Goal: Task Accomplishment & Management: Use online tool/utility

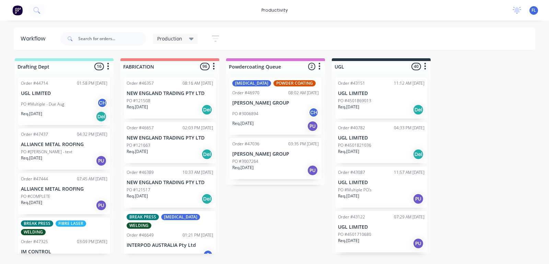
click at [166, 104] on div "Req. [DATE] Del" at bounding box center [170, 110] width 87 height 12
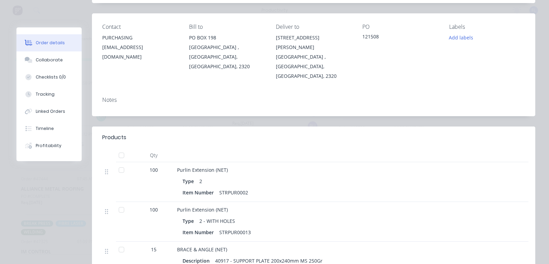
scroll to position [172, 0]
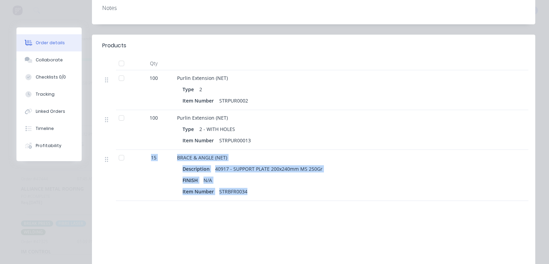
drag, startPoint x: 258, startPoint y: 179, endPoint x: 151, endPoint y: 148, distance: 110.6
click at [151, 150] on div "15 BRACE & ANGLE (NET) Description 40917 - SUPPORT PLATE 200x240mm MS 250Gr FIN…" at bounding box center [313, 175] width 423 height 51
click at [251, 164] on div "40917 - SUPPORT PLATE 200x240mm MS 250Gr" at bounding box center [269, 169] width 113 height 10
drag, startPoint x: 253, startPoint y: 178, endPoint x: 122, endPoint y: 138, distance: 136.8
click at [122, 150] on div "15 BRACE & ANGLE (NET) Description 40917 - SUPPORT PLATE 200x240mm MS 250Gr FIN…" at bounding box center [313, 175] width 423 height 51
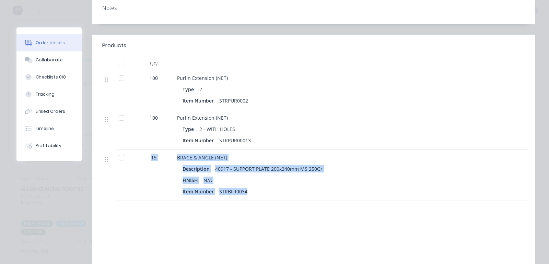
click at [220, 164] on div "40917 - SUPPORT PLATE 200x240mm MS 250Gr" at bounding box center [269, 169] width 113 height 10
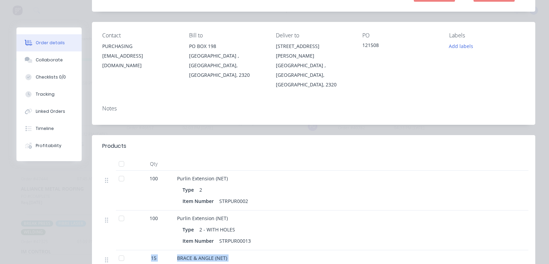
scroll to position [0, 0]
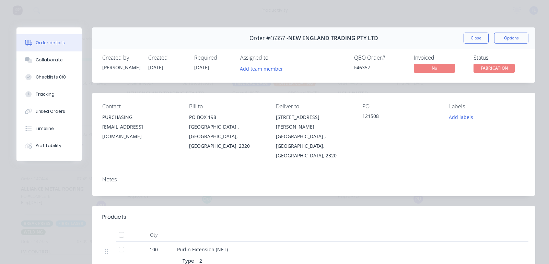
click at [456, 33] on div "Order #46357 - NEW ENGLAND TRADING PTY LTD Close Options" at bounding box center [314, 38] width 444 height 22
click at [462, 32] on div "Order #46357 - NEW ENGLAND TRADING PTY LTD Close Options" at bounding box center [314, 38] width 444 height 22
click at [464, 37] on button "Close" at bounding box center [476, 38] width 25 height 11
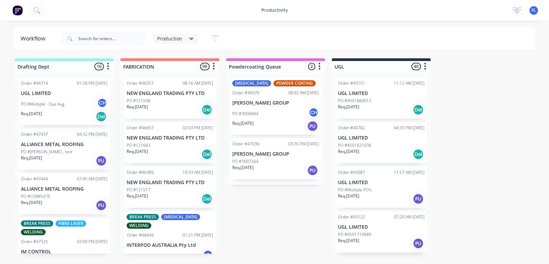
click at [159, 155] on div "Req. [DATE] Del" at bounding box center [170, 155] width 87 height 12
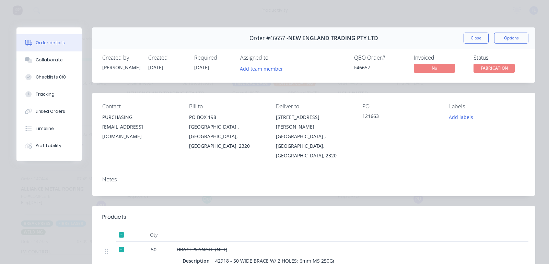
click at [461, 31] on div "Order #46657 - NEW ENGLAND TRADING PTY LTD Close Options" at bounding box center [314, 38] width 444 height 22
click at [464, 33] on button "Close" at bounding box center [476, 38] width 25 height 11
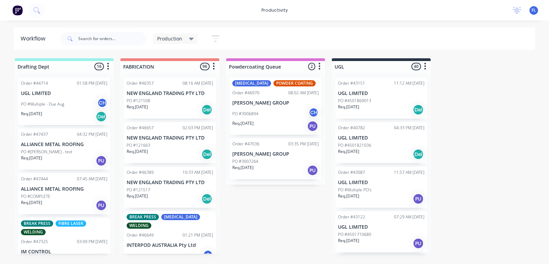
click at [160, 109] on div "Req. [DATE] Del" at bounding box center [170, 110] width 87 height 12
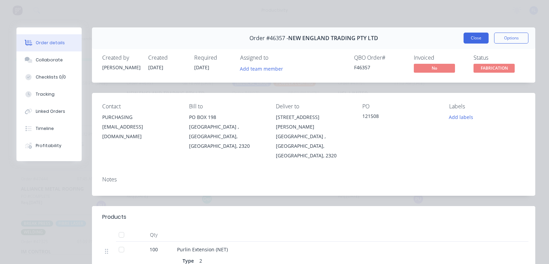
click at [465, 36] on button "Close" at bounding box center [476, 38] width 25 height 11
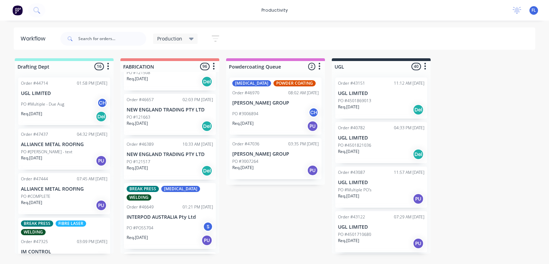
scroll to position [43, 0]
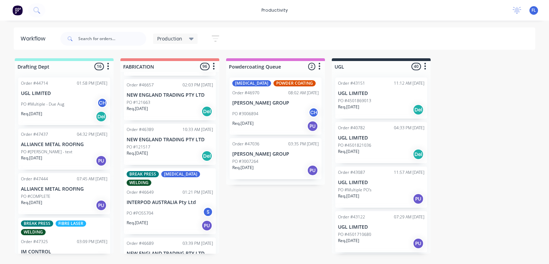
click at [182, 151] on div "Req. [DATE] Del" at bounding box center [170, 156] width 87 height 12
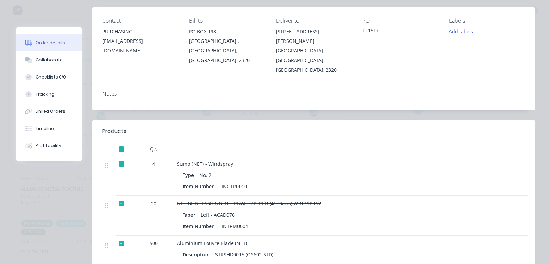
scroll to position [0, 0]
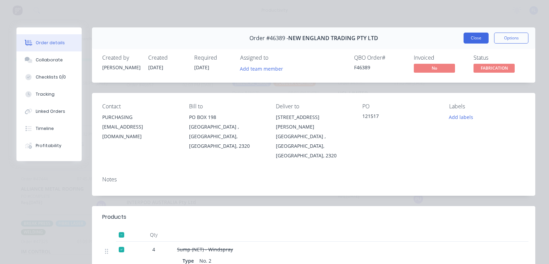
click at [467, 37] on button "Close" at bounding box center [476, 38] width 25 height 11
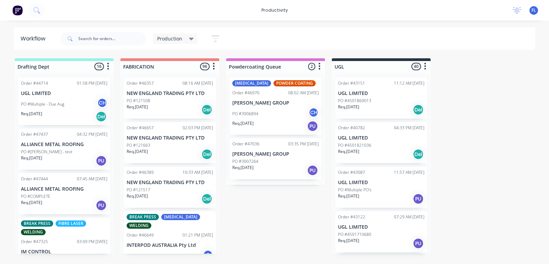
click at [145, 102] on p "PO #121508" at bounding box center [139, 101] width 24 height 6
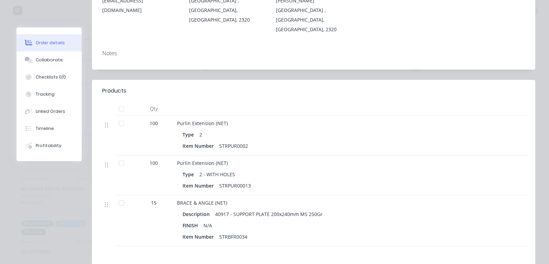
scroll to position [129, 0]
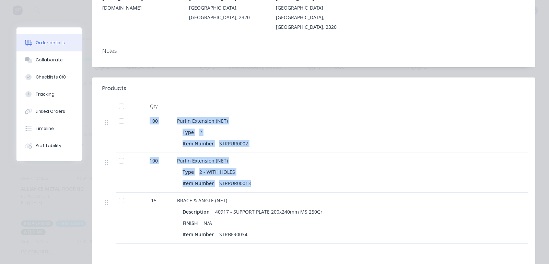
drag, startPoint x: 251, startPoint y: 169, endPoint x: 148, endPoint y: 100, distance: 124.3
click at [148, 113] on div "100 Purlin Extension (NET) Type 2 Item Number STRPUR0002 100 Purlin Extension (…" at bounding box center [313, 178] width 423 height 131
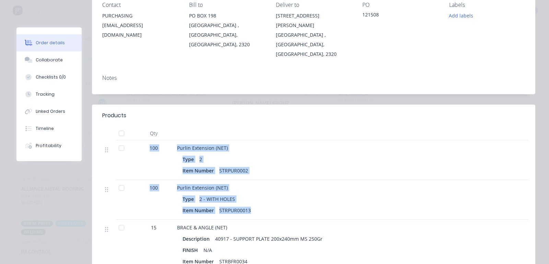
scroll to position [0, 0]
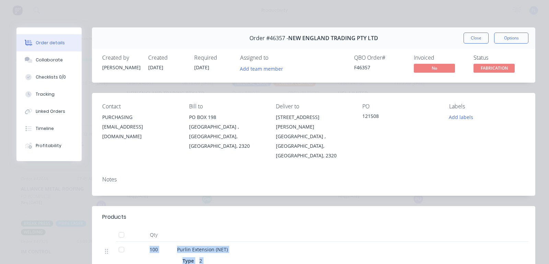
drag, startPoint x: 192, startPoint y: 63, endPoint x: 217, endPoint y: 70, distance: 26.2
click at [217, 71] on div "Created by [PERSON_NAME] Created [DATE] Required [DATE] Assigned to Add team me…" at bounding box center [205, 65] width 207 height 20
click at [217, 69] on div "Required [DATE]" at bounding box center [213, 65] width 38 height 20
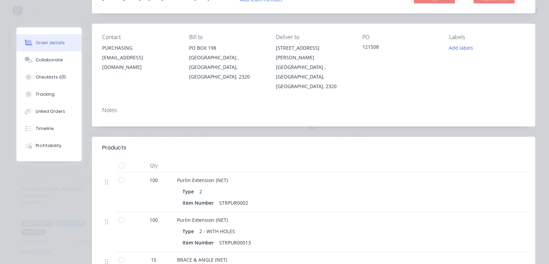
scroll to position [129, 0]
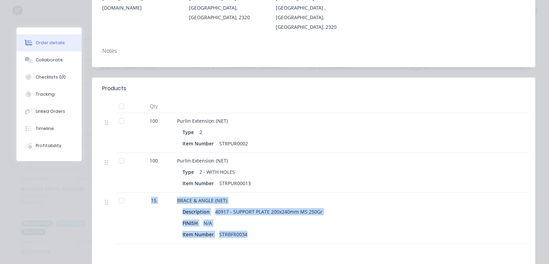
drag, startPoint x: 150, startPoint y: 182, endPoint x: 260, endPoint y: 222, distance: 117.2
click at [260, 222] on div "15 BRACE & ANGLE (NET) Description 40917 - SUPPORT PLATE 200x240mm MS 250Gr FIN…" at bounding box center [313, 218] width 423 height 51
click at [260, 222] on div "BRACE & ANGLE (NET) Description 40917 - SUPPORT PLATE 200x240mm MS 250Gr FINISH…" at bounding box center [345, 218] width 343 height 51
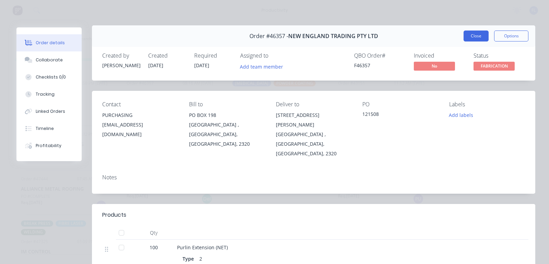
scroll to position [0, 0]
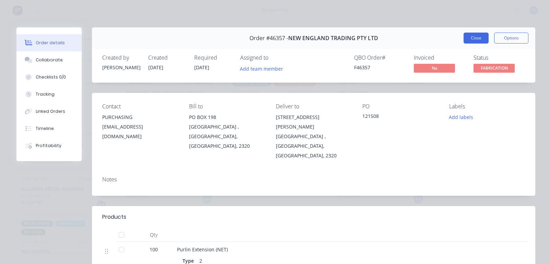
click at [475, 36] on button "Close" at bounding box center [476, 38] width 25 height 11
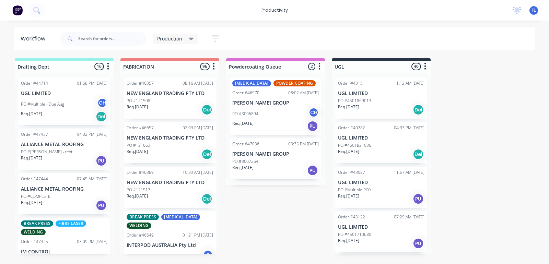
click at [162, 146] on div "PO #121663" at bounding box center [170, 146] width 87 height 6
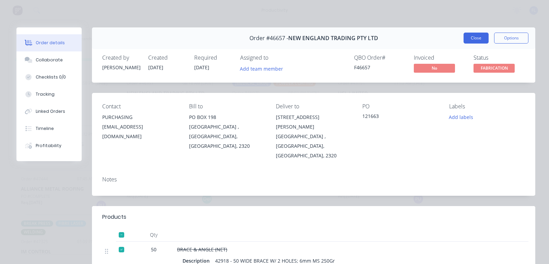
click at [476, 38] on button "Close" at bounding box center [476, 38] width 25 height 11
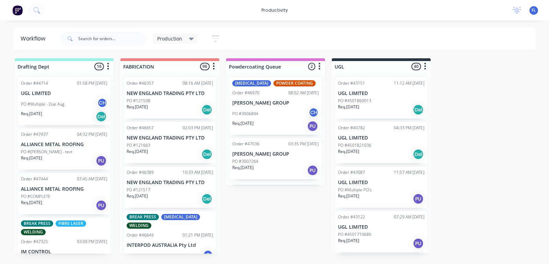
click at [174, 190] on div "PO #121517" at bounding box center [170, 190] width 87 height 6
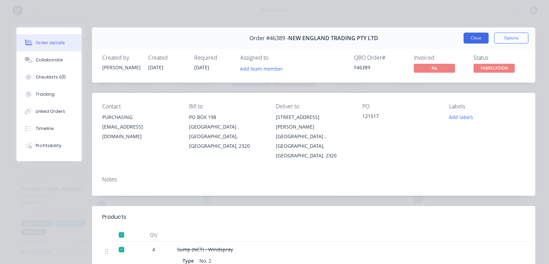
click at [464, 35] on button "Close" at bounding box center [476, 38] width 25 height 11
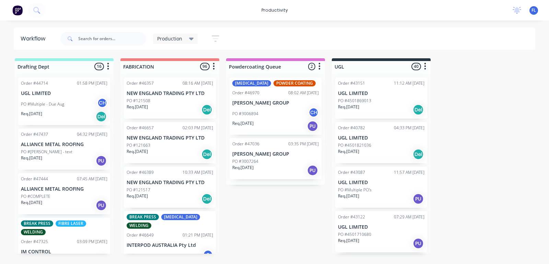
click at [164, 150] on div "Req. [DATE] Del" at bounding box center [170, 155] width 87 height 12
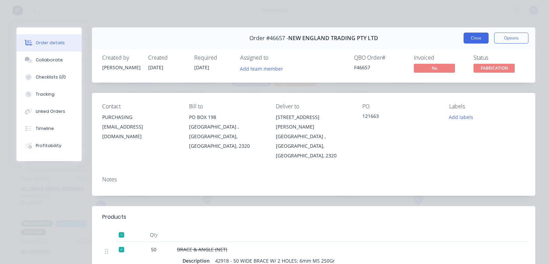
click at [464, 41] on button "Close" at bounding box center [476, 38] width 25 height 11
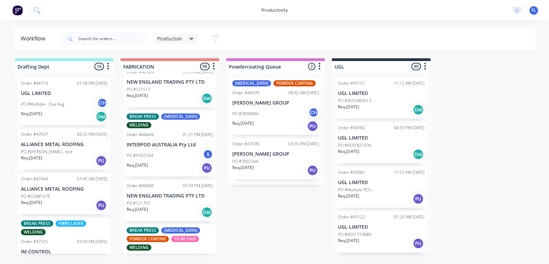
scroll to position [86, 0]
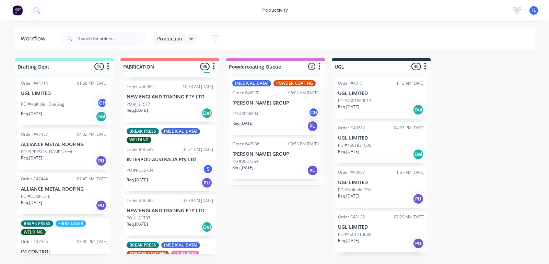
click at [164, 159] on p "INTERPOD AUSTRALIA Pty Ltd" at bounding box center [170, 160] width 87 height 6
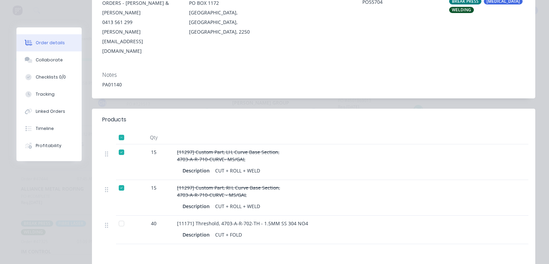
scroll to position [109, 0]
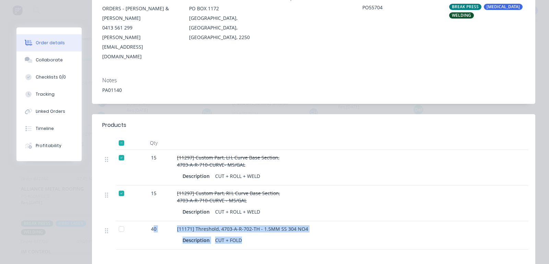
drag, startPoint x: 249, startPoint y: 217, endPoint x: 153, endPoint y: 208, distance: 96.6
click at [153, 221] on div "40 [11171] Threshold, 4703-A-R-702-TH - 1.5MM SS 304 NO4 Description CUT + FOLD" at bounding box center [313, 235] width 423 height 29
click at [156, 221] on div "40" at bounding box center [153, 235] width 41 height 29
drag, startPoint x: 152, startPoint y: 198, endPoint x: 251, endPoint y: 212, distance: 100.5
click at [251, 221] on div "40 [11171] Threshold, 4703-A-R-702-TH - 1.5MM SS 304 NO4 Description CUT + FOLD" at bounding box center [313, 235] width 423 height 29
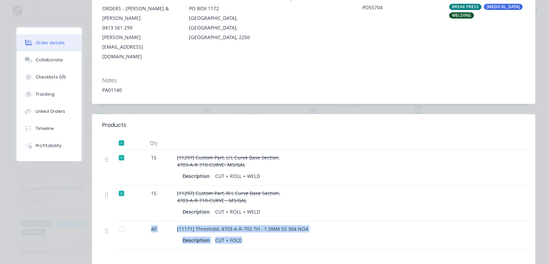
click at [251, 236] on div "Description CUT + FOLD" at bounding box center [346, 241] width 327 height 10
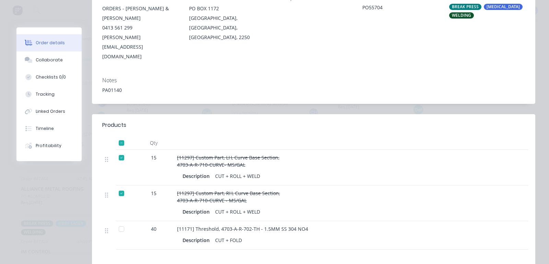
scroll to position [0, 0]
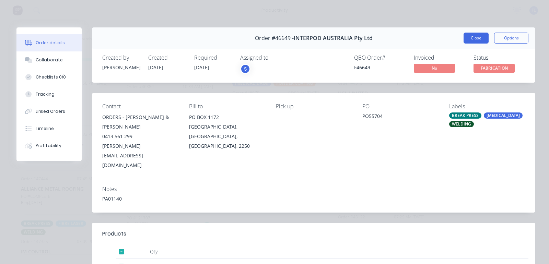
click at [466, 36] on button "Close" at bounding box center [476, 38] width 25 height 11
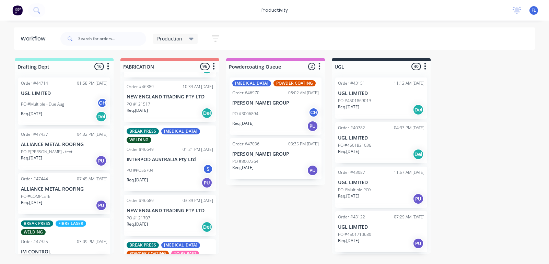
click at [181, 220] on div "PO #121707" at bounding box center [170, 218] width 87 height 6
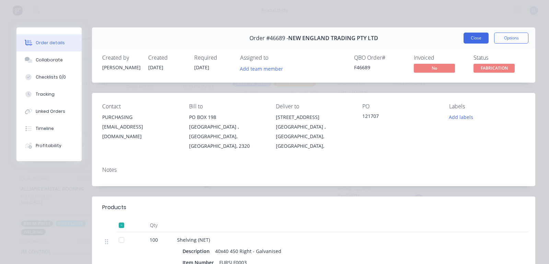
click at [464, 37] on button "Close" at bounding box center [476, 38] width 25 height 11
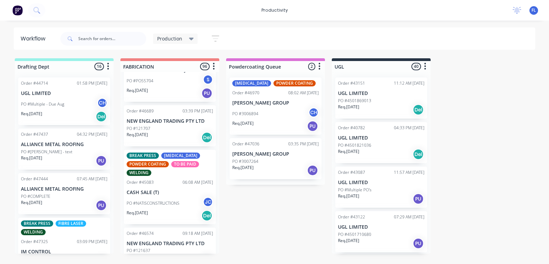
scroll to position [215, 0]
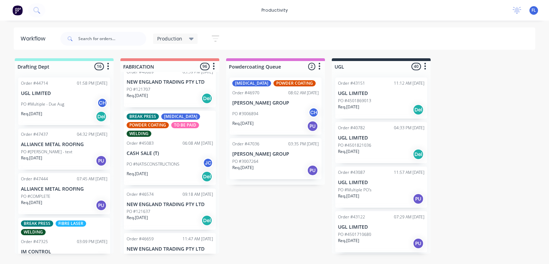
click at [168, 188] on div "Order #46357 08:16 AM [DATE] NEW ENGLAND TRADING PTY LTD PO #121508 Req. [DATE]…" at bounding box center [170, 163] width 99 height 182
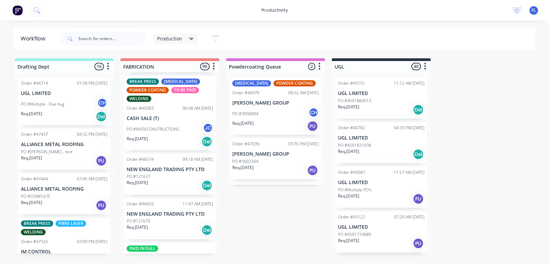
scroll to position [300, 0]
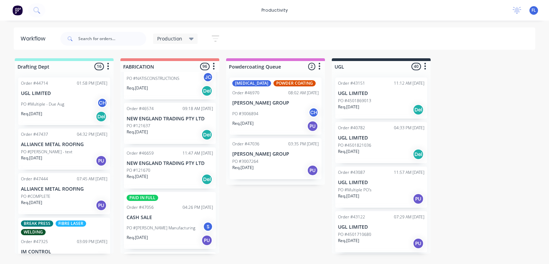
click at [157, 120] on p "NEW ENGLAND TRADING PTY LTD" at bounding box center [170, 119] width 87 height 6
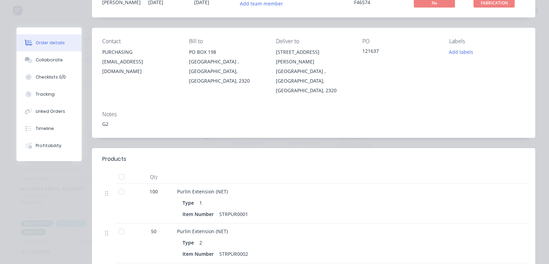
scroll to position [172, 0]
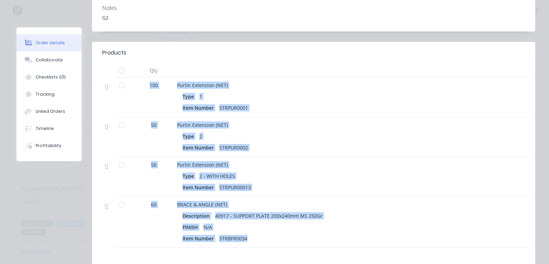
drag, startPoint x: 248, startPoint y: 223, endPoint x: 104, endPoint y: 77, distance: 204.7
click at [104, 78] on div "100 Purlin Extension (NET) Type 1 Item Number STRPUR0001 50 Purlin Extension (N…" at bounding box center [313, 163] width 423 height 171
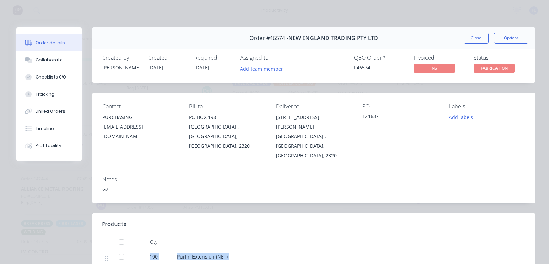
click at [464, 38] on button "Close" at bounding box center [476, 38] width 25 height 11
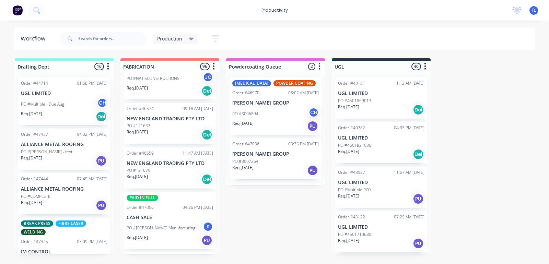
scroll to position [343, 0]
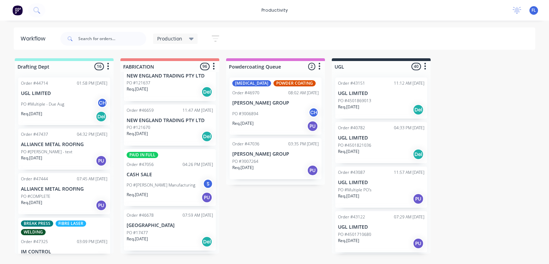
click at [164, 196] on div "Req. [DATE] PU" at bounding box center [170, 198] width 87 height 12
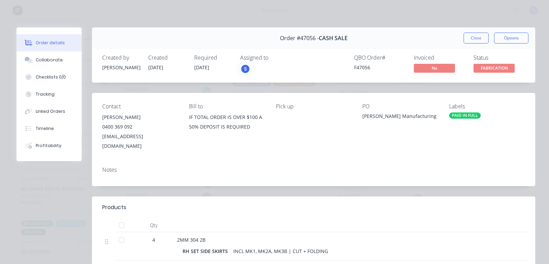
scroll to position [43, 0]
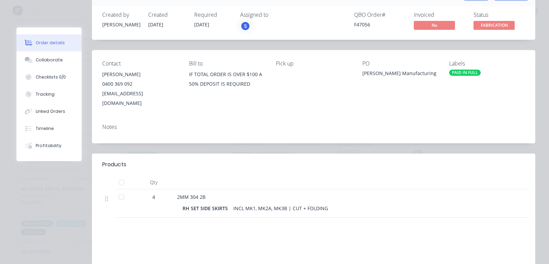
drag, startPoint x: 176, startPoint y: 186, endPoint x: 340, endPoint y: 202, distance: 164.9
click at [340, 202] on div "2MM 304 2B RH SET SIDE SKIRTS INCL MK1, MK2A, MK3B | CUT + FOLDING" at bounding box center [345, 204] width 343 height 29
click at [341, 204] on div "RH SET SIDE SKIRTS INCL MK1, MK2A, MK3B | CUT + FOLDING" at bounding box center [346, 209] width 327 height 10
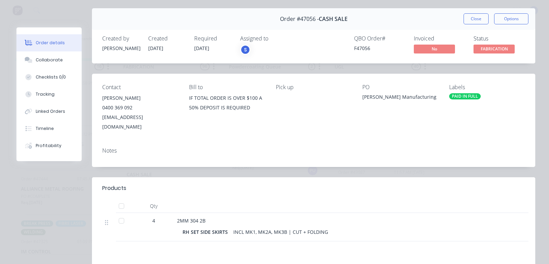
scroll to position [0, 0]
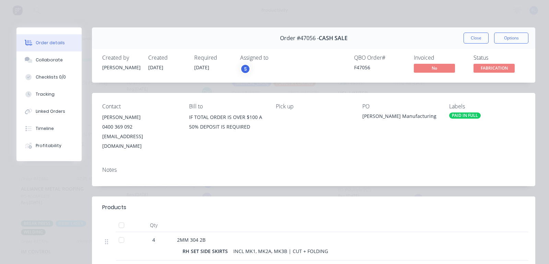
click at [473, 31] on div "Order #47056 - CASH SALE Close Options" at bounding box center [314, 38] width 444 height 22
click at [471, 35] on button "Close" at bounding box center [476, 38] width 25 height 11
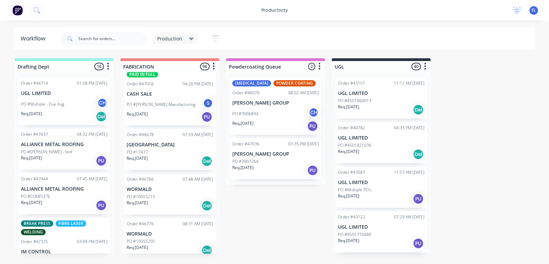
scroll to position [429, 0]
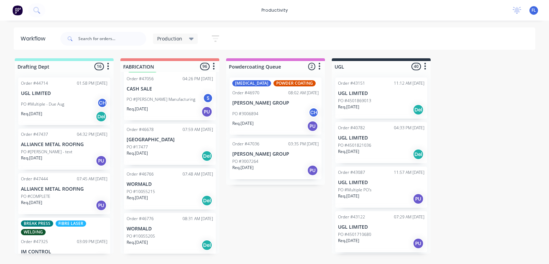
click at [180, 151] on div "Req. [DATE] Del" at bounding box center [170, 156] width 87 height 12
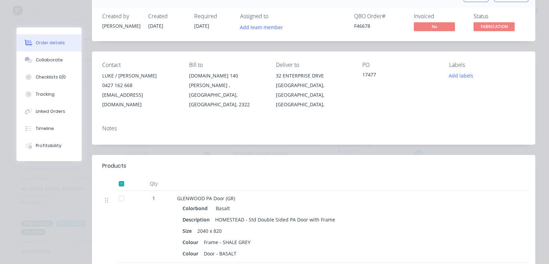
scroll to position [56, 0]
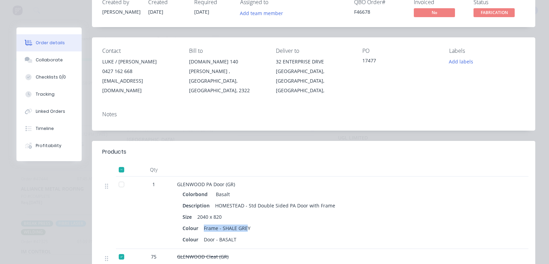
drag, startPoint x: 248, startPoint y: 218, endPoint x: 203, endPoint y: 220, distance: 45.0
click at [203, 224] on div "Frame - SHALE GREY" at bounding box center [227, 229] width 52 height 10
click at [233, 224] on div "Frame - SHALE GREY" at bounding box center [227, 229] width 52 height 10
drag, startPoint x: 253, startPoint y: 217, endPoint x: 202, endPoint y: 220, distance: 51.6
click at [202, 224] on div "Colour Frame - SHALE GREY" at bounding box center [346, 229] width 327 height 10
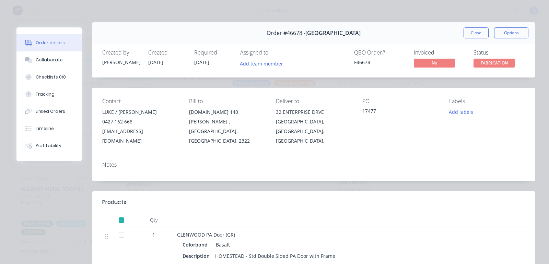
scroll to position [0, 0]
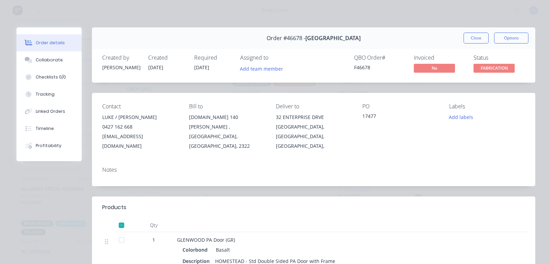
click at [478, 38] on button "Close" at bounding box center [476, 38] width 25 height 11
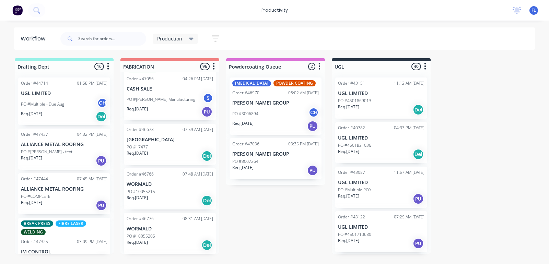
click at [174, 200] on div "Req. [DATE] Del" at bounding box center [170, 201] width 87 height 12
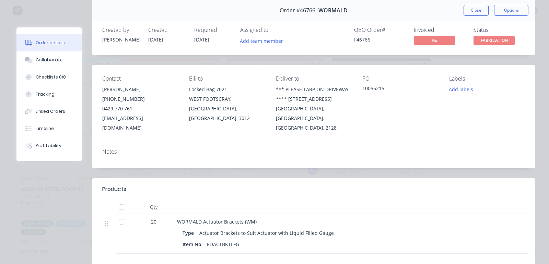
scroll to position [43, 0]
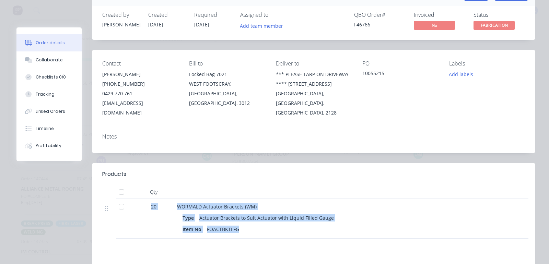
drag, startPoint x: 242, startPoint y: 222, endPoint x: 144, endPoint y: 202, distance: 100.5
click at [144, 202] on div "20 WORMALD Actuator Brackets (WM) Type Actuator Brackets to Suit Actuator with …" at bounding box center [313, 219] width 423 height 40
click at [144, 202] on div "20" at bounding box center [153, 219] width 41 height 40
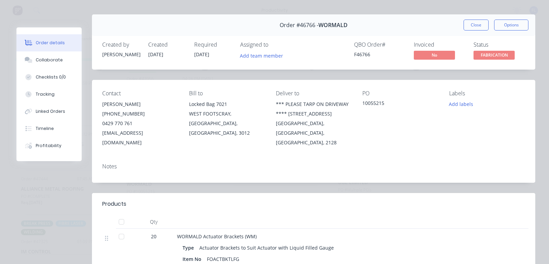
scroll to position [0, 0]
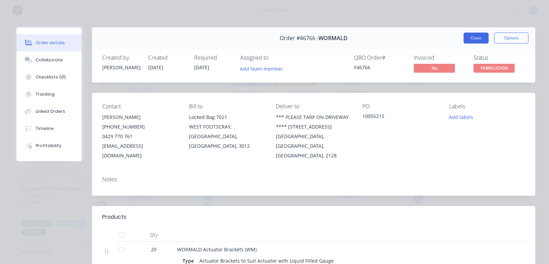
click at [464, 36] on button "Close" at bounding box center [476, 38] width 25 height 11
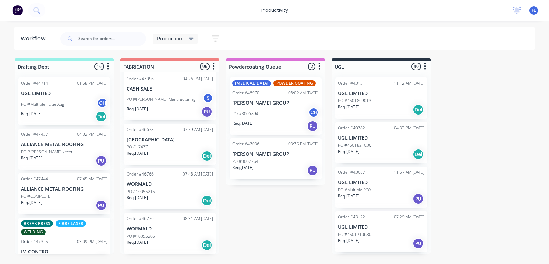
click at [160, 236] on div "PO #10055205" at bounding box center [170, 236] width 87 height 6
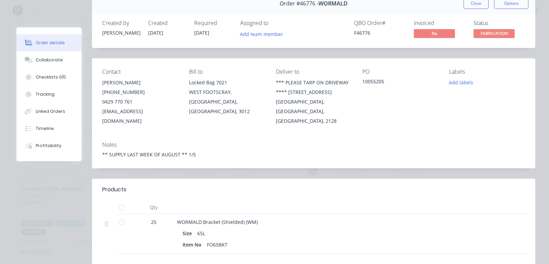
scroll to position [86, 0]
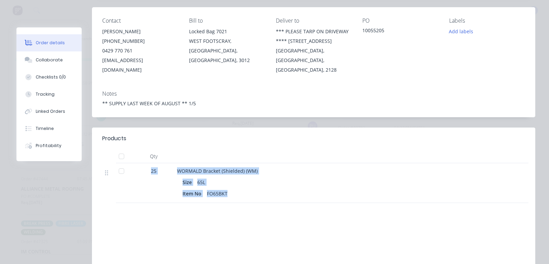
drag, startPoint x: 232, startPoint y: 182, endPoint x: 141, endPoint y: 160, distance: 94.3
click at [141, 163] on div "25 WORMALD Bracket (Shielded) (WM) Size 65L Item No FO65BKT" at bounding box center [313, 183] width 423 height 40
click at [239, 178] on div "Size 65L" at bounding box center [346, 183] width 327 height 10
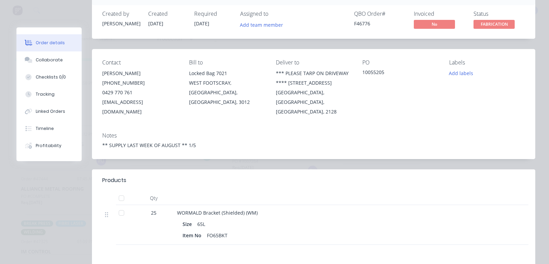
scroll to position [0, 0]
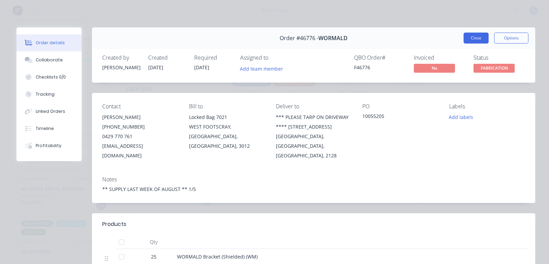
click at [466, 36] on button "Close" at bounding box center [476, 38] width 25 height 11
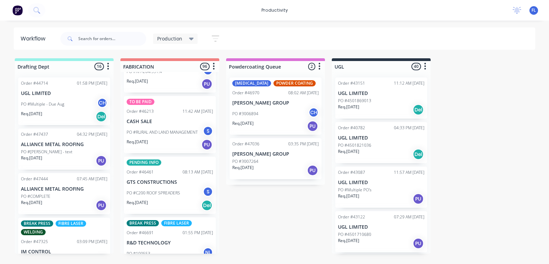
scroll to position [644, 0]
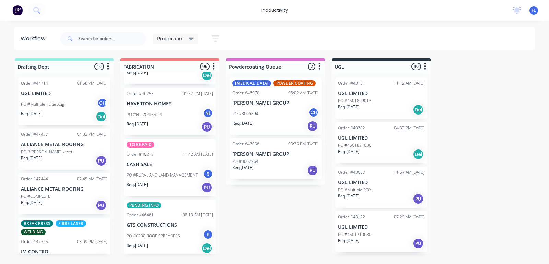
click at [167, 173] on p "PO #RURAL AND LAND MANAGEMENT" at bounding box center [162, 175] width 71 height 6
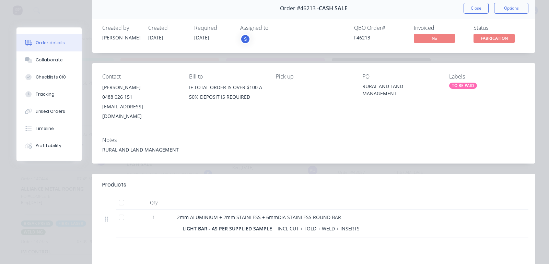
scroll to position [0, 0]
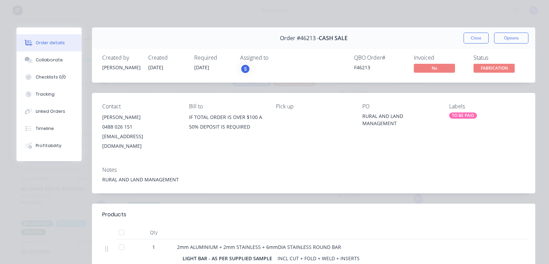
click at [464, 35] on button "Close" at bounding box center [476, 38] width 25 height 11
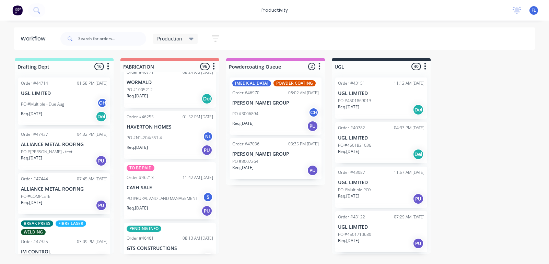
scroll to position [601, 0]
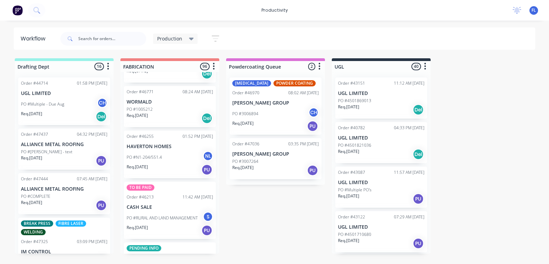
click at [167, 148] on p "HAVERTON HOMES" at bounding box center [170, 147] width 87 height 6
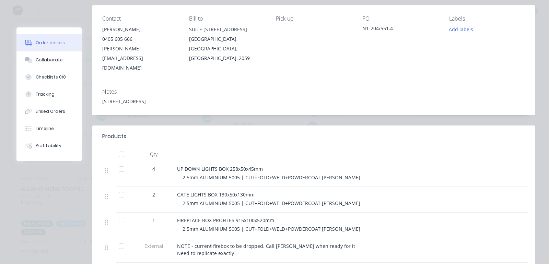
scroll to position [172, 0]
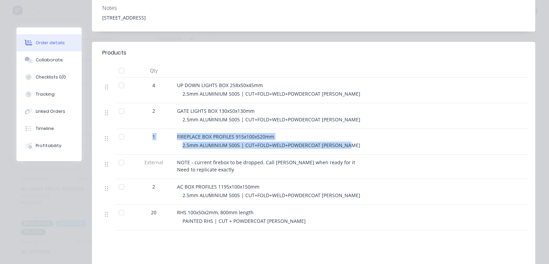
drag, startPoint x: 354, startPoint y: 128, endPoint x: 101, endPoint y: 117, distance: 254.0
click at [101, 117] on div "Qty 4 UP DOWN LIGHTS BOX 258x50x45mm 2.5mm ALUMINIUM 5005 | CUT+FOLD+WELD+POWDE…" at bounding box center [314, 147] width 444 height 167
click at [200, 134] on span "FIREPLACE BOX PROFILES 915x100x520mm" at bounding box center [225, 137] width 97 height 7
click at [58, 55] on button "Collaborate" at bounding box center [48, 60] width 65 height 17
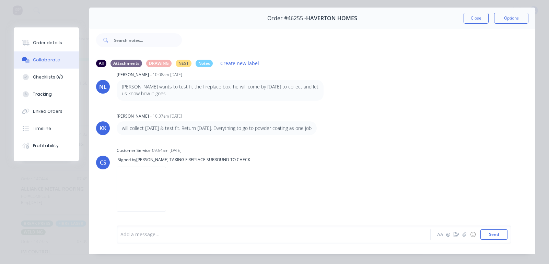
scroll to position [38, 0]
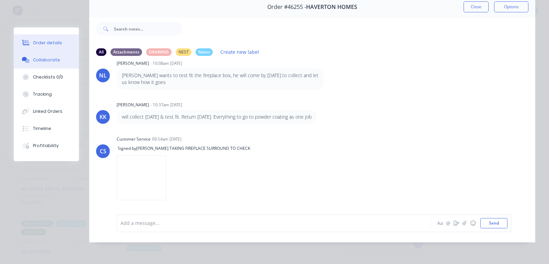
click at [62, 38] on button "Order details" at bounding box center [46, 42] width 65 height 17
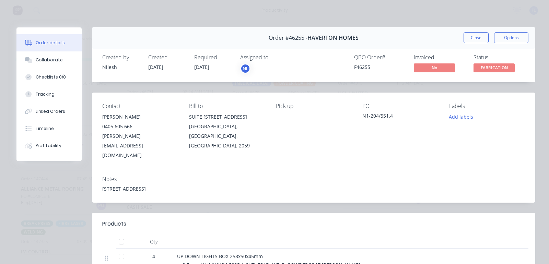
scroll to position [0, 0]
click at [467, 41] on button "Close" at bounding box center [476, 38] width 25 height 11
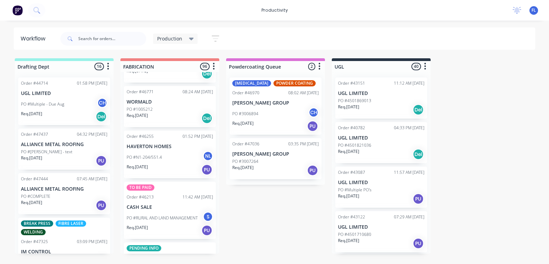
click at [164, 216] on p "PO #RURAL AND LAND MANAGEMENT" at bounding box center [162, 218] width 71 height 6
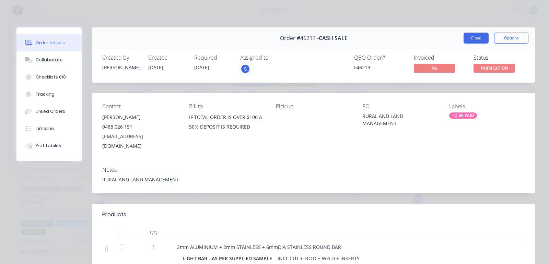
click at [471, 35] on button "Close" at bounding box center [476, 38] width 25 height 11
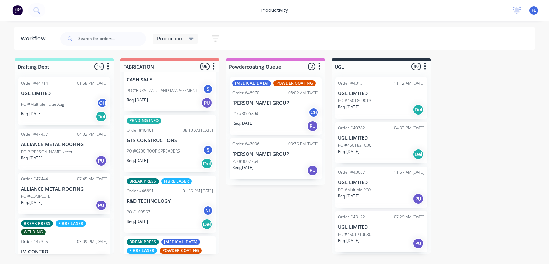
scroll to position [730, 0]
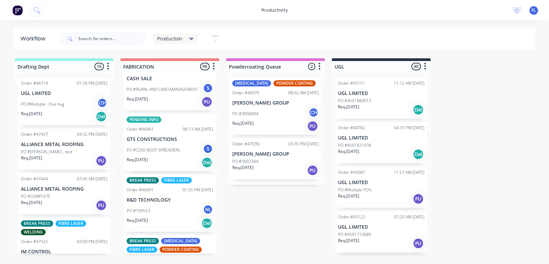
click at [168, 137] on p "GTS CONSTRUCTIONS" at bounding box center [170, 140] width 87 height 6
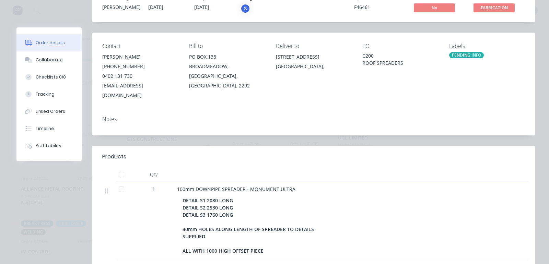
scroll to position [0, 0]
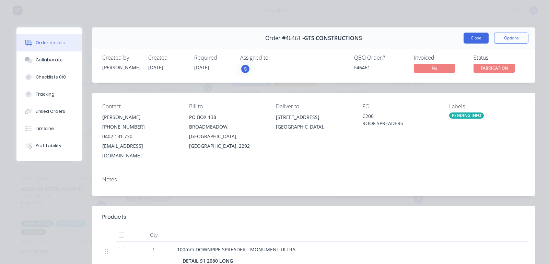
click at [470, 41] on button "Close" at bounding box center [476, 38] width 25 height 11
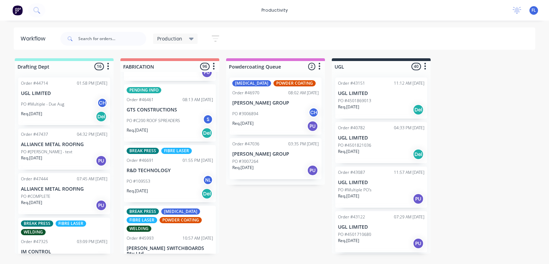
scroll to position [773, 0]
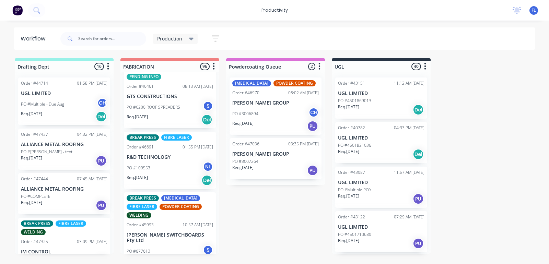
click at [153, 166] on div "PO #109553 NL" at bounding box center [170, 168] width 87 height 13
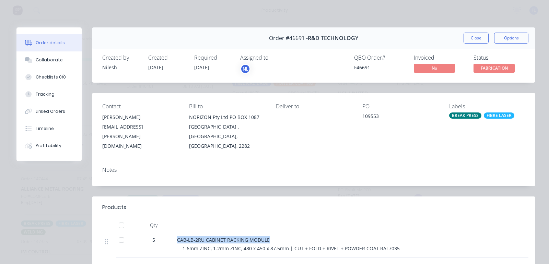
drag, startPoint x: 401, startPoint y: 234, endPoint x: 166, endPoint y: 228, distance: 235.3
click at [166, 232] on div "5 CAB-LB-2RU CABINET RACKING MODULE 1.6mm ZINC, 1.2mm ZINC, 480 x 450 x 87.5mm …" at bounding box center [313, 245] width 423 height 26
click at [166, 237] on div "5" at bounding box center [154, 240] width 36 height 7
click at [465, 36] on button "Close" at bounding box center [476, 38] width 25 height 11
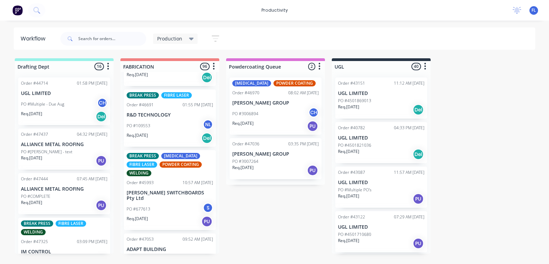
scroll to position [816, 0]
click at [155, 119] on div "PO #109553 NL" at bounding box center [170, 125] width 87 height 13
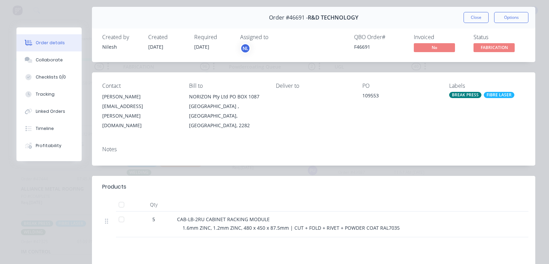
scroll to position [0, 0]
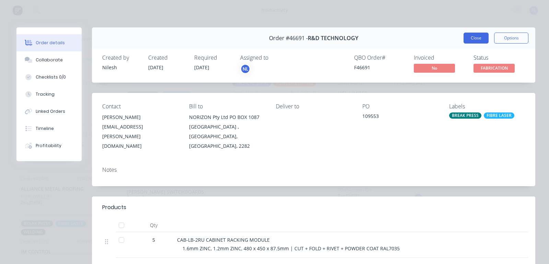
click at [464, 38] on button "Close" at bounding box center [476, 38] width 25 height 11
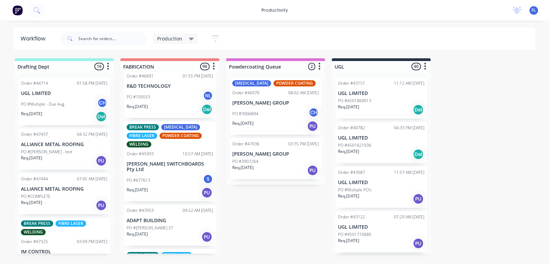
scroll to position [858, 0]
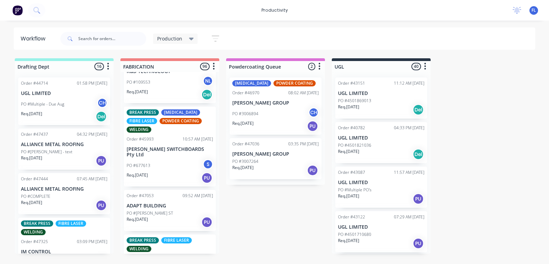
click at [138, 163] on p "PO #677613" at bounding box center [139, 166] width 24 height 6
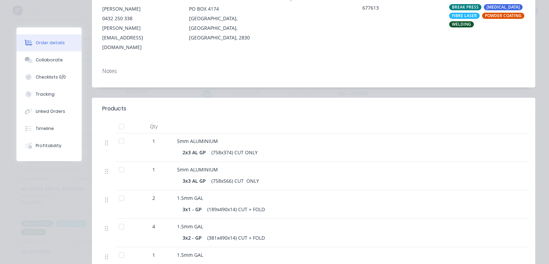
scroll to position [0, 0]
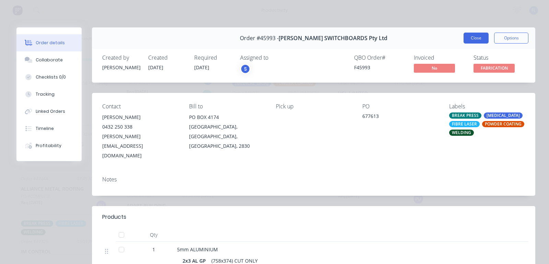
click at [474, 38] on button "Close" at bounding box center [476, 38] width 25 height 11
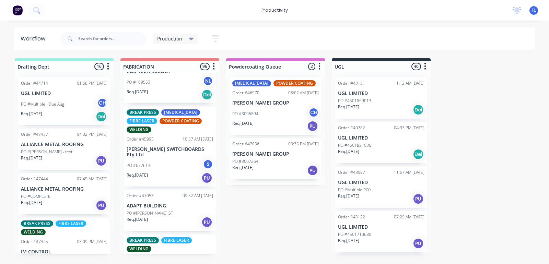
click at [170, 210] on div "PO #[PERSON_NAME] ST" at bounding box center [170, 213] width 87 height 6
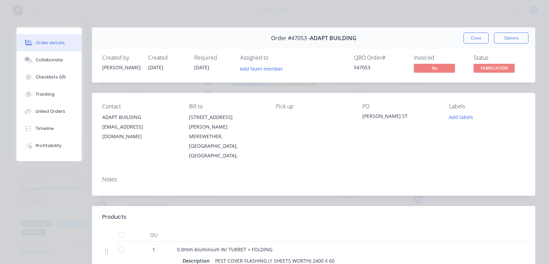
click at [455, 41] on div "Order #47053 - ADAPT BUILDING Close Options" at bounding box center [314, 38] width 444 height 22
click at [464, 41] on button "Close" at bounding box center [476, 38] width 25 height 11
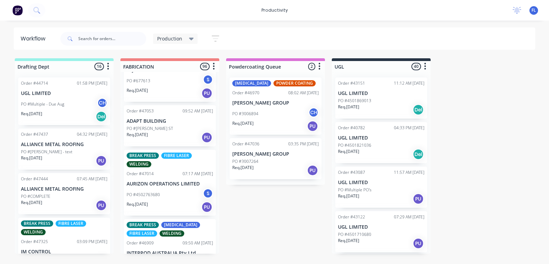
scroll to position [944, 0]
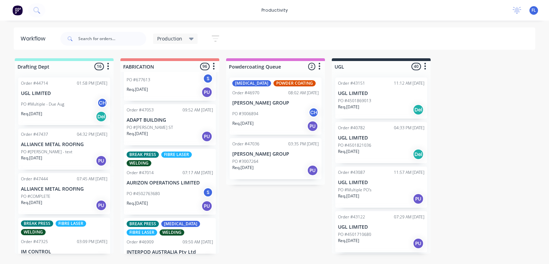
click at [169, 193] on div "PO #4502763680 S" at bounding box center [170, 193] width 87 height 13
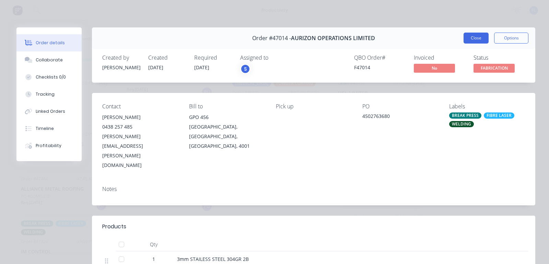
click at [464, 38] on button "Close" at bounding box center [476, 38] width 25 height 11
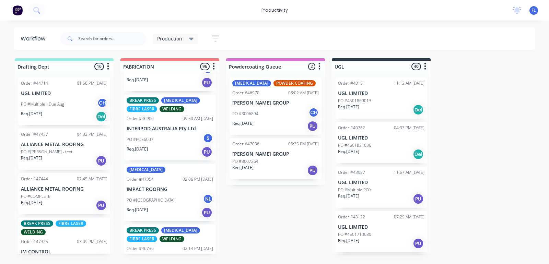
scroll to position [1073, 0]
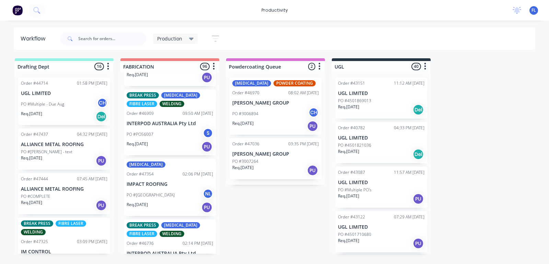
click at [180, 141] on div "Req. [DATE] PU" at bounding box center [170, 147] width 87 height 12
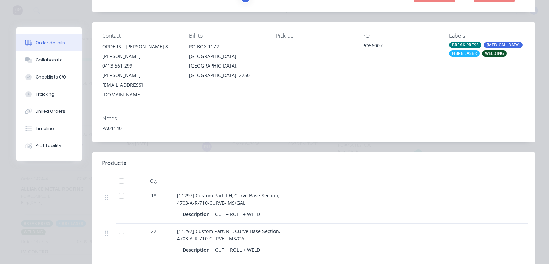
scroll to position [86, 0]
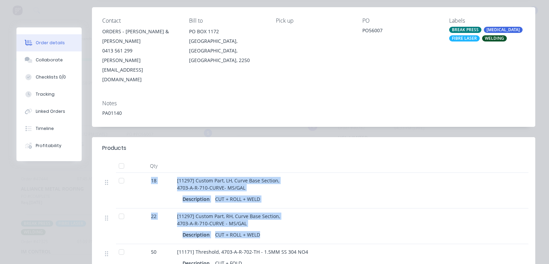
drag, startPoint x: 137, startPoint y: 149, endPoint x: 262, endPoint y: 210, distance: 139.1
click at [262, 210] on div "18 [11297] Custom Part, LH, Curve Base Section, 4703-A-R-710-CURVE- MS/GAL Desc…" at bounding box center [313, 223] width 423 height 100
click at [262, 230] on div "CUT + ROLL + WELD" at bounding box center [238, 235] width 50 height 10
drag, startPoint x: 268, startPoint y: 208, endPoint x: 136, endPoint y: 151, distance: 143.8
click at [136, 173] on div "18 [11297] Custom Part, LH, Curve Base Section, 4703-A-R-710-CURVE- MS/GAL Desc…" at bounding box center [313, 223] width 423 height 100
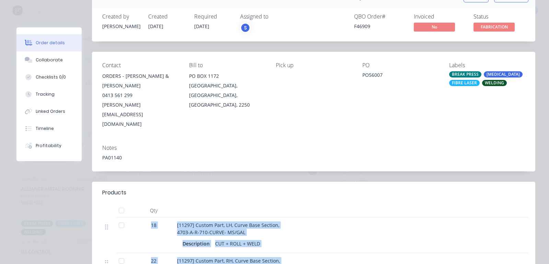
scroll to position [0, 0]
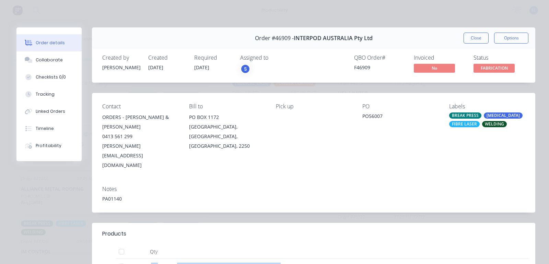
drag, startPoint x: 216, startPoint y: 67, endPoint x: 193, endPoint y: 68, distance: 22.3
click at [193, 68] on div "Created by [PERSON_NAME] Created [DATE] Required [DATE] Assigned to S" at bounding box center [205, 65] width 207 height 20
click at [464, 42] on button "Close" at bounding box center [476, 38] width 25 height 11
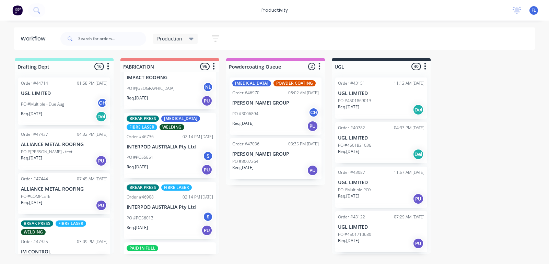
scroll to position [1202, 0]
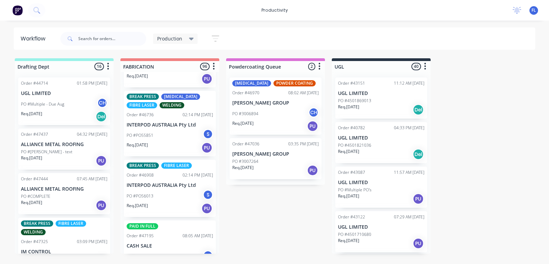
click at [167, 194] on div "PO #PO56013 S" at bounding box center [170, 196] width 87 height 13
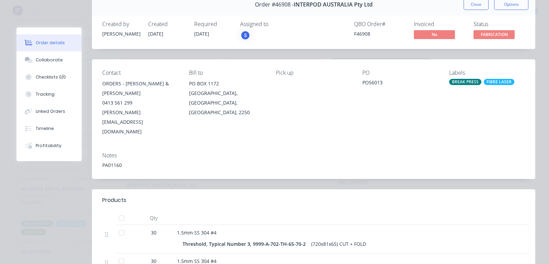
scroll to position [0, 0]
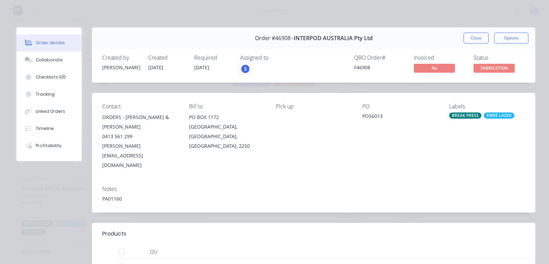
click at [461, 45] on div "Order #46908 - INTERPOD AUSTRALIA Pty Ltd Close Options" at bounding box center [314, 38] width 444 height 22
click at [464, 42] on button "Close" at bounding box center [476, 38] width 25 height 11
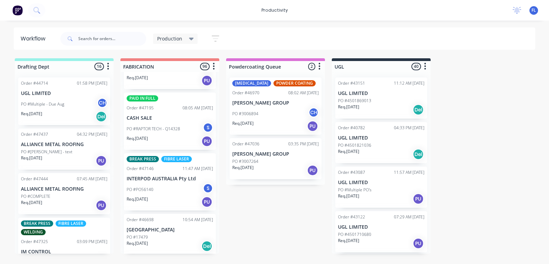
scroll to position [1331, 0]
click at [170, 135] on div "Req. [DATE] PU" at bounding box center [170, 141] width 87 height 12
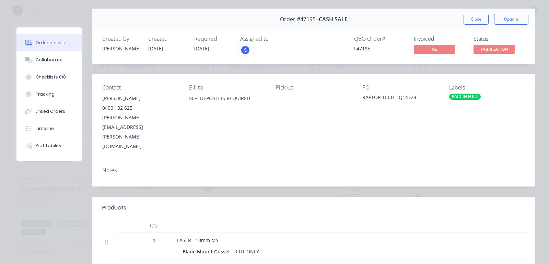
scroll to position [0, 0]
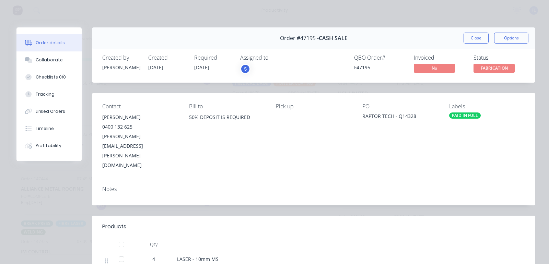
click at [469, 44] on div "Order #47195 - CASH SALE Close Options" at bounding box center [314, 38] width 444 height 22
click at [469, 38] on button "Close" at bounding box center [476, 38] width 25 height 11
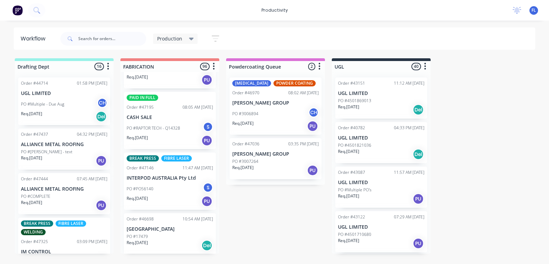
scroll to position [1416, 0]
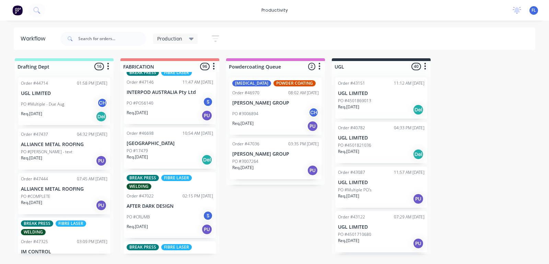
click at [167, 154] on div "Req. [DATE] Del" at bounding box center [170, 160] width 87 height 12
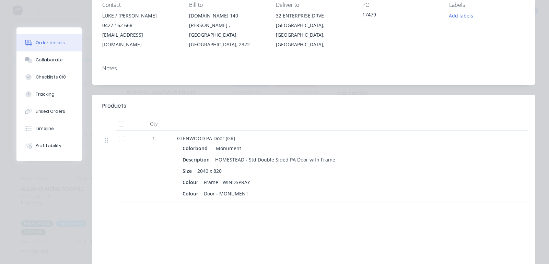
scroll to position [129, 0]
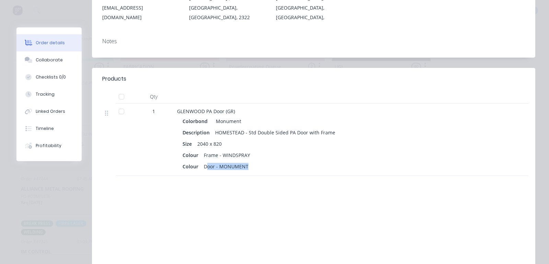
drag, startPoint x: 206, startPoint y: 158, endPoint x: 260, endPoint y: 155, distance: 54.3
click at [260, 162] on div "Colour Door - MONUMENT" at bounding box center [346, 167] width 327 height 10
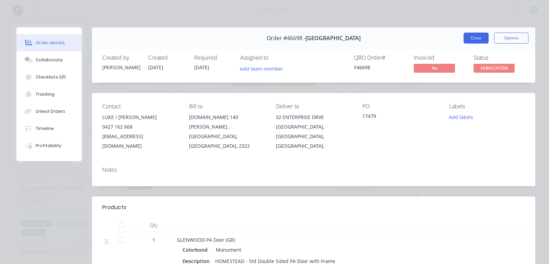
click at [464, 33] on button "Close" at bounding box center [476, 38] width 25 height 11
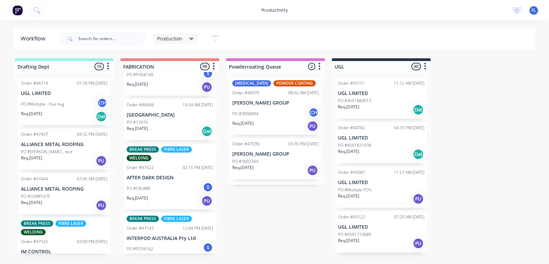
scroll to position [1459, 0]
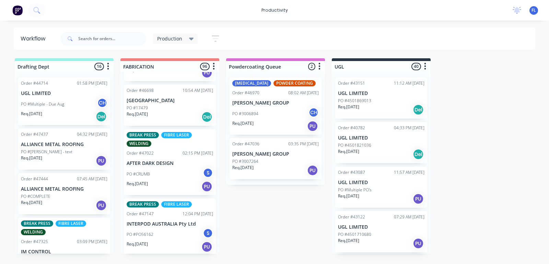
click at [172, 161] on p "AFTER DARK DESIGN" at bounding box center [170, 164] width 87 height 6
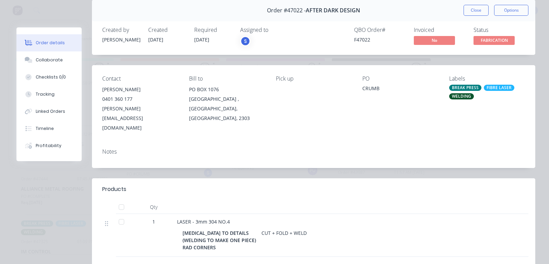
scroll to position [43, 0]
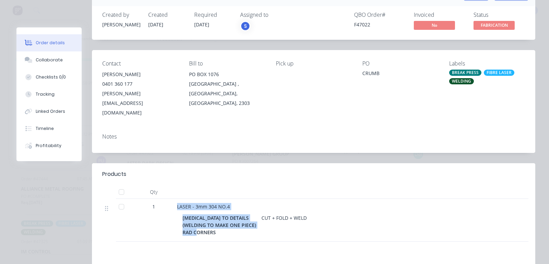
drag, startPoint x: 220, startPoint y: 214, endPoint x: 163, endPoint y: 184, distance: 64.5
click at [163, 199] on div "1 LASER - 3mm 304 NO.4 [MEDICAL_DATA] TO DETAILS (WELDING TO MAKE ONE PIECE) RA…" at bounding box center [313, 220] width 423 height 43
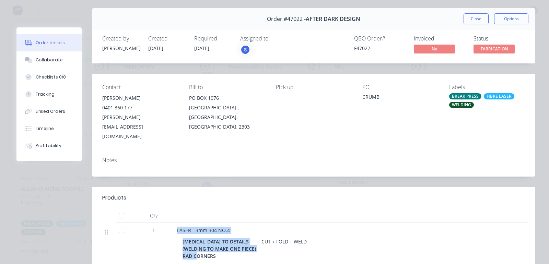
scroll to position [0, 0]
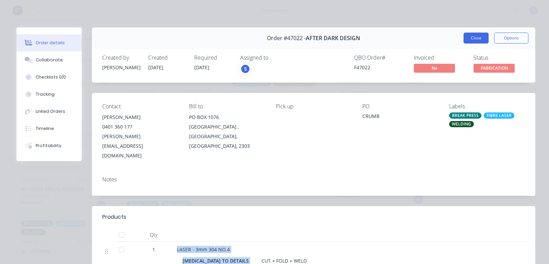
click at [467, 39] on button "Close" at bounding box center [476, 38] width 25 height 11
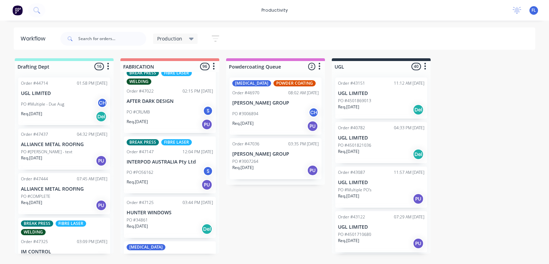
scroll to position [1502, 0]
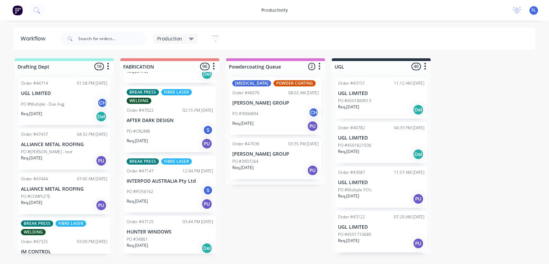
click at [166, 168] on div "Order #47147 12:04 PM [DATE]" at bounding box center [170, 171] width 87 height 6
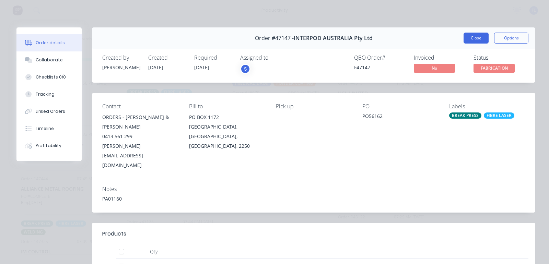
click at [466, 38] on button "Close" at bounding box center [476, 38] width 25 height 11
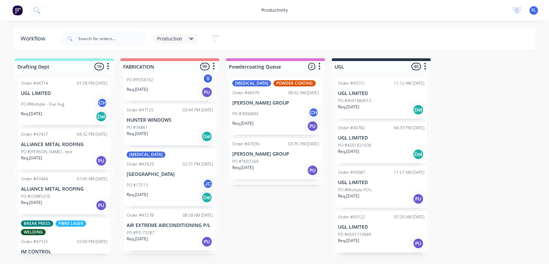
scroll to position [1631, 0]
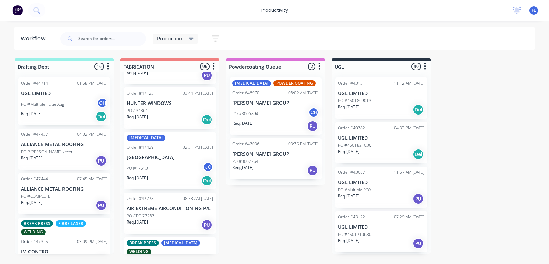
click at [174, 108] on div "PO #34861" at bounding box center [170, 111] width 87 height 6
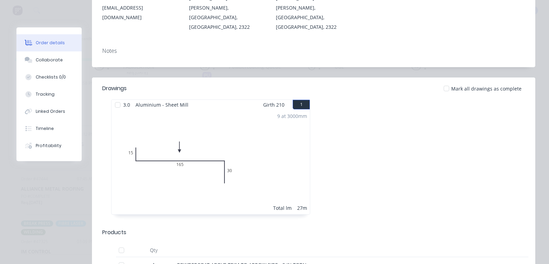
scroll to position [0, 0]
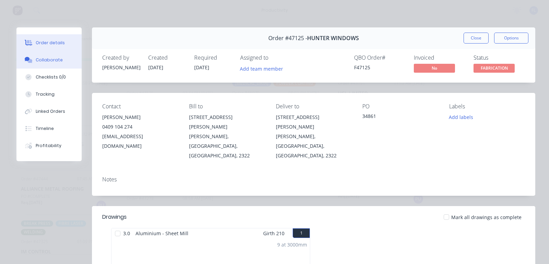
click at [32, 59] on icon at bounding box center [29, 60] width 8 height 6
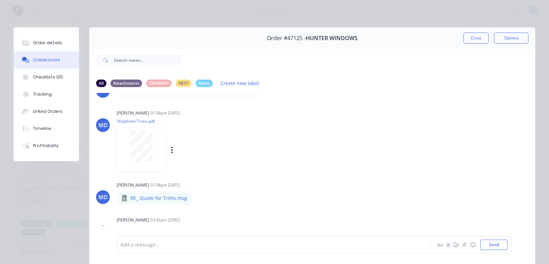
scroll to position [71, 0]
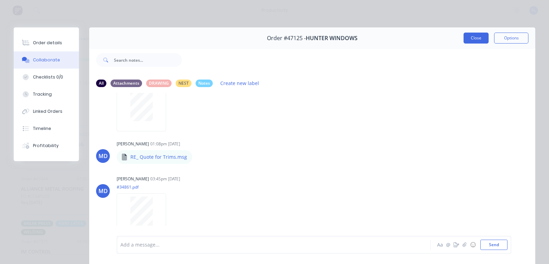
click at [464, 39] on button "Close" at bounding box center [476, 38] width 25 height 11
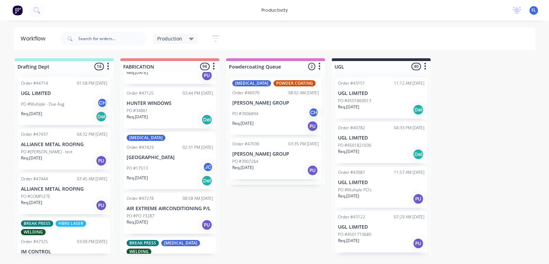
click at [154, 162] on div "PO #17513 JC" at bounding box center [170, 168] width 87 height 13
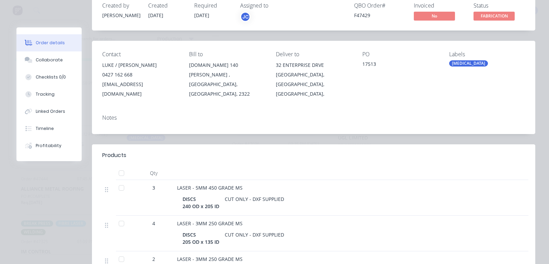
scroll to position [0, 0]
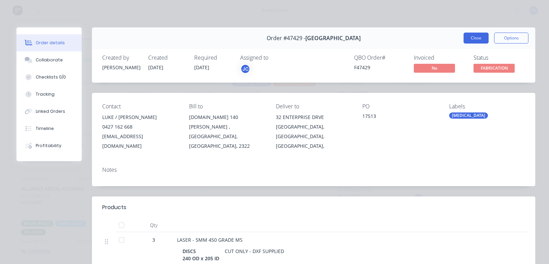
click at [468, 38] on button "Close" at bounding box center [476, 38] width 25 height 11
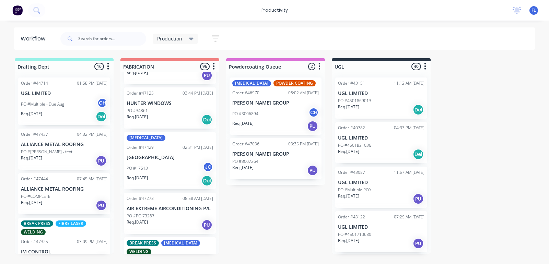
click at [160, 213] on div "PO #PO 73287" at bounding box center [170, 216] width 87 height 6
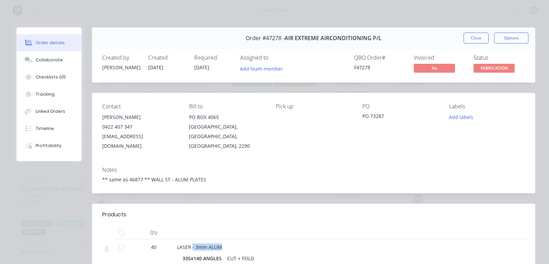
drag, startPoint x: 193, startPoint y: 234, endPoint x: 227, endPoint y: 234, distance: 34.7
click at [227, 240] on div "LASER - 3mm ALUM 335x140 ANGLES 150mm WIDE RAD CORNERS CUT + FOLD" at bounding box center [345, 261] width 343 height 43
click at [227, 244] on div "LASER - 3mm ALUM" at bounding box center [346, 247] width 338 height 7
click at [473, 35] on button "Close" at bounding box center [476, 38] width 25 height 11
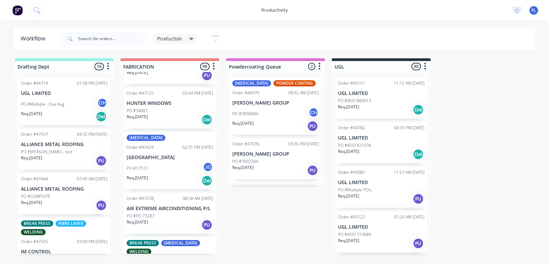
scroll to position [1760, 0]
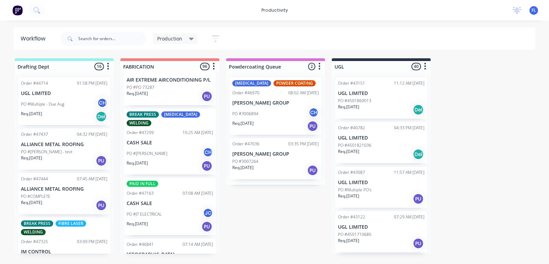
click at [165, 160] on div "Req. [DATE] PU" at bounding box center [170, 166] width 87 height 12
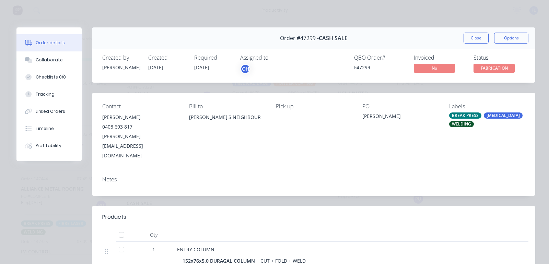
scroll to position [129, 0]
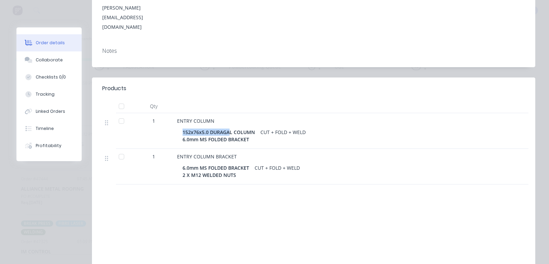
drag, startPoint x: 184, startPoint y: 113, endPoint x: 231, endPoint y: 113, distance: 47.0
click at [231, 127] on div "152x76x5.0 DURAGAL COLUMN 6.0mm MS FOLDED BRACKET" at bounding box center [220, 135] width 75 height 17
drag, startPoint x: 234, startPoint y: 114, endPoint x: 178, endPoint y: 114, distance: 56.0
click at [178, 126] on div "152x76x5.0 DURAGAL COLUMN 6.0mm MS FOLDED BRACKET CUT + FOLD + WELD" at bounding box center [346, 135] width 338 height 19
click at [183, 127] on div "152x76x5.0 DURAGAL COLUMN 6.0mm MS FOLDED BRACKET" at bounding box center [220, 135] width 75 height 17
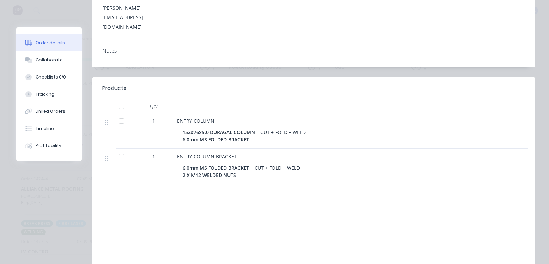
scroll to position [0, 0]
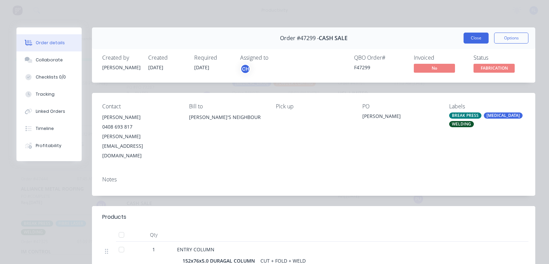
click at [464, 36] on button "Close" at bounding box center [476, 38] width 25 height 11
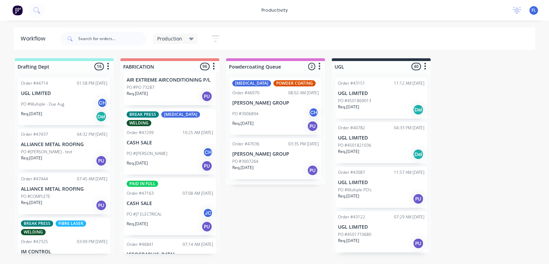
click at [140, 152] on div "PO #[PERSON_NAME] CH" at bounding box center [170, 153] width 87 height 13
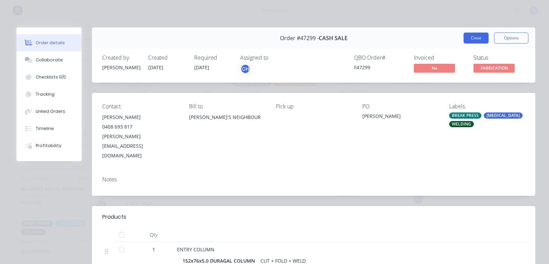
click at [479, 35] on button "Close" at bounding box center [476, 38] width 25 height 11
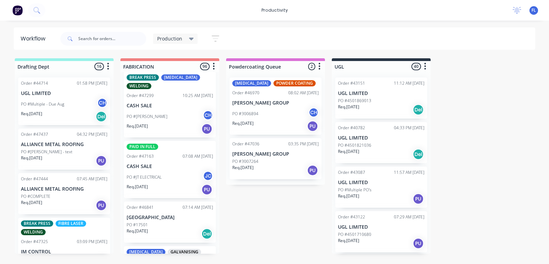
scroll to position [1846, 0]
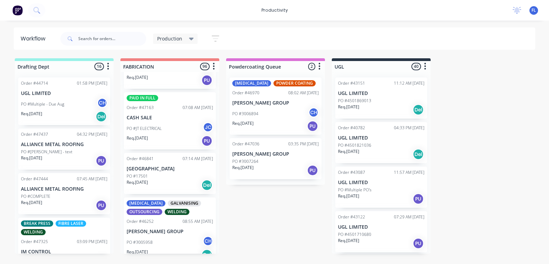
click at [150, 126] on div "PO #JT ELECTRICAL JC" at bounding box center [170, 128] width 87 height 13
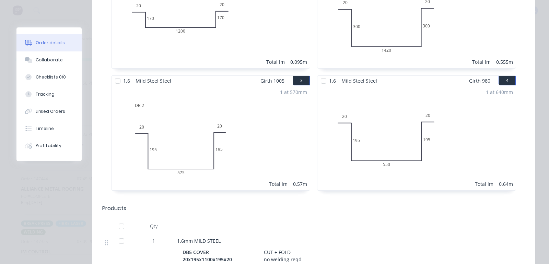
scroll to position [343, 0]
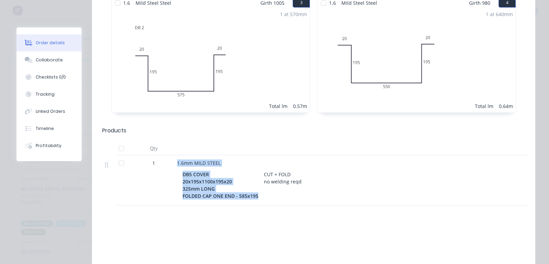
drag, startPoint x: 173, startPoint y: 153, endPoint x: 258, endPoint y: 191, distance: 92.5
click at [258, 191] on div "1 1.6mm MILD STEEL DB5 COVER 20x195x1100x195x20 325mm LONG FOLDED CAP ONE END -…" at bounding box center [313, 181] width 423 height 50
click at [211, 193] on div "1.6mm MILD STEEL DB5 COVER 20x195x1100x195x20 325mm LONG FOLDED CAP ONE END - 5…" at bounding box center [345, 181] width 343 height 50
drag, startPoint x: 180, startPoint y: 187, endPoint x: 259, endPoint y: 187, distance: 79.0
click at [259, 187] on div "DB5 COVER 20x195x1100x195x20 325mm LONG FOLDED CAP ONE END - 585x195 CUT + FOLD…" at bounding box center [346, 184] width 338 height 33
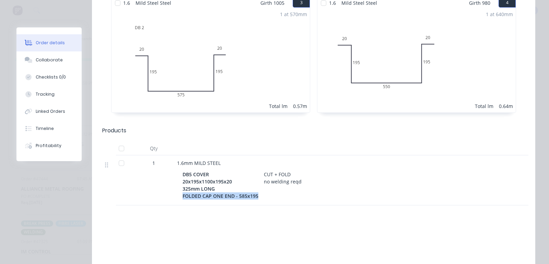
click at [259, 187] on div "DB5 COVER 20x195x1100x195x20 325mm LONG FOLDED CAP ONE END - 585x195" at bounding box center [222, 186] width 79 height 32
drag, startPoint x: 259, startPoint y: 187, endPoint x: 176, endPoint y: 155, distance: 89.4
click at [176, 156] on div "1.6mm MILD STEEL DB5 COVER 20x195x1100x195x20 325mm LONG FOLDED CAP ONE END - 5…" at bounding box center [345, 181] width 343 height 50
click at [210, 159] on div "1.6mm MILD STEEL DB5 COVER 20x195x1100x195x20 325mm LONG FOLDED CAP ONE END - 5…" at bounding box center [345, 181] width 343 height 50
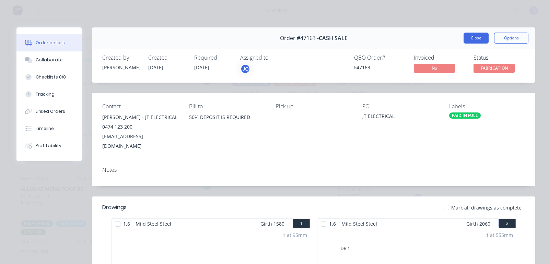
click at [464, 40] on button "Close" at bounding box center [476, 38] width 25 height 11
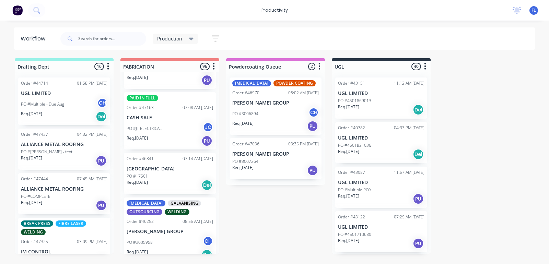
click at [162, 126] on p "PO #JT ELECTRICAL" at bounding box center [144, 129] width 35 height 6
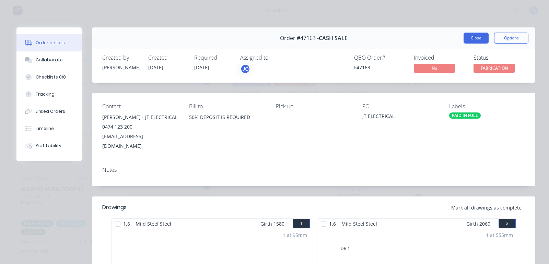
click at [471, 37] on button "Close" at bounding box center [476, 38] width 25 height 11
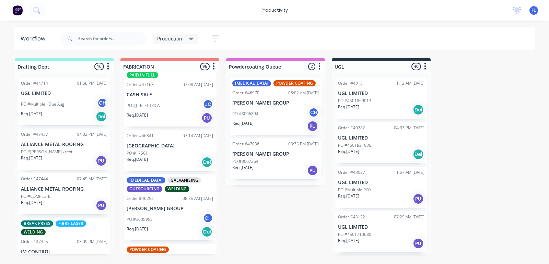
scroll to position [1889, 0]
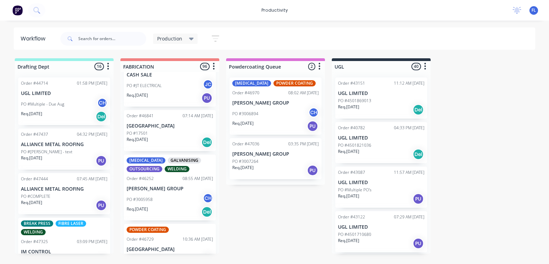
click at [153, 130] on div "PO #17501" at bounding box center [170, 133] width 87 height 6
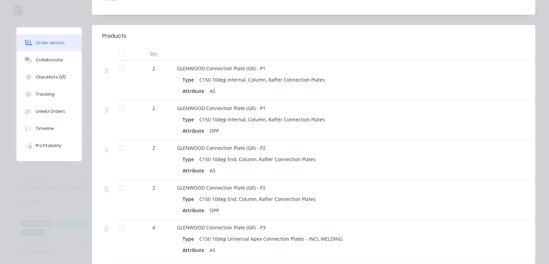
scroll to position [0, 0]
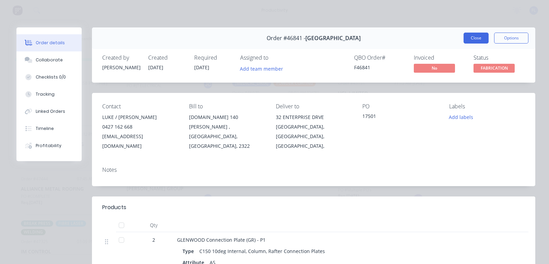
click at [471, 38] on button "Close" at bounding box center [476, 38] width 25 height 11
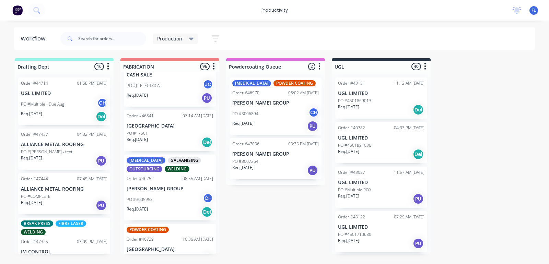
click at [143, 197] on p "PO #3005958" at bounding box center [140, 200] width 26 height 6
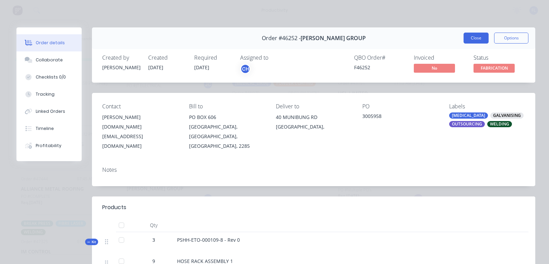
click at [464, 38] on button "Close" at bounding box center [476, 38] width 25 height 11
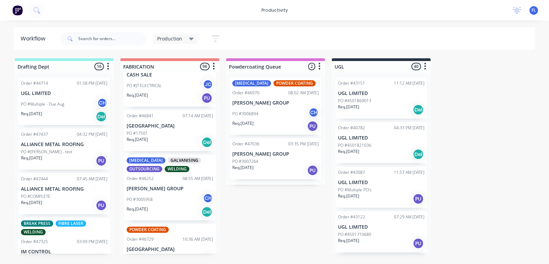
scroll to position [1974, 0]
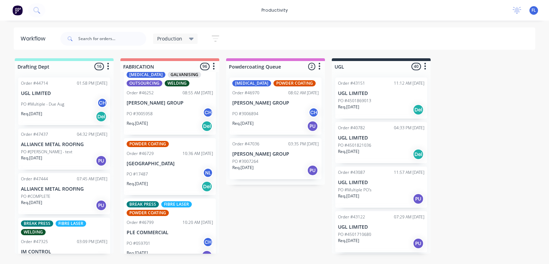
click at [170, 160] on div "POWDER COATING Order #46729 10:36 AM [DATE] [GEOGRAPHIC_DATA] PO #17487 NL Req.…" at bounding box center [170, 166] width 92 height 57
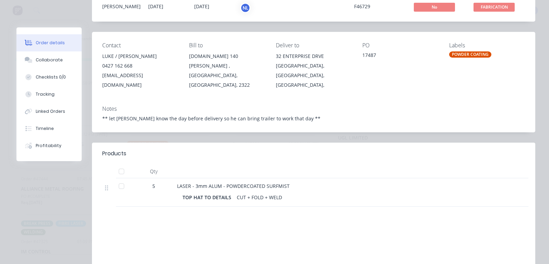
scroll to position [0, 0]
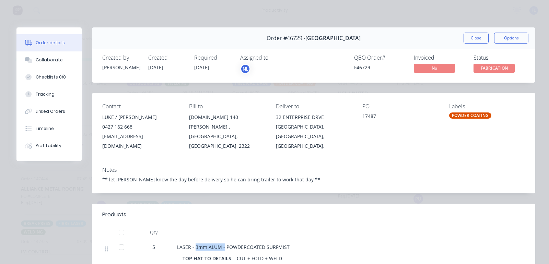
drag, startPoint x: 196, startPoint y: 239, endPoint x: 224, endPoint y: 235, distance: 28.7
click at [224, 244] on span "LASER - 3mm ALUM - POWDERCOATED SURFMIST" at bounding box center [233, 247] width 113 height 7
click at [466, 35] on button "Close" at bounding box center [476, 38] width 25 height 11
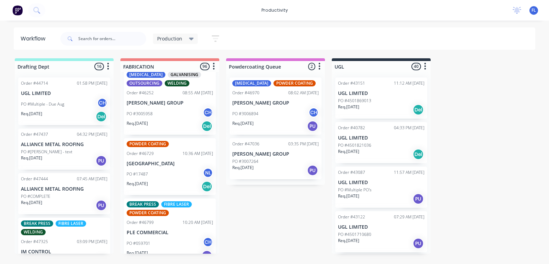
click at [159, 237] on div "PO #059701 CH" at bounding box center [170, 243] width 87 height 13
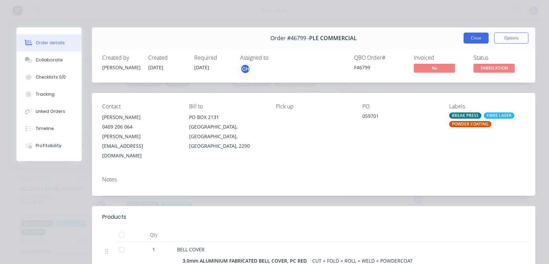
click at [469, 36] on button "Close" at bounding box center [476, 38] width 25 height 11
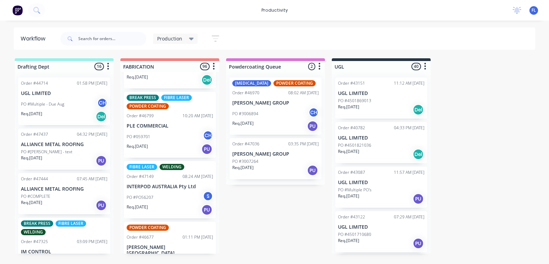
scroll to position [2103, 0]
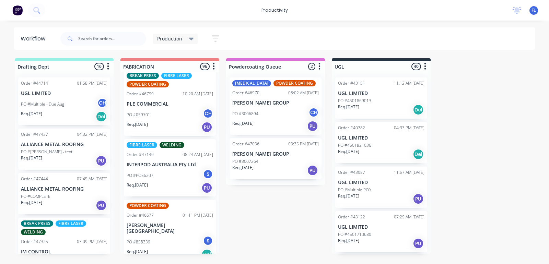
click at [154, 183] on div "Req. [DATE] PU" at bounding box center [170, 188] width 87 height 12
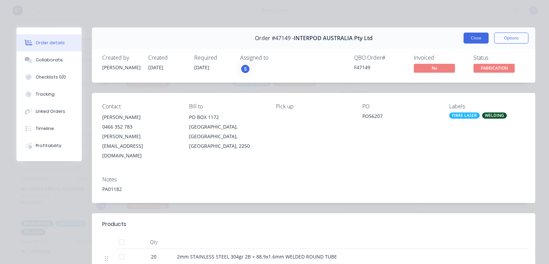
click at [466, 35] on button "Close" at bounding box center [476, 38] width 25 height 11
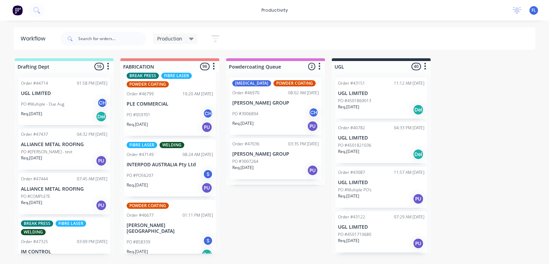
click at [161, 174] on div "PO #PO56207 S" at bounding box center [170, 175] width 87 height 13
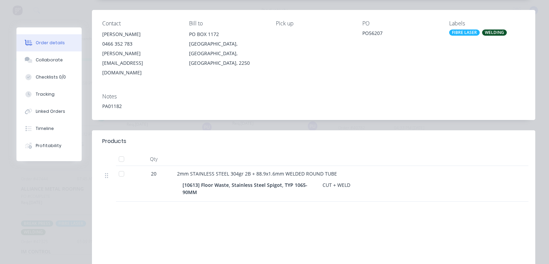
scroll to position [86, 0]
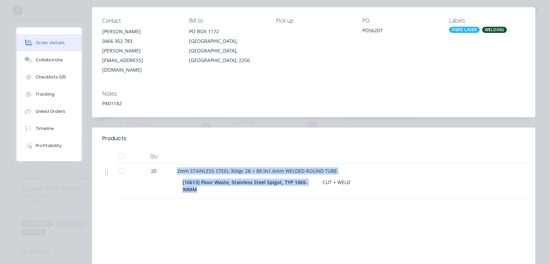
drag, startPoint x: 216, startPoint y: 174, endPoint x: 157, endPoint y: 149, distance: 64.0
click at [157, 163] on div "20 2mm STAINLESS STEEL 304gr 2B + 88.9x1.6mm WELDED ROUND TUBE [10613] Floor Wa…" at bounding box center [313, 181] width 423 height 36
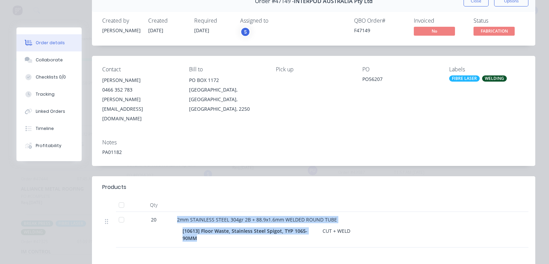
scroll to position [0, 0]
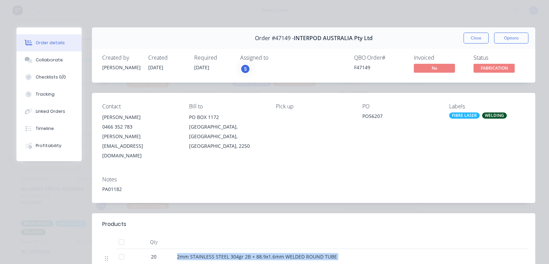
click at [324, 214] on header "Products" at bounding box center [314, 225] width 444 height 22
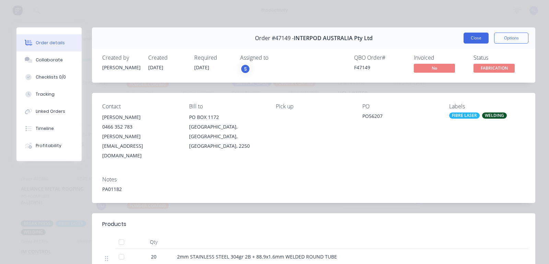
click at [474, 33] on button "Close" at bounding box center [476, 38] width 25 height 11
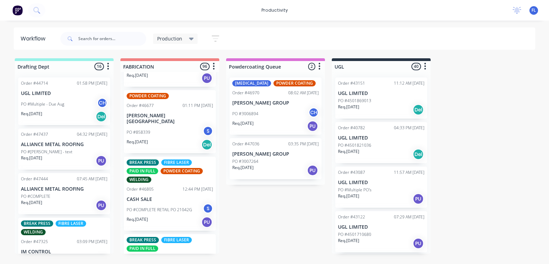
scroll to position [2232, 0]
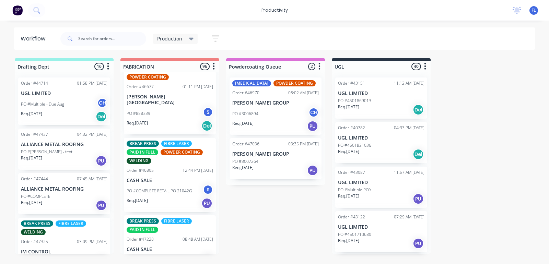
click at [160, 198] on div "Req. [DATE] PU" at bounding box center [170, 204] width 87 height 12
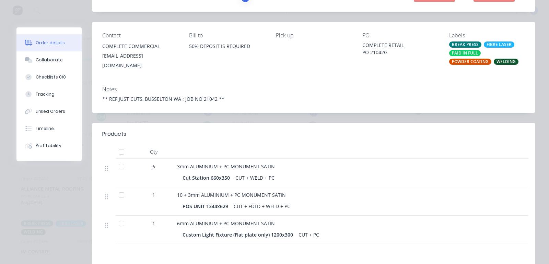
scroll to position [86, 0]
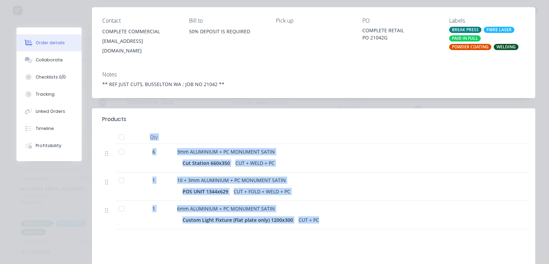
drag, startPoint x: 328, startPoint y: 215, endPoint x: 131, endPoint y: 137, distance: 211.7
click at [131, 137] on div "Qty 6 3mm ALUMINIUM + PC MONUMENT SATIN Cut Station 660x350 CUT + WELD + PC 1 1…" at bounding box center [313, 179] width 423 height 99
click at [201, 137] on div at bounding box center [345, 137] width 343 height 14
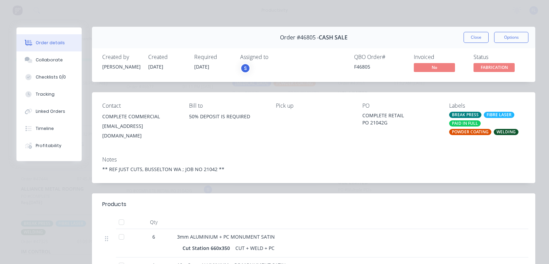
scroll to position [0, 0]
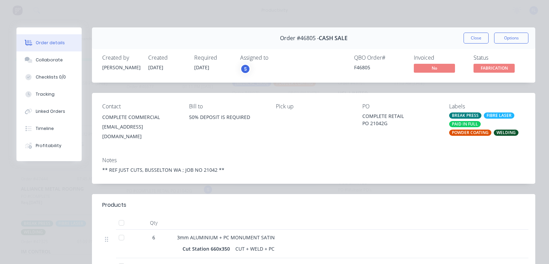
drag, startPoint x: 195, startPoint y: 65, endPoint x: 214, endPoint y: 66, distance: 18.5
click at [209, 66] on span "[DATE]" at bounding box center [201, 67] width 15 height 7
click at [464, 40] on button "Close" at bounding box center [476, 38] width 25 height 11
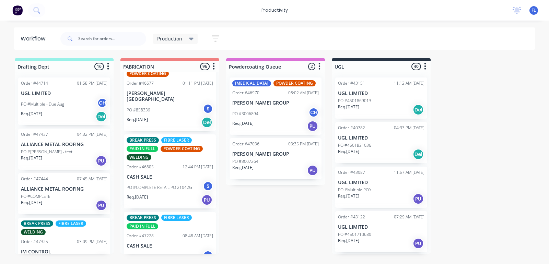
scroll to position [2189, 0]
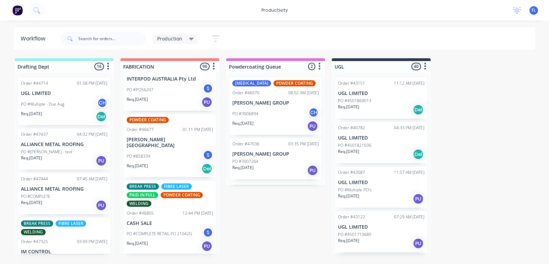
click at [150, 150] on div "PO #858339 S" at bounding box center [170, 156] width 87 height 13
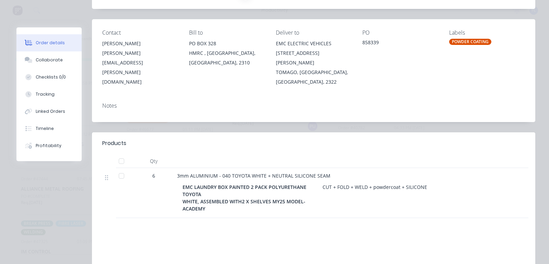
scroll to position [0, 0]
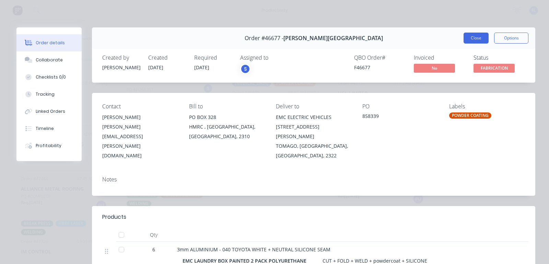
click at [465, 41] on button "Close" at bounding box center [476, 38] width 25 height 11
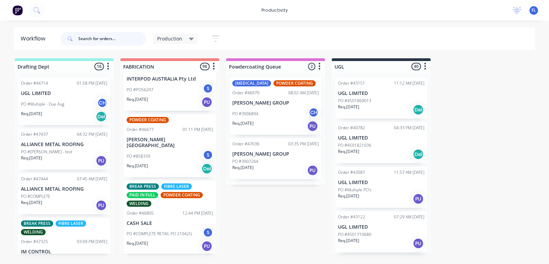
click at [113, 43] on input "text" at bounding box center [112, 39] width 68 height 14
click at [113, 43] on input "var" at bounding box center [112, 39] width 68 height 14
type input "[PERSON_NAME]"
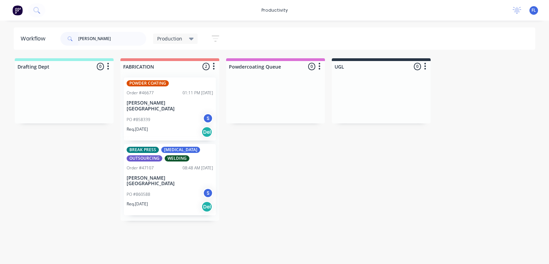
click at [164, 188] on div "PO #860588 S" at bounding box center [170, 194] width 87 height 13
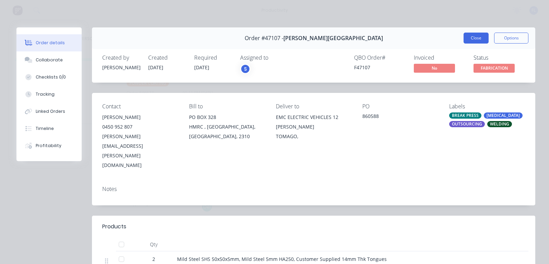
click at [464, 34] on button "Close" at bounding box center [476, 38] width 25 height 11
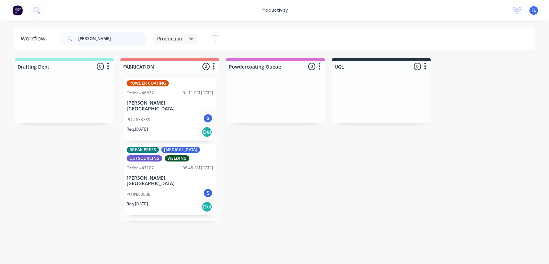
drag, startPoint x: 103, startPoint y: 38, endPoint x: 0, endPoint y: 52, distance: 104.2
click at [3, 45] on div "Workflow [PERSON_NAME] Production Save new view None edit Production (Default) …" at bounding box center [274, 38] width 549 height 22
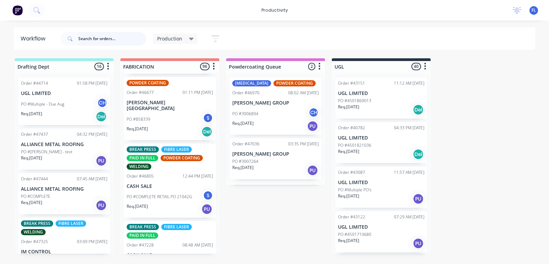
scroll to position [2232, 0]
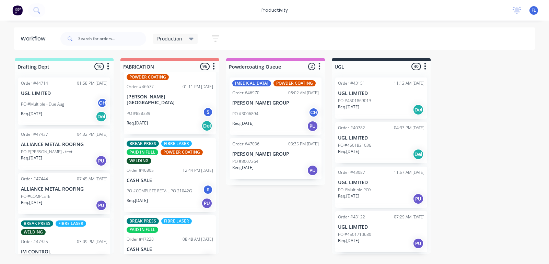
click at [169, 168] on div "Order #46805 12:44 PM [DATE]" at bounding box center [170, 171] width 87 height 6
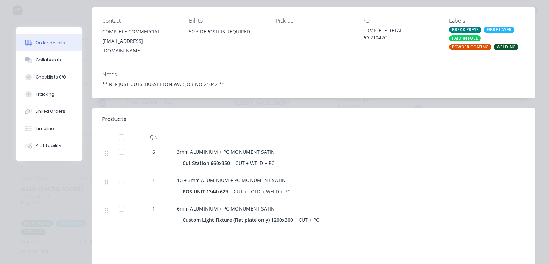
scroll to position [0, 0]
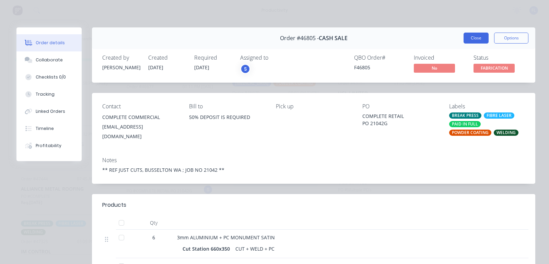
click at [464, 38] on button "Close" at bounding box center [476, 38] width 25 height 11
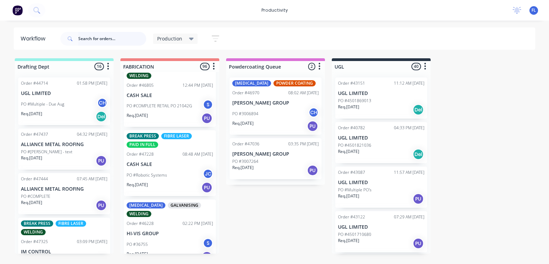
scroll to position [2318, 0]
click at [160, 181] on div "Req. [DATE] PU" at bounding box center [170, 187] width 87 height 12
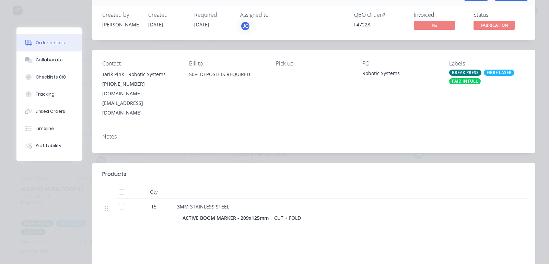
scroll to position [0, 0]
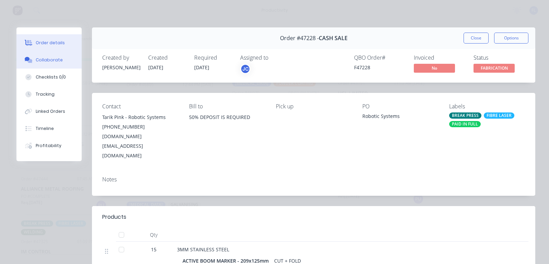
click at [49, 63] on div "Collaborate" at bounding box center [49, 60] width 27 height 6
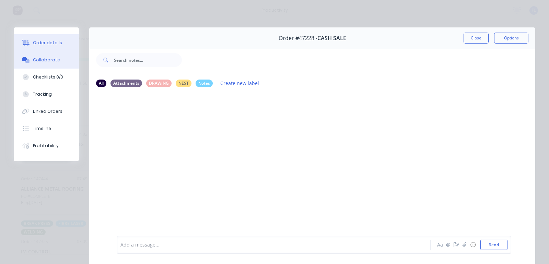
click at [55, 40] on div "Order details" at bounding box center [47, 43] width 29 height 6
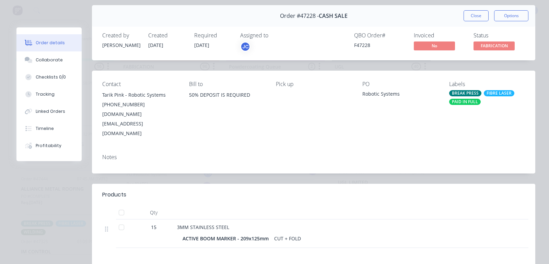
scroll to position [43, 0]
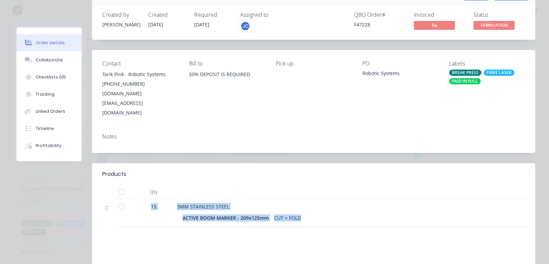
drag, startPoint x: 305, startPoint y: 200, endPoint x: 141, endPoint y: 187, distance: 164.0
click at [141, 199] on div "15 3MM STAINLESS STEEL ACTIVE BOOM MARKER - 209x125mm CUT + FOLD" at bounding box center [313, 213] width 423 height 29
click at [260, 185] on div at bounding box center [345, 192] width 343 height 14
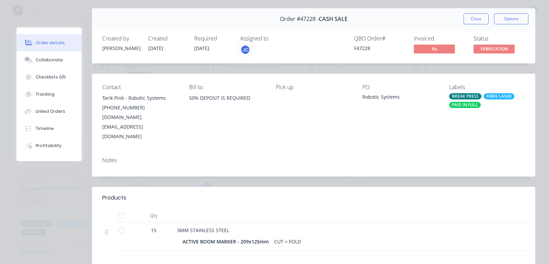
scroll to position [0, 0]
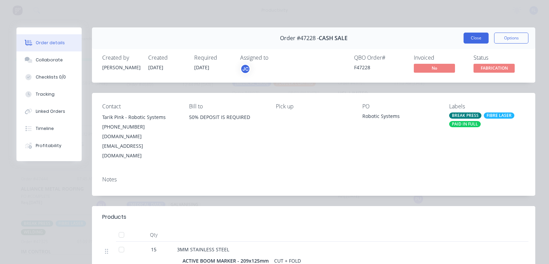
click at [470, 36] on button "Close" at bounding box center [476, 38] width 25 height 11
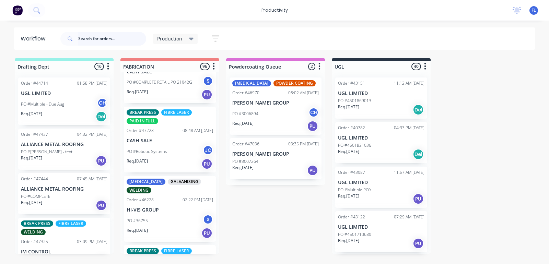
scroll to position [2361, 0]
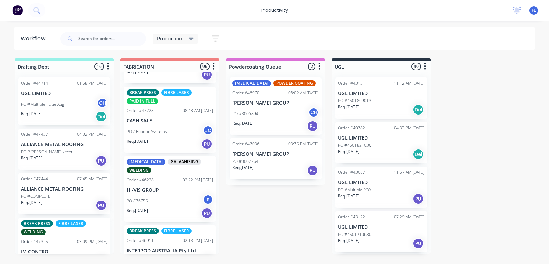
click at [180, 195] on div "PO #36755 S" at bounding box center [170, 201] width 87 height 13
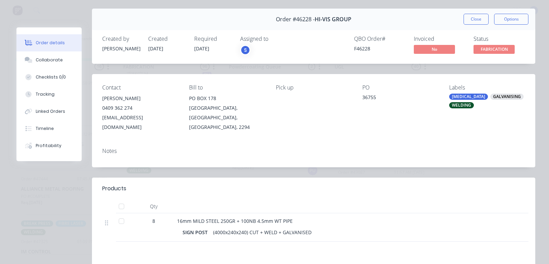
scroll to position [0, 0]
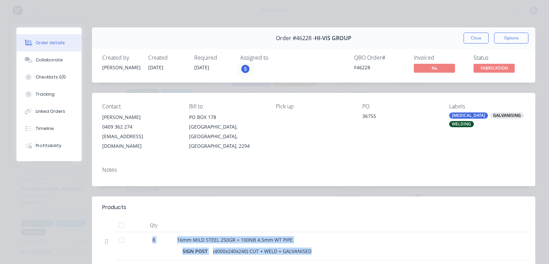
drag, startPoint x: 262, startPoint y: 243, endPoint x: 91, endPoint y: 231, distance: 171.4
click at [91, 231] on div "Order #46228 - HI-VIS GROUP Close Options Created by [PERSON_NAME] Created [DAT…" at bounding box center [275, 197] width 519 height 341
click at [478, 39] on button "Close" at bounding box center [476, 38] width 25 height 11
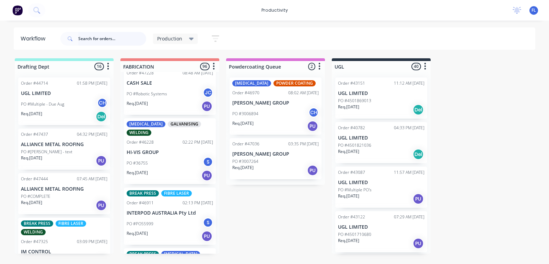
scroll to position [2447, 0]
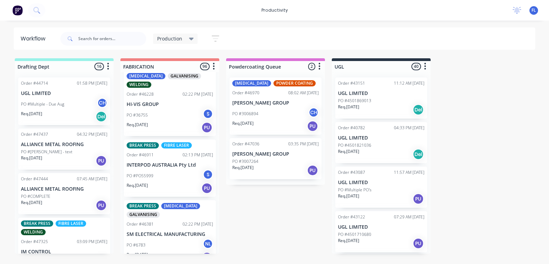
click at [154, 170] on div "PO #PO55999 S" at bounding box center [170, 176] width 87 height 13
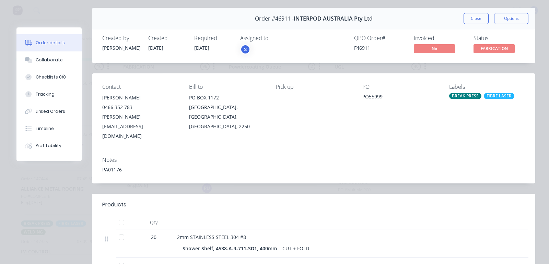
scroll to position [0, 0]
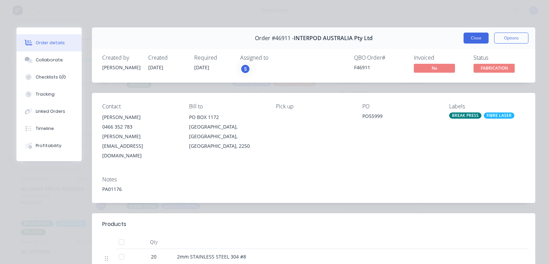
click at [464, 40] on button "Close" at bounding box center [476, 38] width 25 height 11
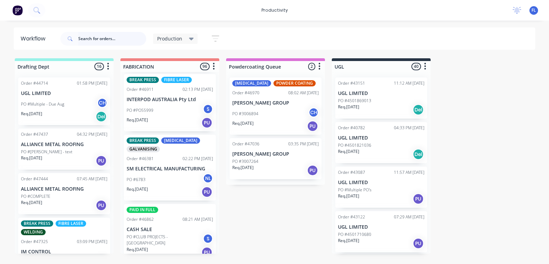
scroll to position [2532, 0]
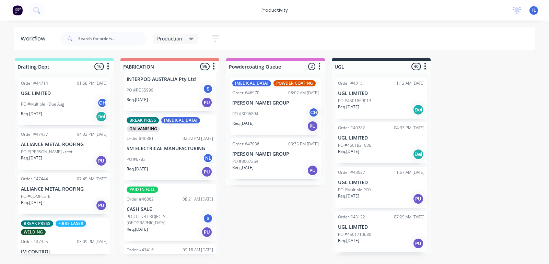
click at [179, 153] on div "PO #6783 NL" at bounding box center [170, 159] width 87 height 13
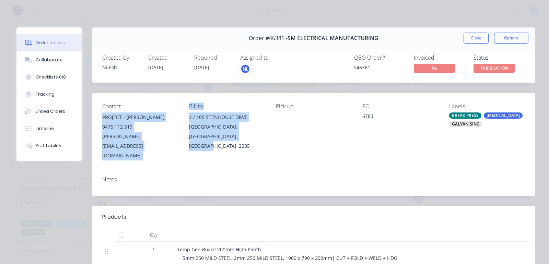
drag, startPoint x: 256, startPoint y: 143, endPoint x: 96, endPoint y: 114, distance: 162.0
click at [96, 114] on div "Contact PROJECT - [PERSON_NAME] 0475 112 519 [PERSON_NAME][EMAIL_ADDRESS][DOMAI…" at bounding box center [314, 132] width 444 height 78
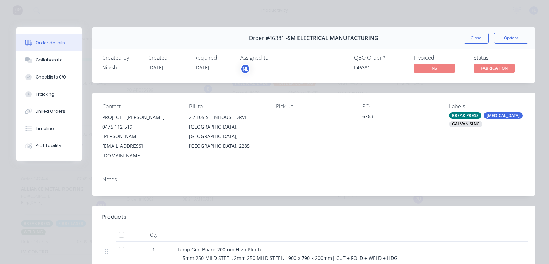
click at [303, 171] on div "Notes" at bounding box center [314, 183] width 444 height 25
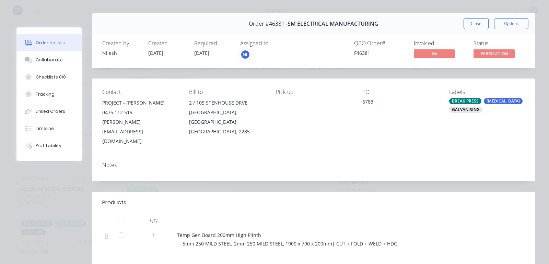
scroll to position [0, 0]
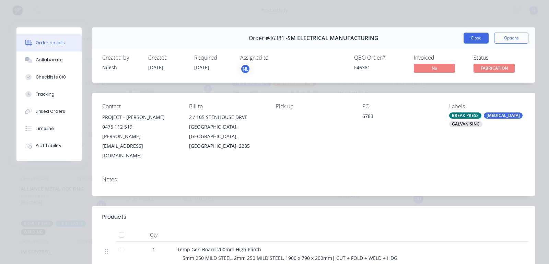
click at [474, 35] on button "Close" at bounding box center [476, 38] width 25 height 11
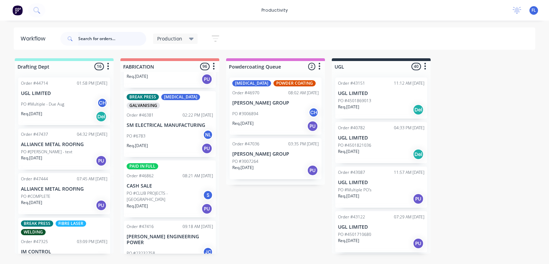
scroll to position [2575, 0]
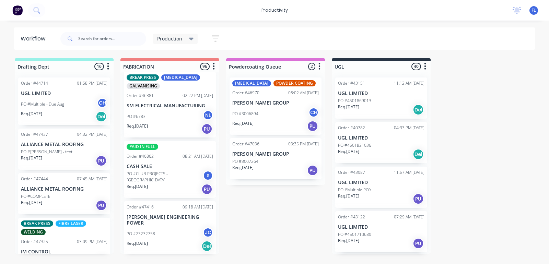
click at [169, 171] on p "PO #CLUB PROJECTS - [GEOGRAPHIC_DATA]" at bounding box center [165, 177] width 76 height 12
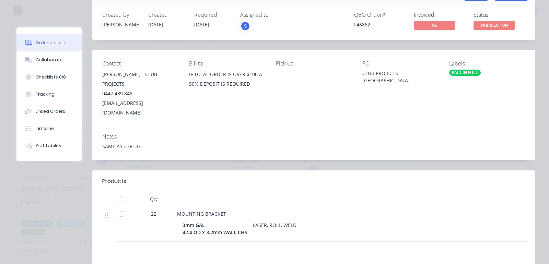
scroll to position [0, 0]
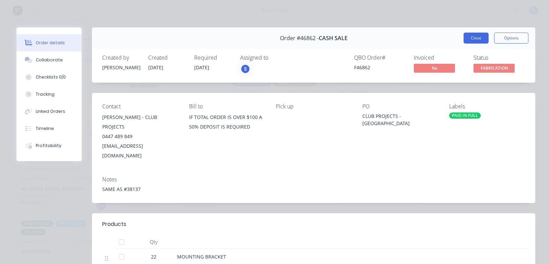
click at [472, 35] on button "Close" at bounding box center [476, 38] width 25 height 11
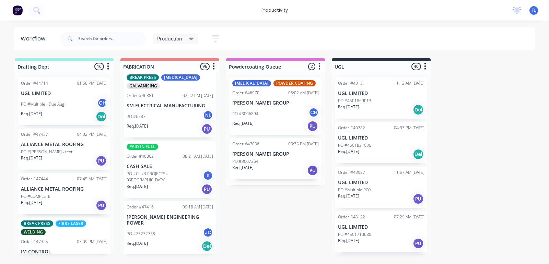
click at [171, 123] on div "Req. [DATE] PU" at bounding box center [170, 129] width 87 height 12
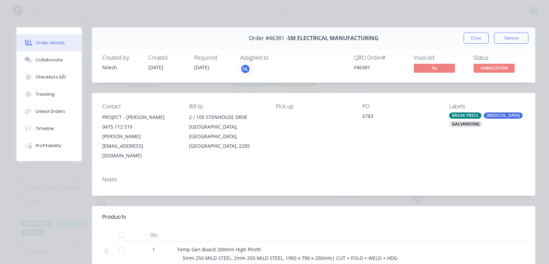
drag, startPoint x: 214, startPoint y: 67, endPoint x: 195, endPoint y: 67, distance: 19.2
click at [195, 67] on span "[DATE]" at bounding box center [201, 67] width 15 height 7
drag, startPoint x: 167, startPoint y: 69, endPoint x: 145, endPoint y: 70, distance: 22.0
click at [145, 70] on div "Created by [PERSON_NAME] Created [DATE] Required [DATE] Assigned to NL" at bounding box center [205, 65] width 207 height 20
click at [459, 47] on div "Order #46381 - SM ELECTRICAL MANUFACTURING Close Options" at bounding box center [314, 38] width 444 height 22
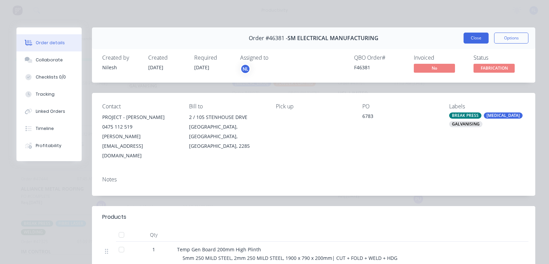
click at [465, 36] on button "Close" at bounding box center [476, 38] width 25 height 11
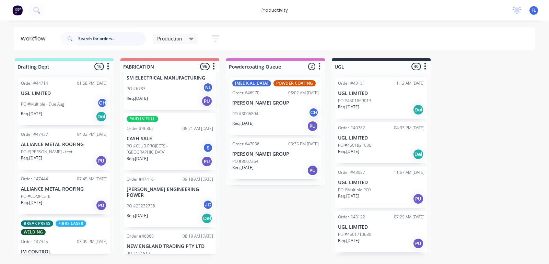
scroll to position [2618, 0]
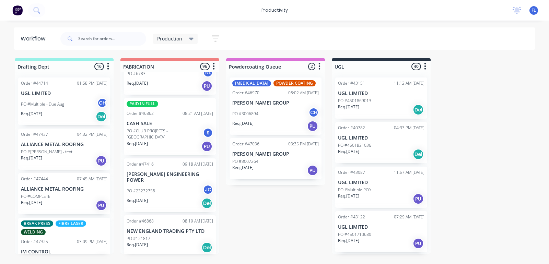
click at [160, 128] on p "PO #CLUB PROJECTS - [GEOGRAPHIC_DATA]" at bounding box center [165, 134] width 76 height 12
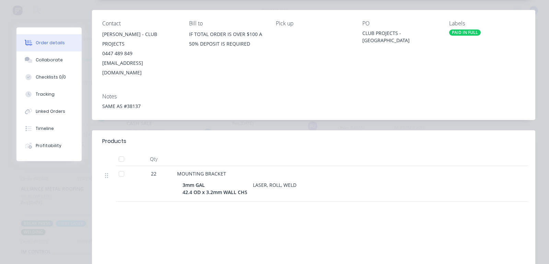
scroll to position [86, 0]
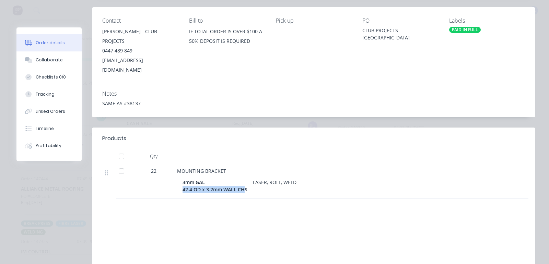
drag, startPoint x: 245, startPoint y: 172, endPoint x: 182, endPoint y: 174, distance: 62.5
click at [183, 178] on div "3mm GAL 42.4 OD x 3.2mm WALL CHS" at bounding box center [217, 186] width 68 height 17
drag, startPoint x: 182, startPoint y: 169, endPoint x: 247, endPoint y: 178, distance: 65.1
click at [247, 178] on div "MOUNTING BRACKET 3mm GAL 42.4 OD x 3.2mm WALL CHS LASER, ROLL, WELD" at bounding box center [345, 181] width 343 height 36
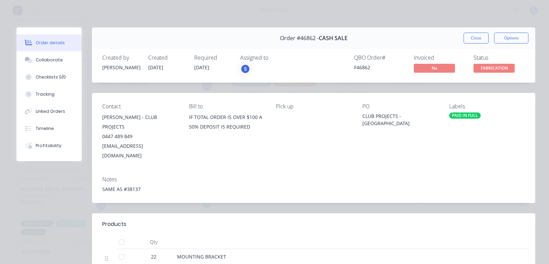
scroll to position [43, 0]
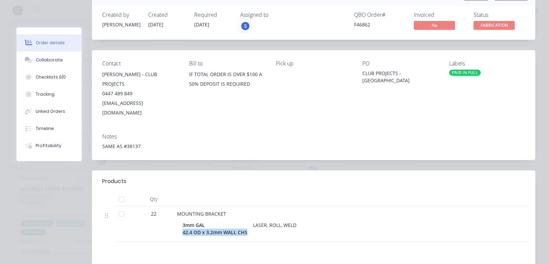
click at [250, 220] on div "3mm GAL 42.4 OD x 3.2mm WALL CHS LASER, ROLL, WELD" at bounding box center [346, 228] width 327 height 17
drag, startPoint x: 249, startPoint y: 215, endPoint x: 173, endPoint y: 196, distance: 78.8
click at [173, 206] on div "22 MOUNTING BRACKET 3mm GAL 42.4 OD x 3.2mm WALL CHS LASER, ROLL, WELD" at bounding box center [313, 224] width 423 height 36
click at [201, 220] on div "3mm GAL 42.4 OD x 3.2mm WALL CHS" at bounding box center [217, 228] width 68 height 17
click at [235, 220] on div "3mm GAL 42.4 OD x 3.2mm WALL CHS" at bounding box center [217, 228] width 68 height 17
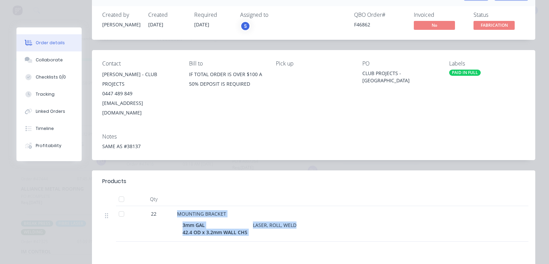
drag, startPoint x: 174, startPoint y: 193, endPoint x: 268, endPoint y: 229, distance: 100.0
click at [268, 229] on div "Products Qty 22 MOUNTING BRACKET 3mm GAL 42.4 OD x 3.2mm WALL CHS LASER, ROLL, …" at bounding box center [314, 255] width 444 height 168
drag, startPoint x: 247, startPoint y: 216, endPoint x: 170, endPoint y: 196, distance: 78.7
click at [170, 206] on div "22 MOUNTING BRACKET 3mm GAL 42.4 OD x 3.2mm WALL CHS LASER, ROLL, WELD" at bounding box center [313, 224] width 423 height 36
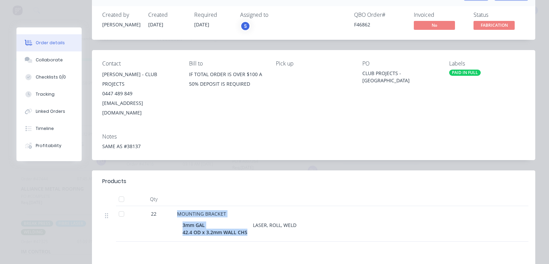
click at [170, 210] on div "22" at bounding box center [154, 213] width 36 height 7
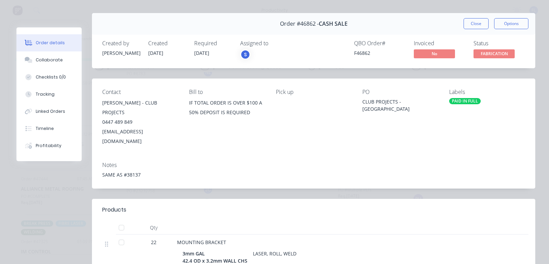
scroll to position [0, 0]
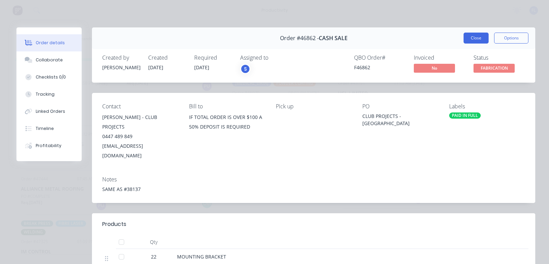
click at [464, 41] on button "Close" at bounding box center [476, 38] width 25 height 11
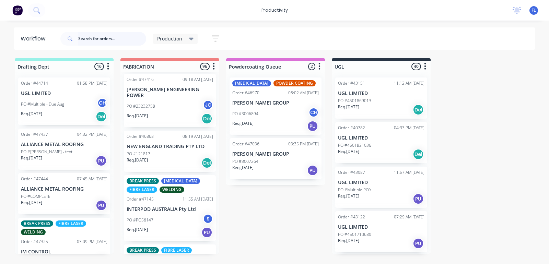
scroll to position [2704, 0]
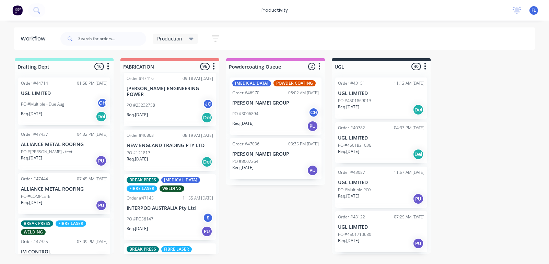
click at [156, 156] on div "Req. [DATE] Del" at bounding box center [170, 162] width 87 height 12
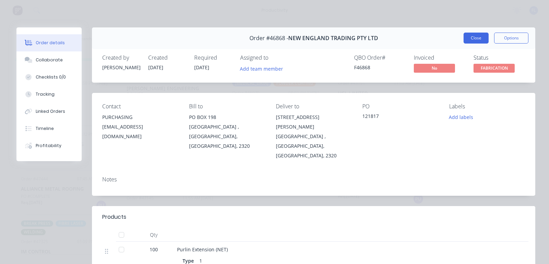
click at [474, 41] on button "Close" at bounding box center [476, 38] width 25 height 11
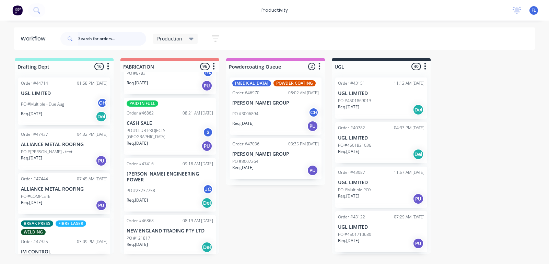
scroll to position [2618, 0]
click at [158, 185] on div "PO #23232758 JC" at bounding box center [170, 191] width 87 height 13
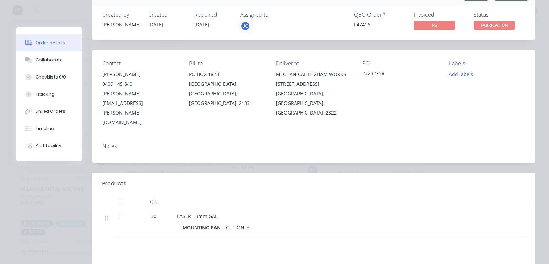
scroll to position [0, 0]
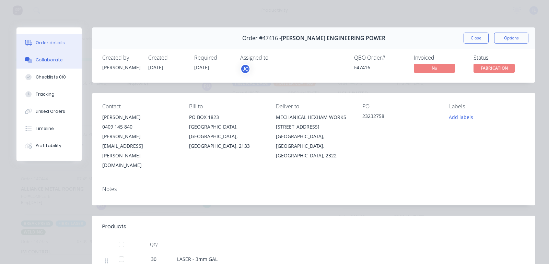
click at [56, 62] on div "Collaborate" at bounding box center [49, 60] width 27 height 6
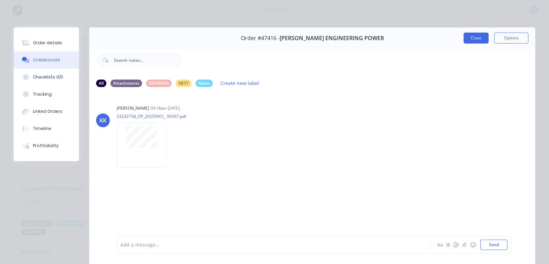
click at [469, 41] on button "Close" at bounding box center [476, 38] width 25 height 11
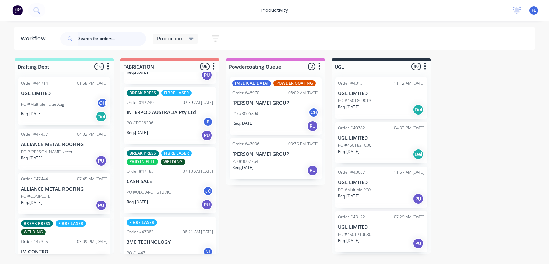
scroll to position [2876, 0]
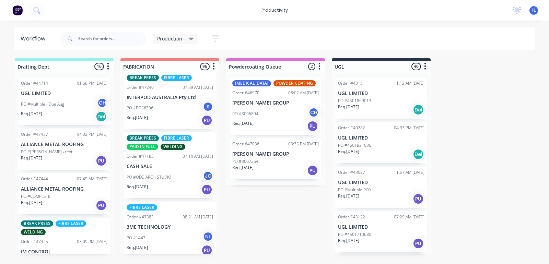
click at [160, 184] on div "Req. [DATE] PU" at bounding box center [170, 190] width 87 height 12
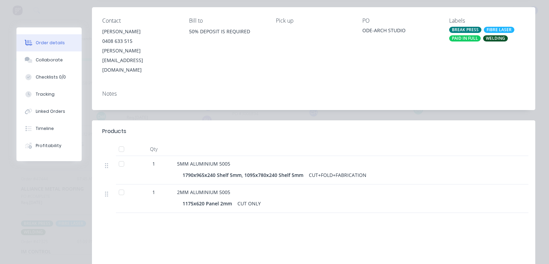
scroll to position [0, 0]
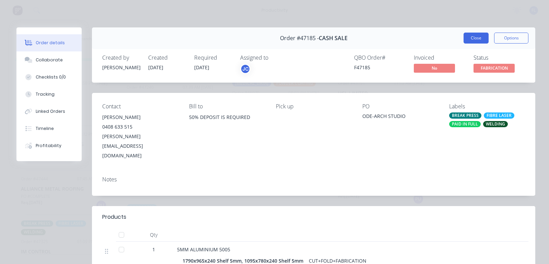
click at [471, 37] on button "Close" at bounding box center [476, 38] width 25 height 11
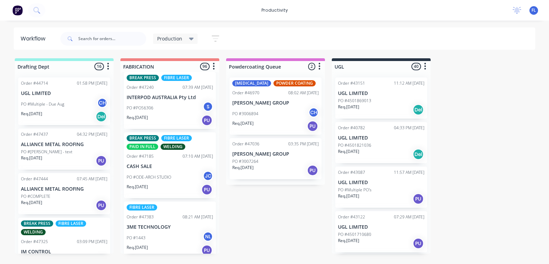
click at [160, 225] on p "3ME TECHNOLOGY" at bounding box center [170, 228] width 87 height 6
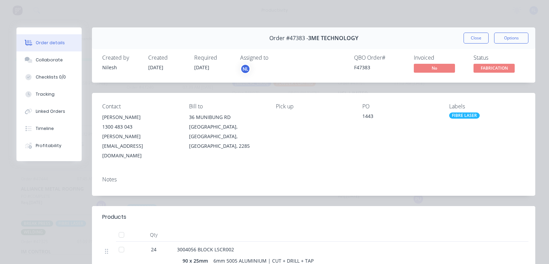
scroll to position [43, 0]
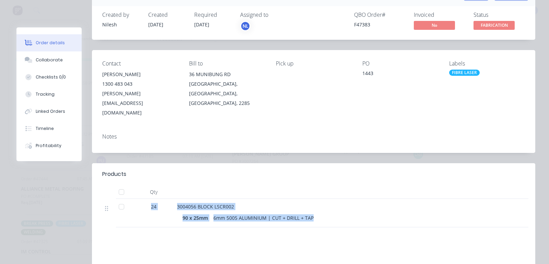
drag, startPoint x: 324, startPoint y: 198, endPoint x: 118, endPoint y: 193, distance: 206.1
click at [118, 199] on div "24 3004056 BLOCK LSCR002 90 x 25mm 6mm 5005 ALUMINIUM | CUT + DRILL + TAP" at bounding box center [313, 213] width 423 height 29
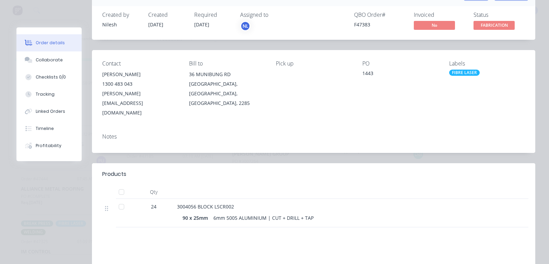
click at [240, 214] on div "Products Qty 24 3004056 BLOCK LSCR002 90 x 25mm 6mm 5005 ALUMINIUM | CUT + DRIL…" at bounding box center [314, 243] width 444 height 161
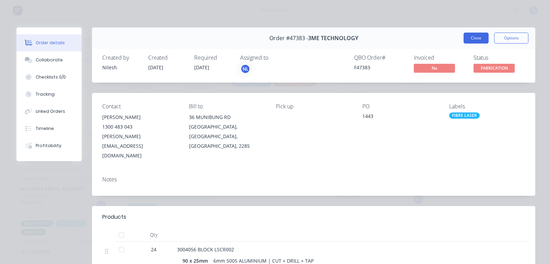
click at [467, 35] on button "Close" at bounding box center [476, 38] width 25 height 11
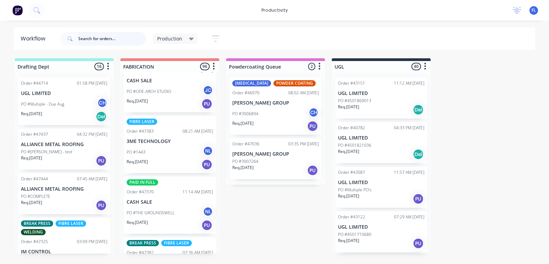
scroll to position [3048, 0]
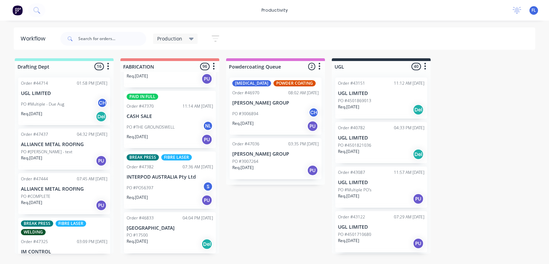
click at [163, 124] on p "PO #THE GROUNDSWELL" at bounding box center [151, 127] width 48 height 6
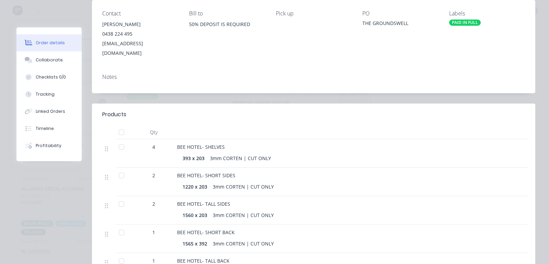
scroll to position [0, 0]
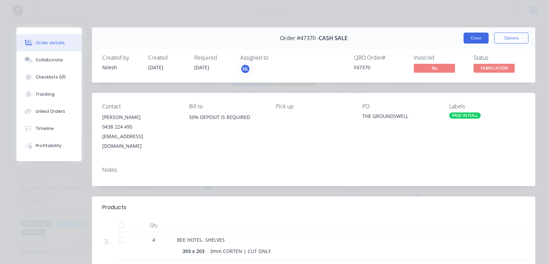
click at [464, 42] on button "Close" at bounding box center [476, 38] width 25 height 11
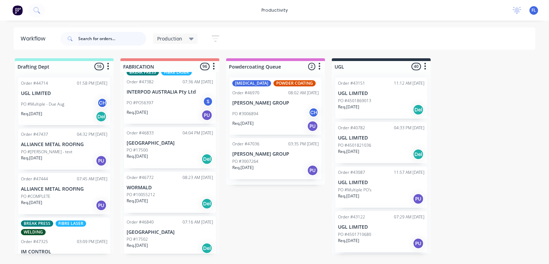
scroll to position [3133, 0]
click at [167, 153] on div "Req. [DATE] Del" at bounding box center [170, 159] width 87 height 12
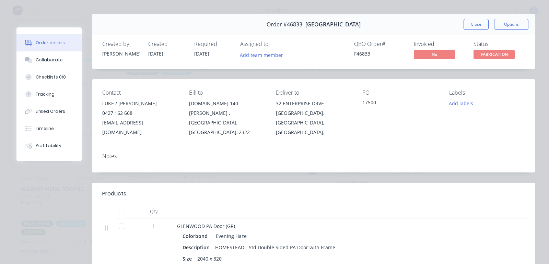
scroll to position [0, 0]
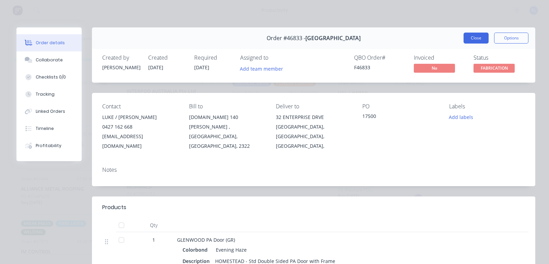
click at [466, 41] on button "Close" at bounding box center [476, 38] width 25 height 11
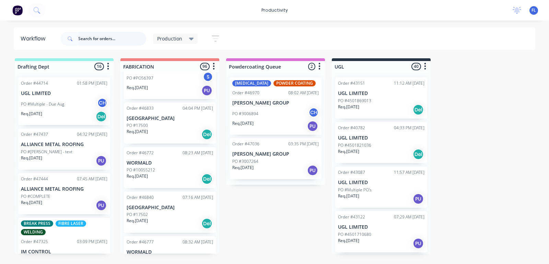
scroll to position [3176, 0]
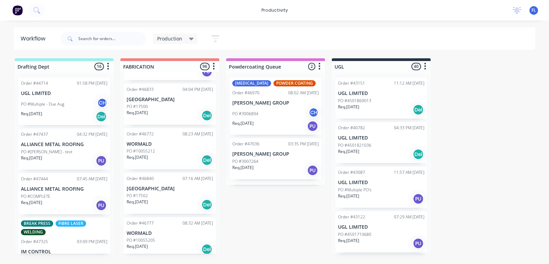
click at [171, 193] on div "PO #17502" at bounding box center [170, 196] width 87 height 6
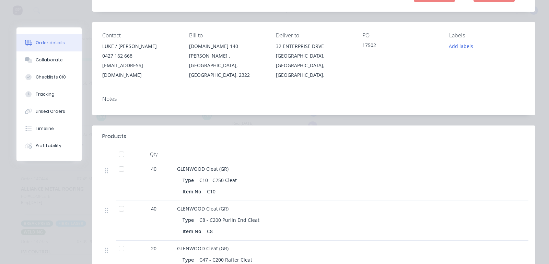
scroll to position [0, 0]
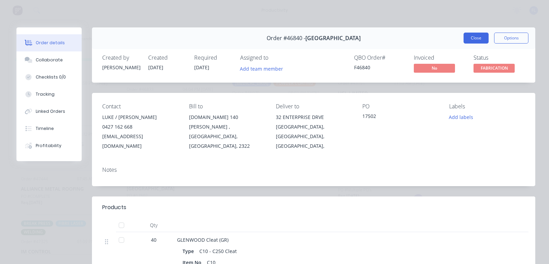
click at [472, 41] on button "Close" at bounding box center [476, 38] width 25 height 11
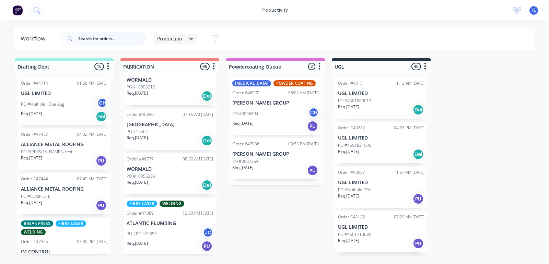
scroll to position [3262, 0]
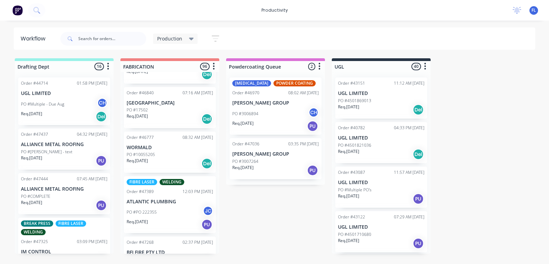
click at [158, 152] on div "PO #10055205" at bounding box center [170, 155] width 87 height 6
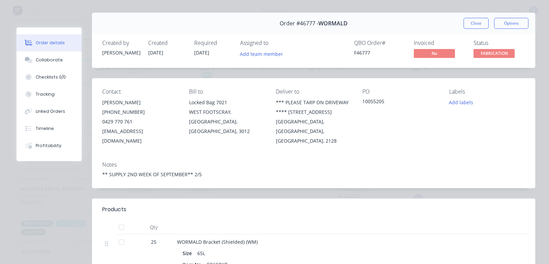
scroll to position [0, 0]
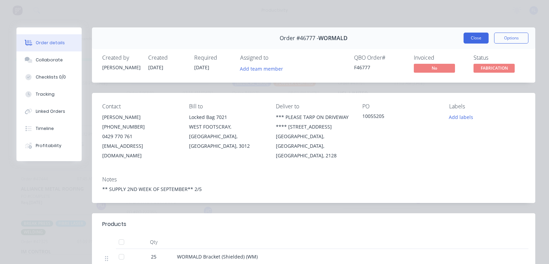
click at [464, 38] on button "Close" at bounding box center [476, 38] width 25 height 11
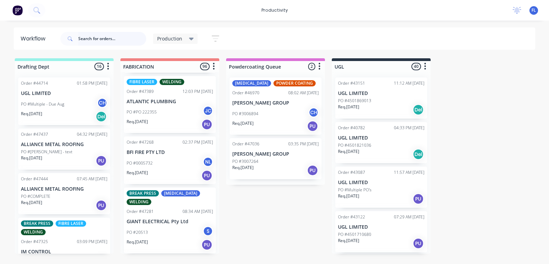
scroll to position [3391, 0]
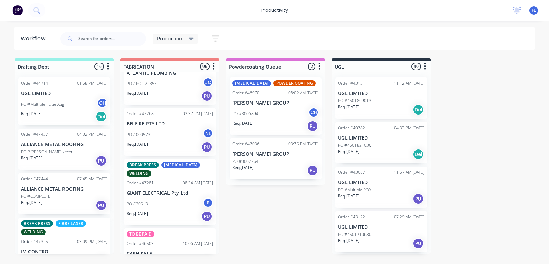
click at [167, 141] on div "Req. [DATE] PU" at bounding box center [170, 147] width 87 height 12
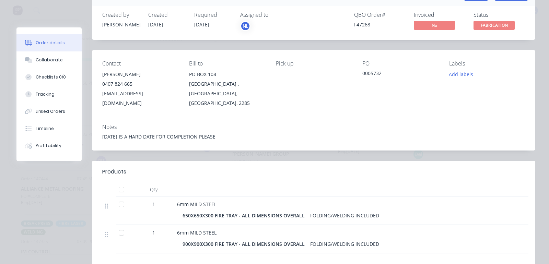
scroll to position [0, 0]
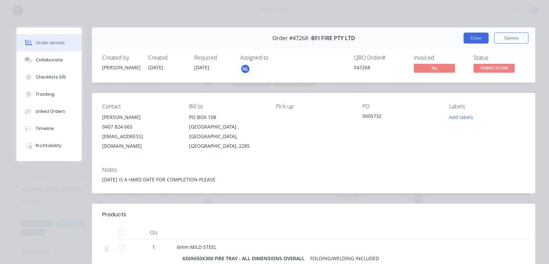
click at [465, 36] on button "Close" at bounding box center [476, 38] width 25 height 11
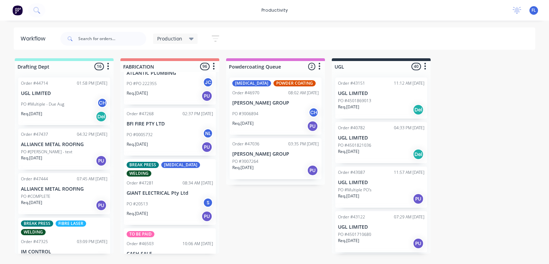
click at [161, 198] on div "PO #20513 S" at bounding box center [170, 204] width 87 height 13
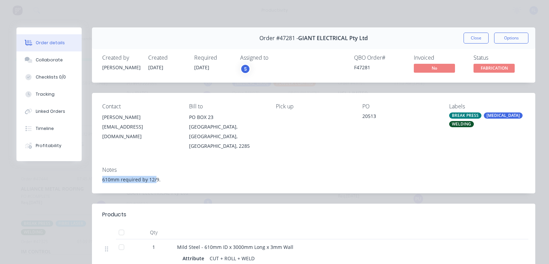
drag, startPoint x: 156, startPoint y: 171, endPoint x: 76, endPoint y: 175, distance: 80.1
click at [76, 175] on div "Order #47281 - GIANT ELECTRICAL Pty Ltd Close Options Created by [PERSON_NAME] …" at bounding box center [275, 215] width 519 height 376
click at [151, 176] on div "610mm required by 12/9." at bounding box center [313, 179] width 423 height 7
click at [477, 28] on div "Order #47281 - GIANT ELECTRICAL Pty Ltd Close Options" at bounding box center [314, 38] width 444 height 22
click at [469, 38] on button "Close" at bounding box center [476, 38] width 25 height 11
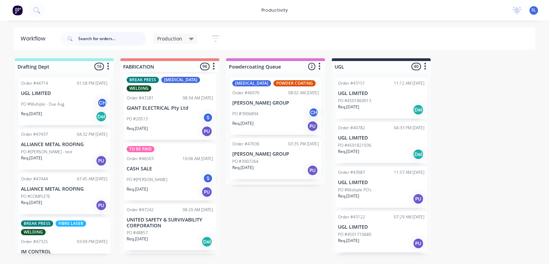
scroll to position [3477, 0]
click at [163, 176] on p "PO #[PERSON_NAME]" at bounding box center [147, 179] width 41 height 6
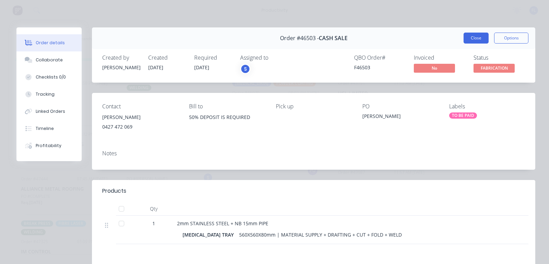
click at [469, 35] on button "Close" at bounding box center [476, 38] width 25 height 11
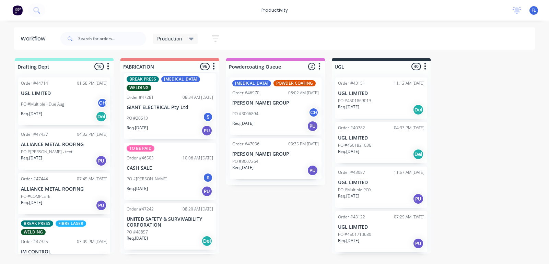
click at [170, 186] on div "Req. [DATE] PU" at bounding box center [170, 192] width 87 height 12
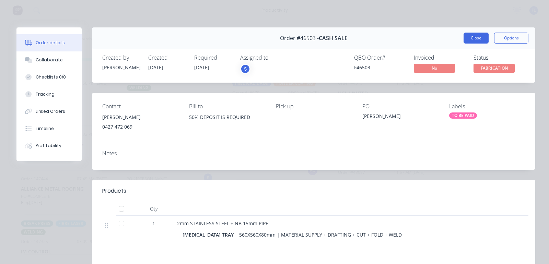
click at [466, 37] on button "Close" at bounding box center [476, 38] width 25 height 11
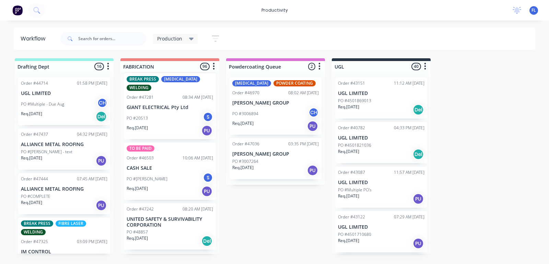
click at [141, 217] on p "UNITED SAFETY & SURVIVABILITY CORPORATION" at bounding box center [170, 223] width 87 height 12
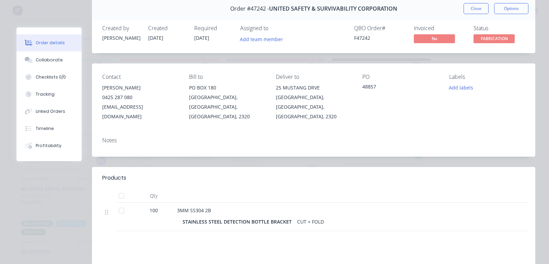
scroll to position [43, 0]
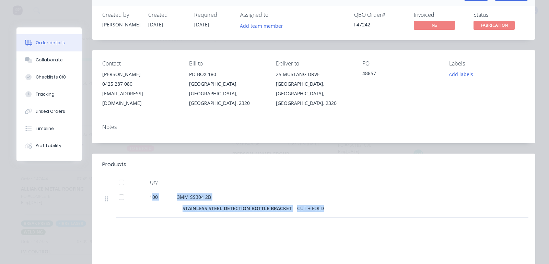
drag, startPoint x: 339, startPoint y: 200, endPoint x: 152, endPoint y: 181, distance: 188.1
click at [152, 190] on div "100 3MM SS304 2B STAINLESS STEEL DETECTION BOTTLE BRACKET CUT + FOLD" at bounding box center [313, 204] width 423 height 29
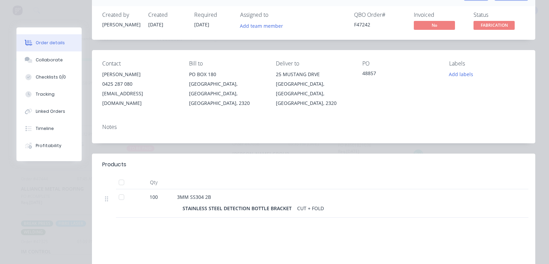
click at [184, 217] on div "Products Qty 100 3MM SS304 2B STAINLESS STEEL DETECTION BOTTLE BRACKET CUT + FO…" at bounding box center [314, 234] width 444 height 161
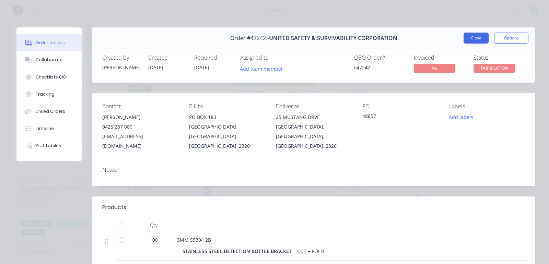
click at [469, 39] on button "Close" at bounding box center [476, 38] width 25 height 11
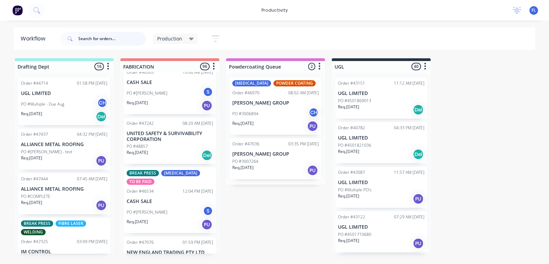
scroll to position [3606, 0]
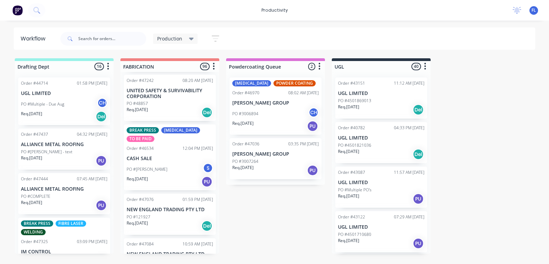
click at [167, 167] on p "PO #[PERSON_NAME]" at bounding box center [147, 170] width 41 height 6
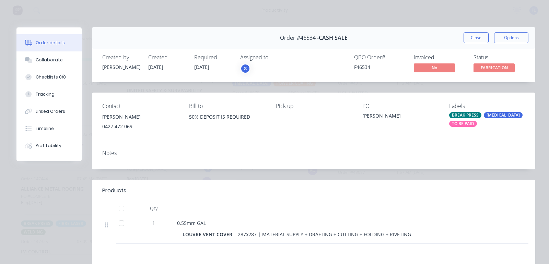
scroll to position [0, 0]
click at [464, 38] on button "Close" at bounding box center [476, 38] width 25 height 11
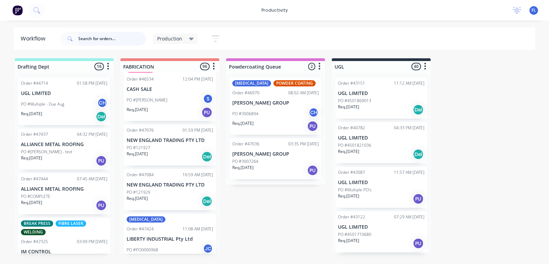
scroll to position [3691, 0]
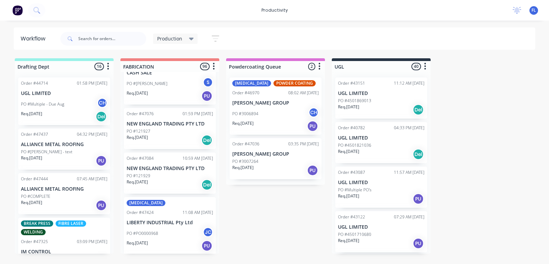
click at [171, 135] on div "Req. [DATE] Del" at bounding box center [170, 141] width 87 height 12
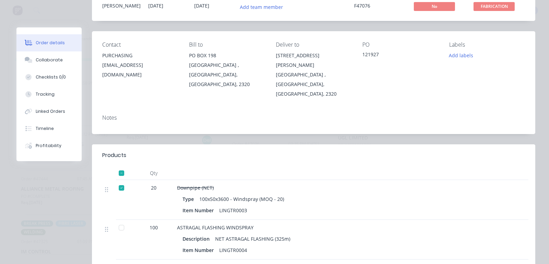
scroll to position [0, 0]
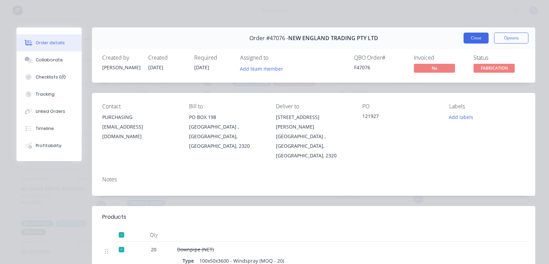
click at [464, 38] on button "Close" at bounding box center [476, 38] width 25 height 11
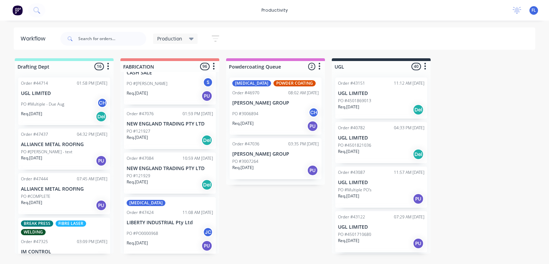
click at [169, 220] on p "LIBERTY INDUSTRIAL Pty Ltd" at bounding box center [170, 223] width 87 height 6
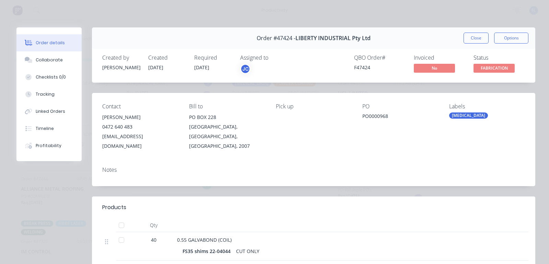
click at [472, 42] on button "Close" at bounding box center [476, 38] width 25 height 11
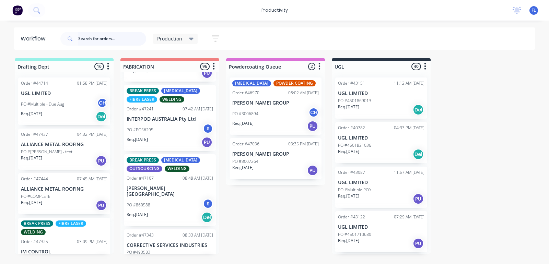
scroll to position [4121, 0]
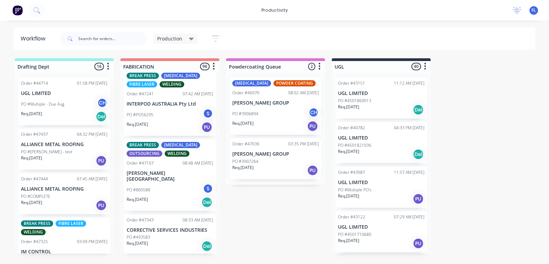
click at [169, 197] on div "Req. [DATE] Del" at bounding box center [170, 203] width 87 height 12
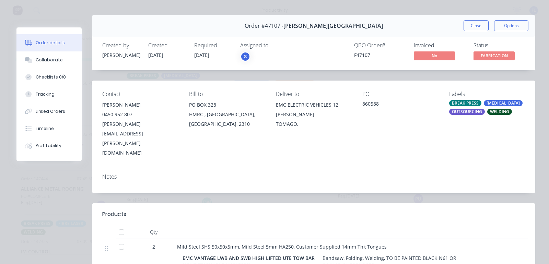
scroll to position [0, 0]
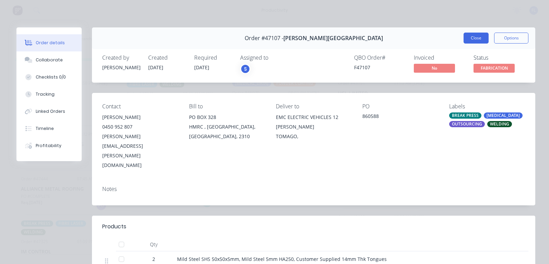
click at [469, 41] on button "Close" at bounding box center [476, 38] width 25 height 11
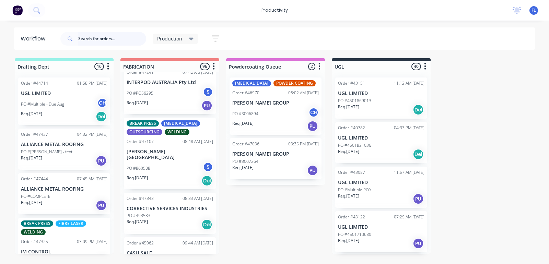
scroll to position [4163, 0]
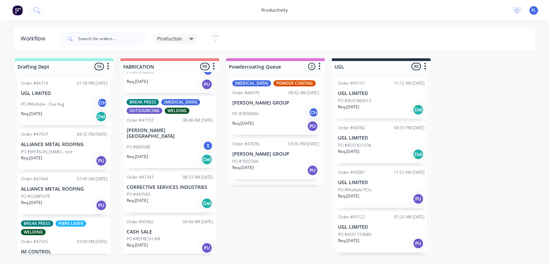
click at [174, 185] on p "CORRECTIVE SERVICES INDUSTRIES" at bounding box center [170, 188] width 87 height 6
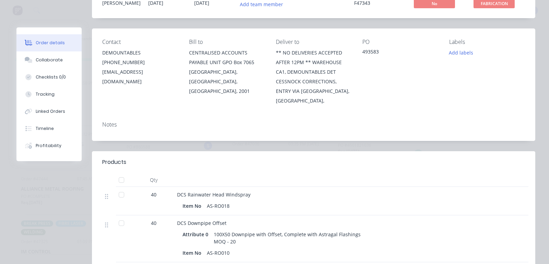
scroll to position [0, 0]
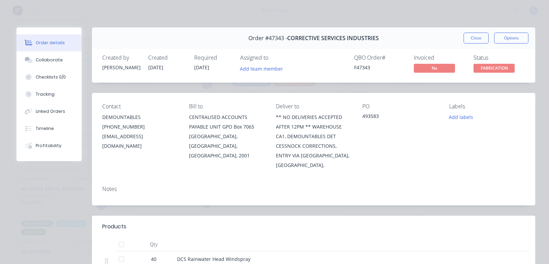
click at [465, 39] on button "Close" at bounding box center [476, 38] width 25 height 11
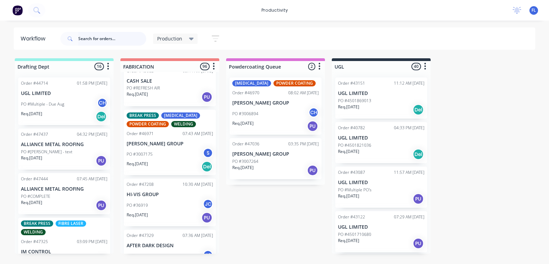
scroll to position [4335, 0]
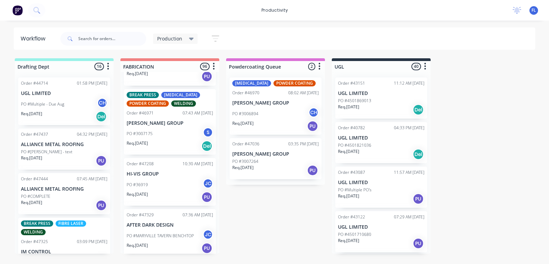
click at [162, 179] on div "PO #36919 JC" at bounding box center [170, 185] width 87 height 13
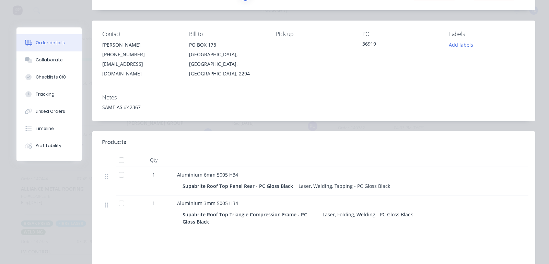
scroll to position [86, 0]
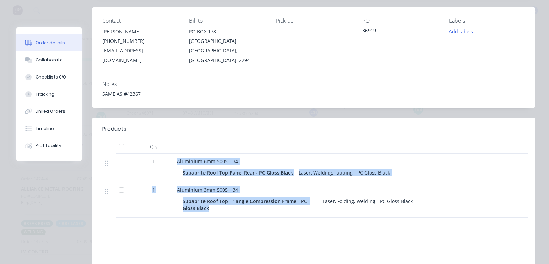
drag, startPoint x: 245, startPoint y: 203, endPoint x: 177, endPoint y: 154, distance: 83.4
click at [177, 154] on div "1 Aluminium 6mm 5005 H34 Supabrite Roof Top Panel Rear - PC Gloss Black Laser, …" at bounding box center [313, 186] width 423 height 64
click at [210, 199] on div "Supabrite Roof Top Triangle Compression Frame - PC Gloss Black" at bounding box center [251, 204] width 137 height 17
click at [356, 186] on div "Aluminium 3mm 5005 H34" at bounding box center [346, 189] width 338 height 7
drag, startPoint x: 414, startPoint y: 193, endPoint x: 133, endPoint y: 149, distance: 284.6
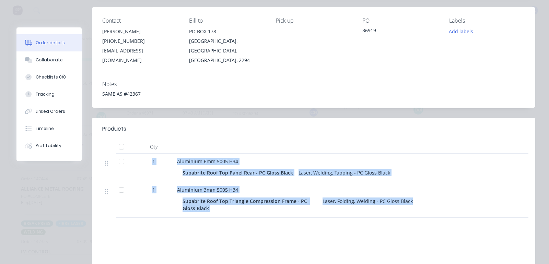
click at [133, 154] on div "1 Aluminium 6mm 5005 H34 Supabrite Roof Top Panel Rear - PC Gloss Black Laser, …" at bounding box center [313, 186] width 423 height 64
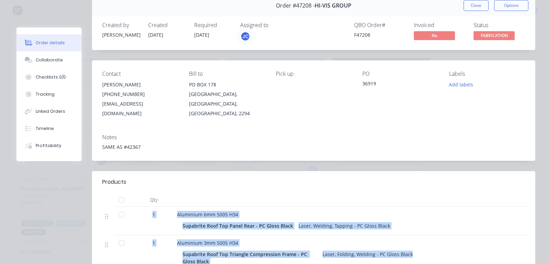
scroll to position [0, 0]
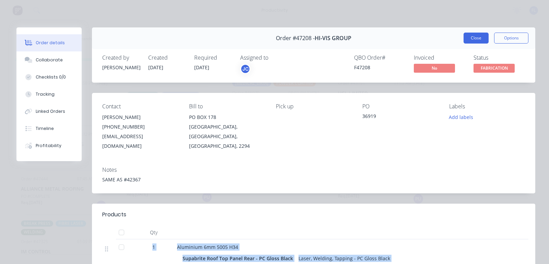
click at [476, 36] on button "Close" at bounding box center [476, 38] width 25 height 11
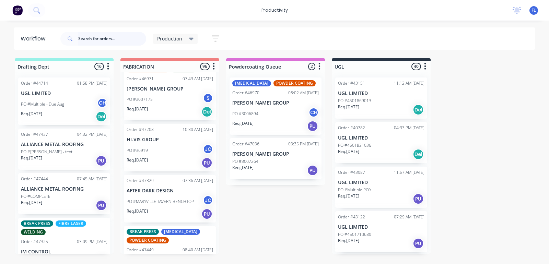
scroll to position [4421, 0]
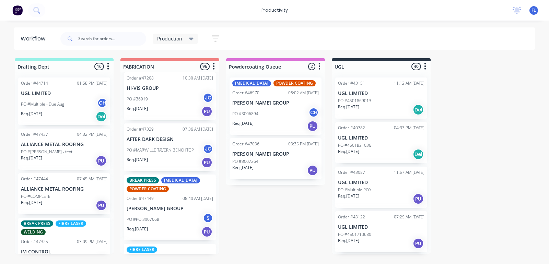
click at [172, 157] on div "Req. [DATE] PU" at bounding box center [170, 163] width 87 height 12
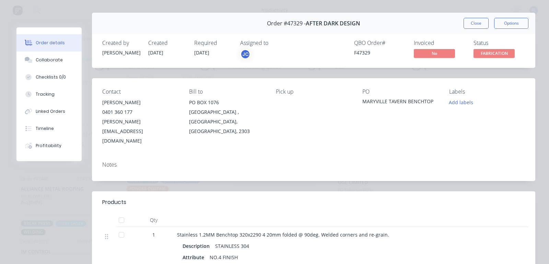
scroll to position [0, 0]
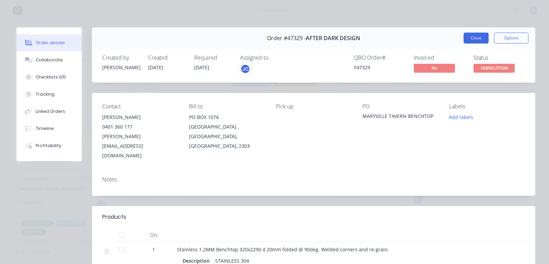
click at [464, 43] on button "Close" at bounding box center [476, 38] width 25 height 11
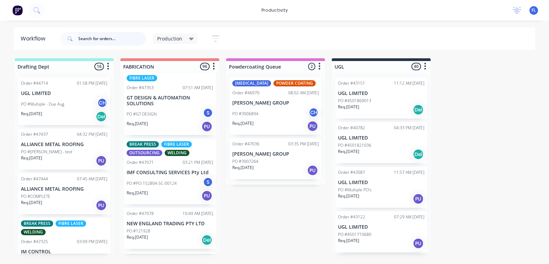
scroll to position [4636, 0]
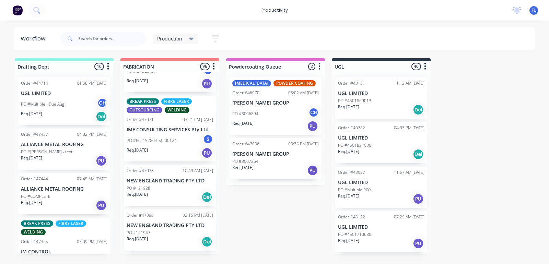
click at [163, 147] on div "Req. [DATE] PU" at bounding box center [170, 153] width 87 height 12
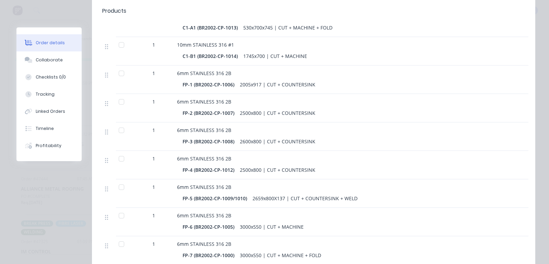
scroll to position [300, 0]
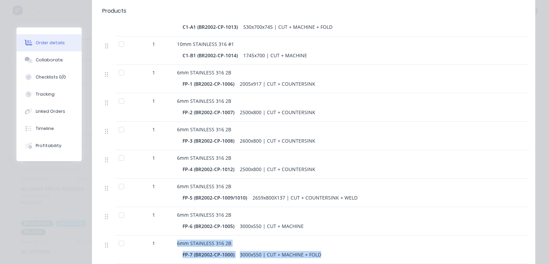
drag, startPoint x: 318, startPoint y: 229, endPoint x: 165, endPoint y: 215, distance: 154.1
click at [165, 236] on div "1 6mm STAINLESS 316 2B FP-7 (BR2002-CP-1000) 3000x550 | CUT + MACHINE + FOLD" at bounding box center [313, 250] width 423 height 29
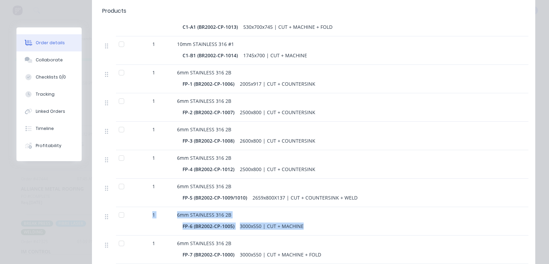
drag, startPoint x: 306, startPoint y: 196, endPoint x: 143, endPoint y: 189, distance: 163.6
click at [143, 207] on div "1 6mm STAINLESS 316 2B FP-6 (BR2002-CP-1005) 3000x550 | CUT + MACHINE" at bounding box center [313, 221] width 423 height 29
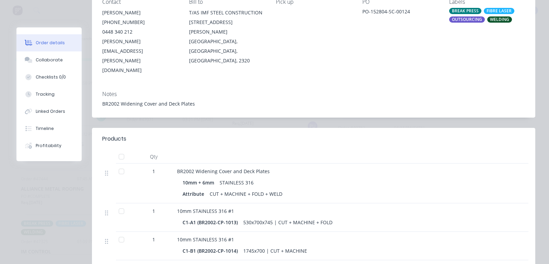
scroll to position [0, 0]
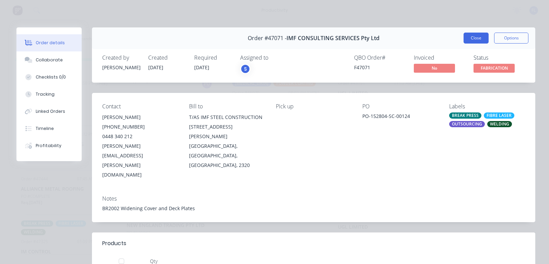
click at [469, 39] on button "Close" at bounding box center [476, 38] width 25 height 11
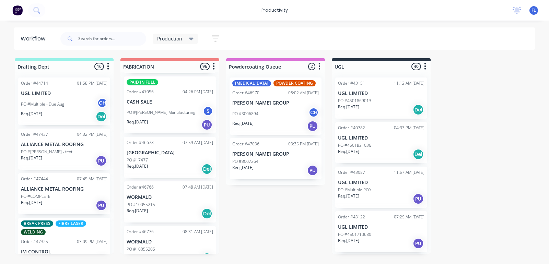
click at [53, 148] on div "Order #47437 04:32 PM [DATE] ALLIANCE METAL ROOFING PO #[PERSON_NAME] - text Re…" at bounding box center [64, 149] width 92 height 41
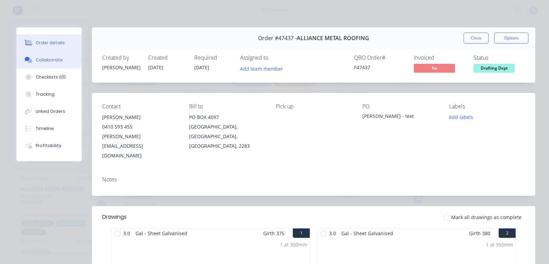
click at [47, 62] on div "Collaborate" at bounding box center [49, 60] width 27 height 6
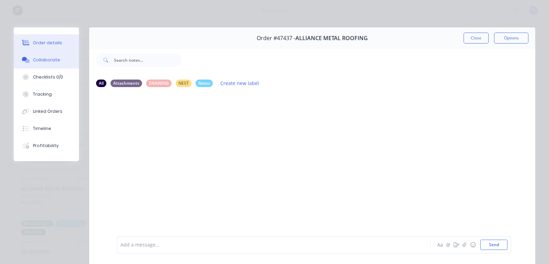
click at [32, 46] on button "Order details" at bounding box center [46, 42] width 65 height 17
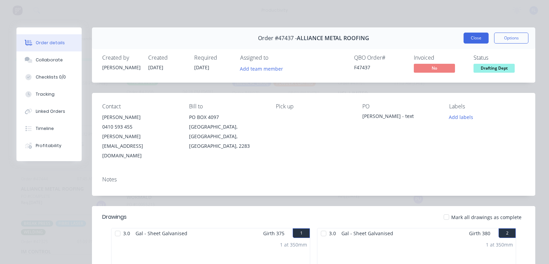
click at [471, 38] on button "Close" at bounding box center [476, 38] width 25 height 11
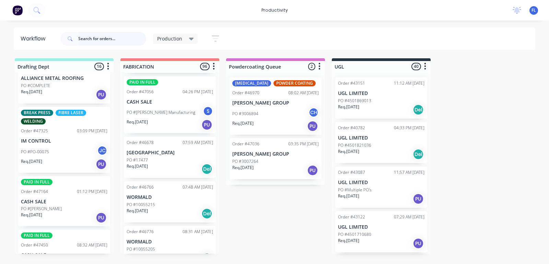
scroll to position [129, 0]
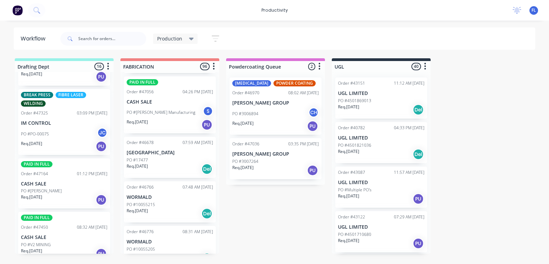
click at [55, 133] on div "PO #PO-00075 JC" at bounding box center [64, 134] width 87 height 13
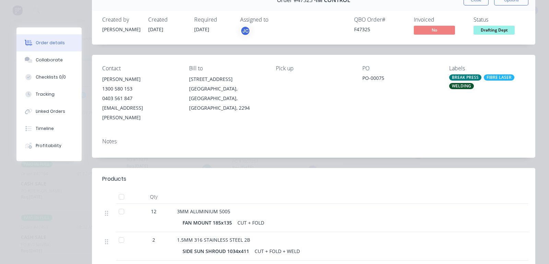
scroll to position [0, 0]
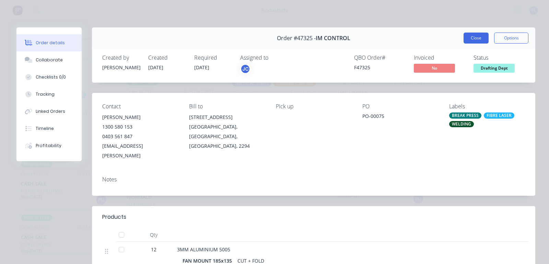
click at [472, 34] on button "Close" at bounding box center [476, 38] width 25 height 11
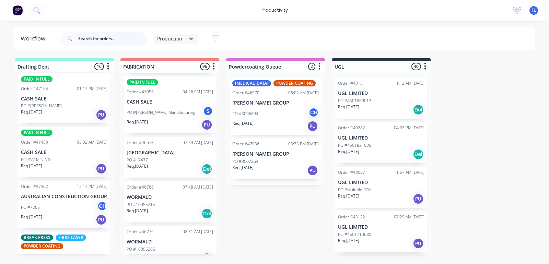
scroll to position [215, 0]
click at [52, 159] on div "PO #V2 MINING" at bounding box center [64, 159] width 87 height 6
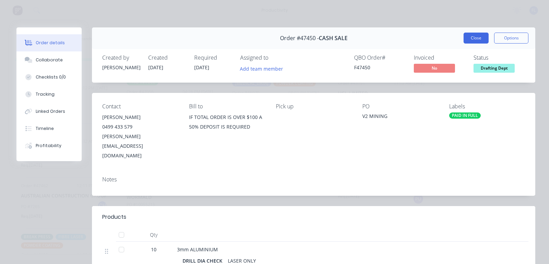
click at [473, 38] on button "Close" at bounding box center [476, 38] width 25 height 11
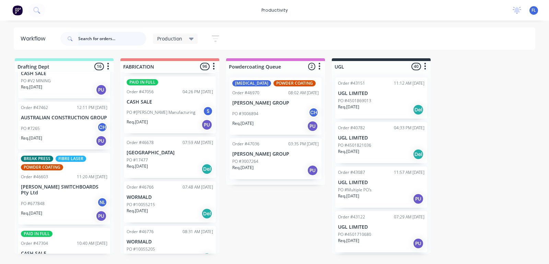
scroll to position [300, 0]
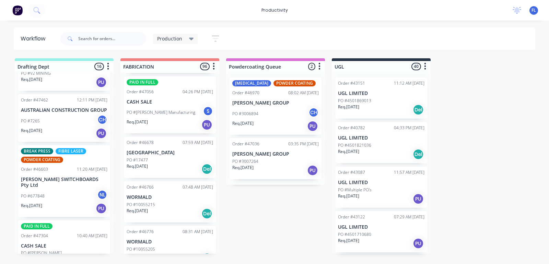
click at [34, 121] on div "PO #7265 CH" at bounding box center [64, 121] width 87 height 13
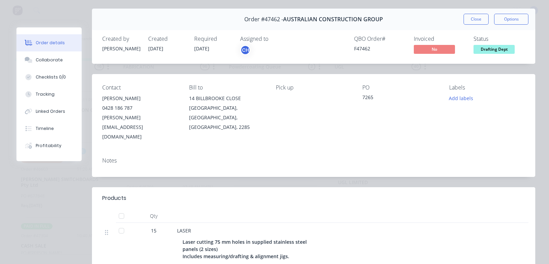
scroll to position [0, 0]
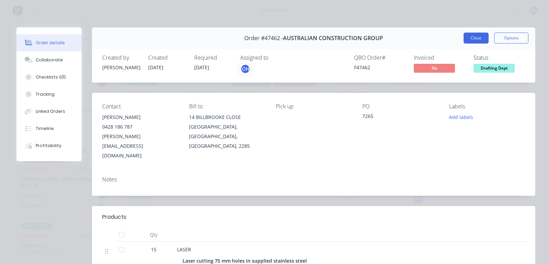
click at [466, 40] on button "Close" at bounding box center [476, 38] width 25 height 11
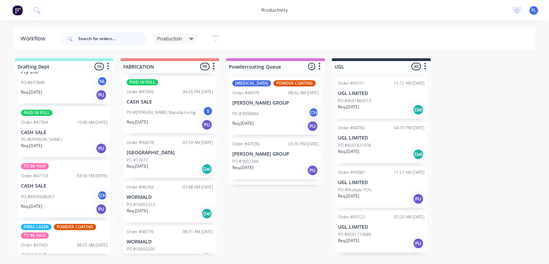
scroll to position [429, 0]
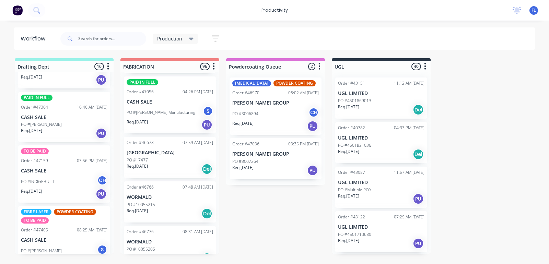
click at [63, 119] on p "CASH SALE" at bounding box center [64, 118] width 87 height 6
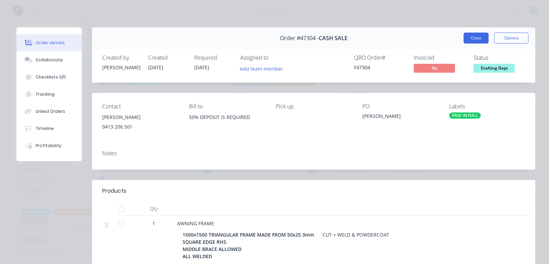
click at [464, 41] on button "Close" at bounding box center [476, 38] width 25 height 11
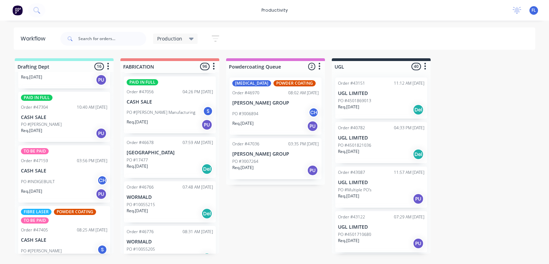
click at [55, 179] on div "PO #INDIGEBUILT CH" at bounding box center [64, 181] width 87 height 13
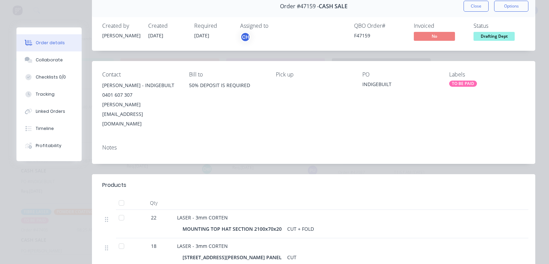
scroll to position [86, 0]
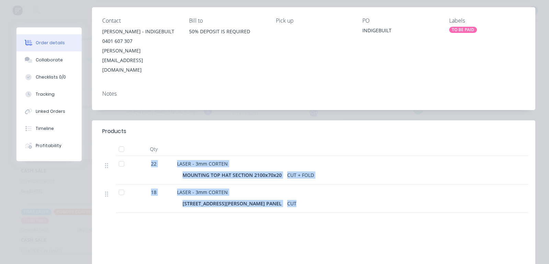
drag, startPoint x: 249, startPoint y: 195, endPoint x: 124, endPoint y: 144, distance: 135.2
click at [124, 156] on div "22 LASER - 3mm CORTEN MOUNTING TOP HAT SECTION 2100x70x20 CUT + FOLD 18 LASER -…" at bounding box center [313, 184] width 423 height 57
click at [285, 199] on div "CUT" at bounding box center [292, 204] width 15 height 10
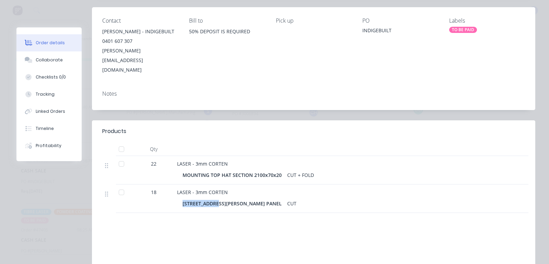
drag, startPoint x: 216, startPoint y: 184, endPoint x: 179, endPoint y: 186, distance: 37.1
click at [179, 197] on div "[STREET_ADDRESS][PERSON_NAME] - TYPICAL PANEL CUT" at bounding box center [346, 202] width 338 height 11
click at [394, 143] on div at bounding box center [345, 150] width 343 height 14
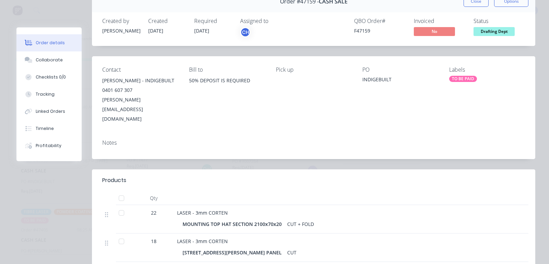
scroll to position [0, 0]
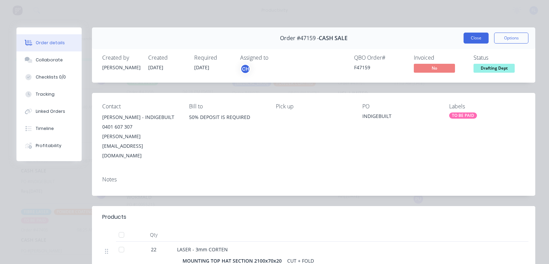
click at [467, 40] on button "Close" at bounding box center [476, 38] width 25 height 11
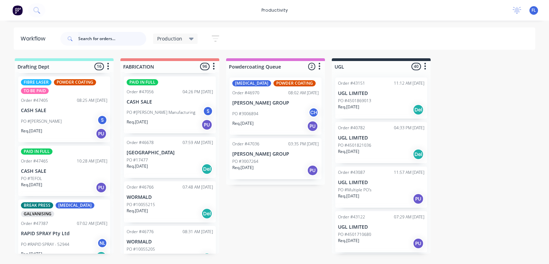
scroll to position [558, 0]
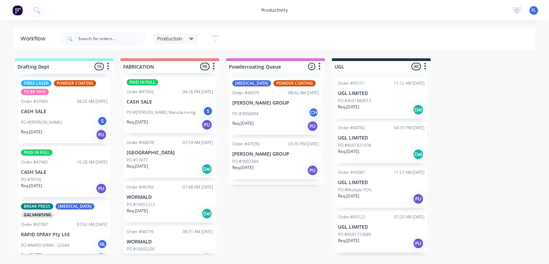
click at [54, 132] on div "Req. [DATE] PU" at bounding box center [64, 135] width 87 height 12
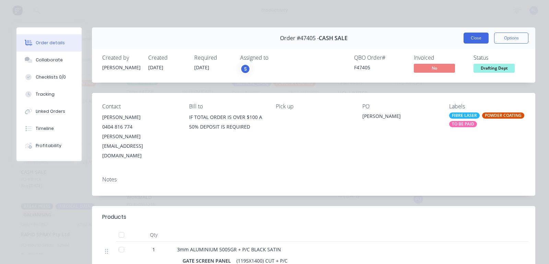
click at [476, 38] on button "Close" at bounding box center [476, 38] width 25 height 11
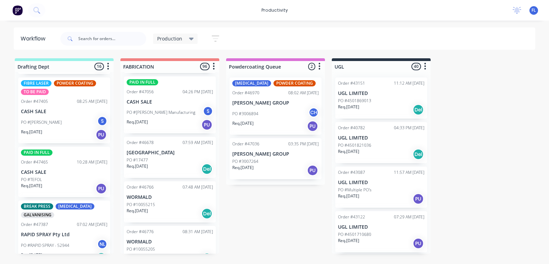
click at [67, 172] on p "CASH SALE" at bounding box center [64, 173] width 87 height 6
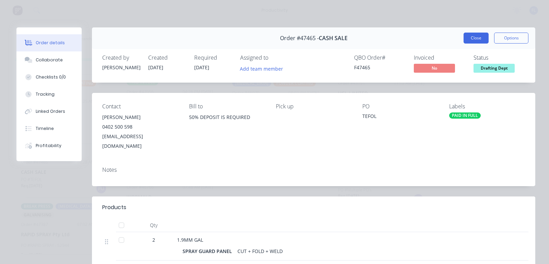
click at [464, 38] on button "Close" at bounding box center [476, 38] width 25 height 11
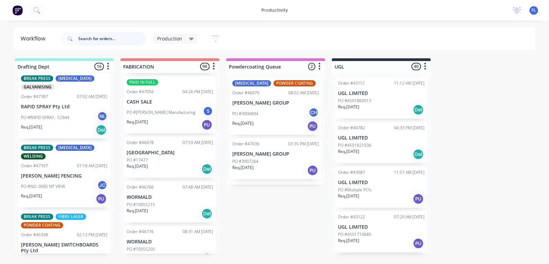
scroll to position [687, 0]
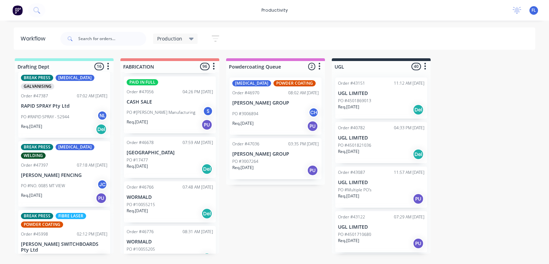
click at [52, 105] on p "RAPID SPRAY Pty Ltd" at bounding box center [64, 106] width 87 height 6
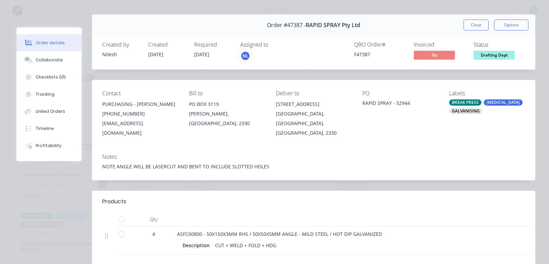
scroll to position [0, 0]
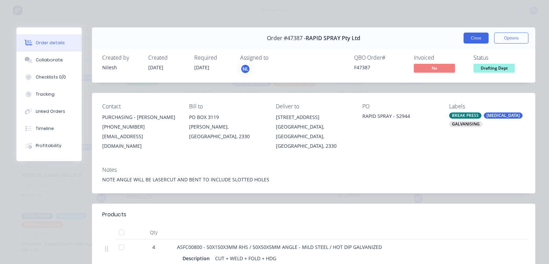
click at [471, 36] on button "Close" at bounding box center [476, 38] width 25 height 11
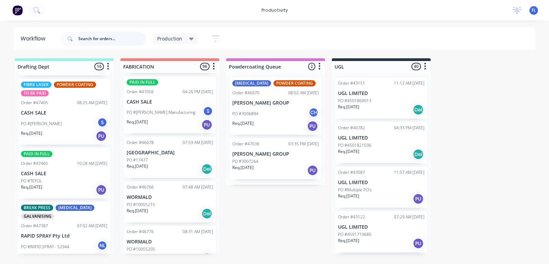
scroll to position [687, 0]
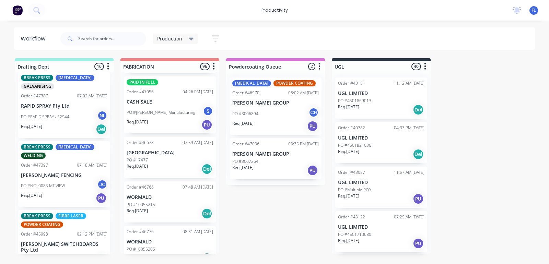
click at [66, 173] on p "[PERSON_NAME] FENCING" at bounding box center [64, 176] width 87 height 6
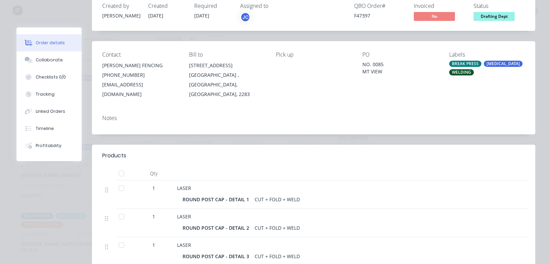
scroll to position [0, 0]
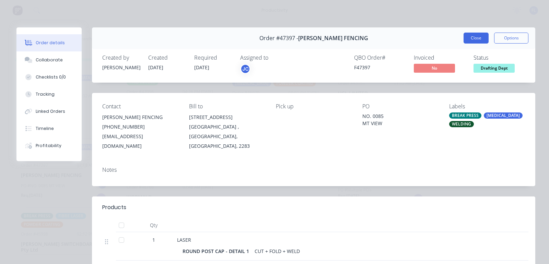
click at [473, 41] on button "Close" at bounding box center [476, 38] width 25 height 11
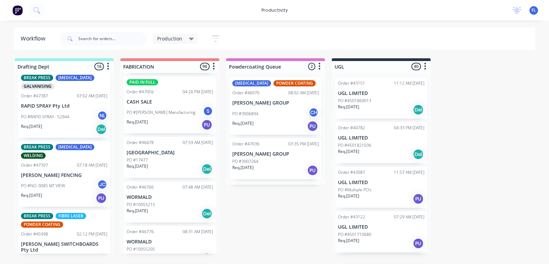
click at [61, 189] on div "PO #NO. 0085 MT VIEW JC" at bounding box center [64, 186] width 87 height 13
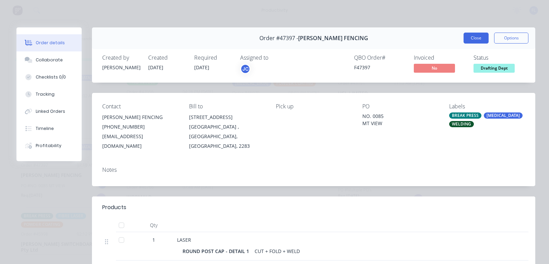
click at [470, 43] on button "Close" at bounding box center [476, 38] width 25 height 11
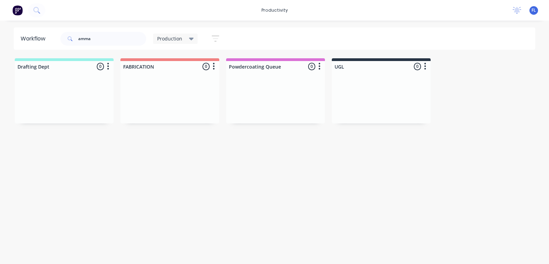
click at [210, 39] on button "button" at bounding box center [216, 38] width 22 height 13
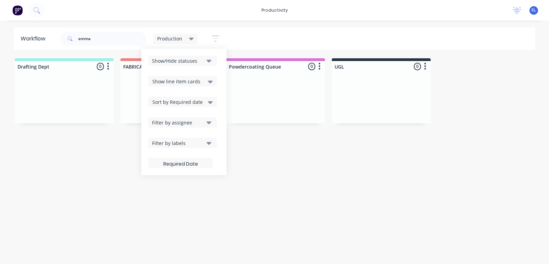
click at [200, 59] on div "Show/Hide statuses" at bounding box center [178, 60] width 52 height 7
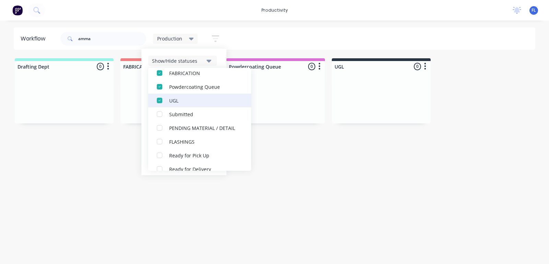
scroll to position [62, 0]
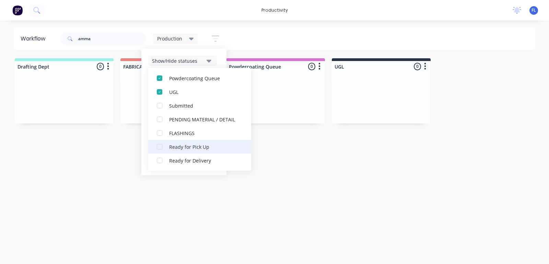
click at [197, 146] on div "Ready for Pick Up" at bounding box center [203, 146] width 69 height 7
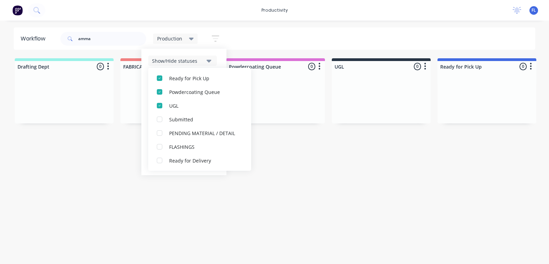
click at [372, 149] on div "Workflow amma Production Save new view None edit Production (Default) edit Nile…" at bounding box center [274, 138] width 549 height 223
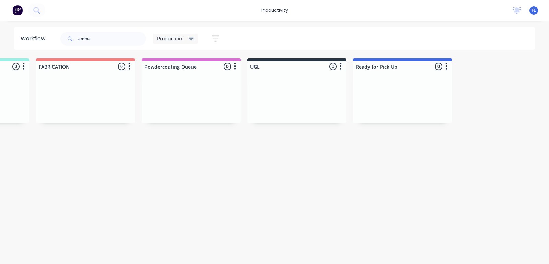
drag, startPoint x: 372, startPoint y: 148, endPoint x: 428, endPoint y: 144, distance: 55.8
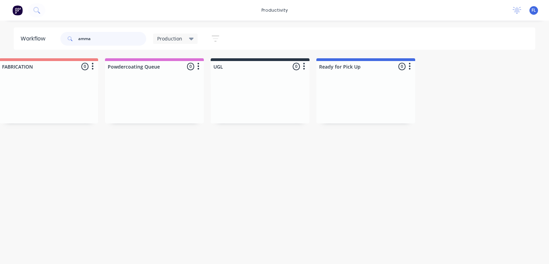
click at [113, 38] on input "amma" at bounding box center [112, 39] width 68 height 14
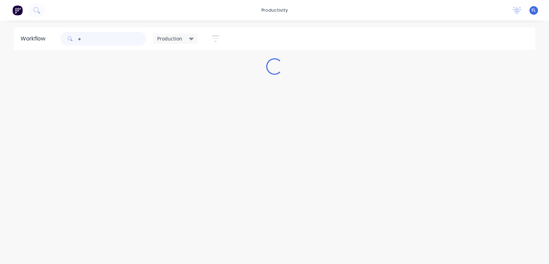
scroll to position [0, 0]
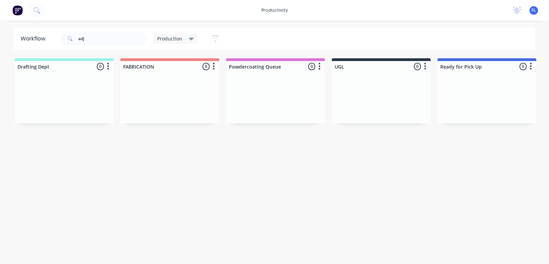
click at [191, 36] on icon at bounding box center [191, 39] width 5 height 8
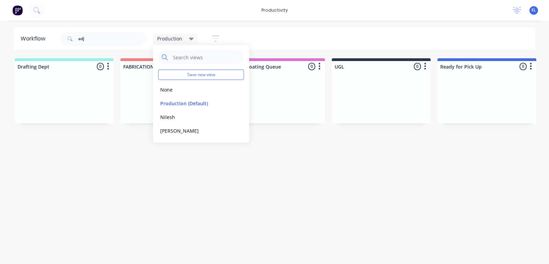
click at [220, 38] on button "button" at bounding box center [216, 38] width 22 height 13
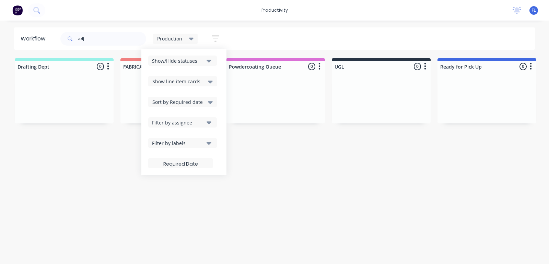
click at [180, 42] on div "Production" at bounding box center [175, 39] width 45 height 10
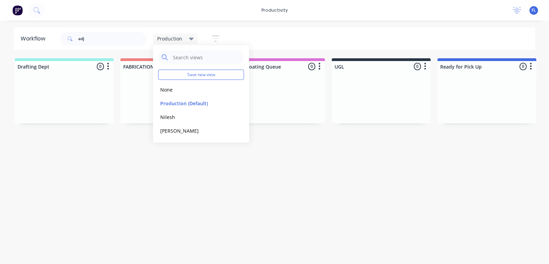
click at [209, 38] on button "button" at bounding box center [216, 38] width 22 height 13
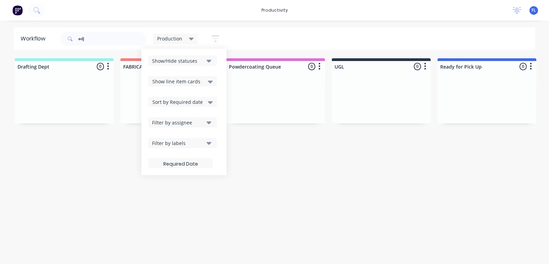
click at [195, 59] on div "Show/Hide statuses" at bounding box center [178, 60] width 52 height 7
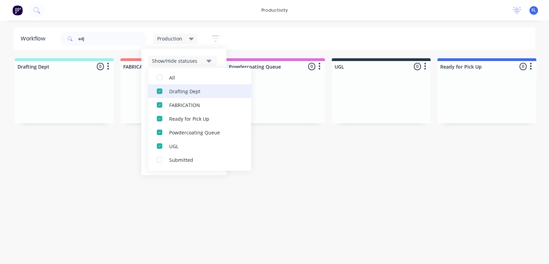
scroll to position [62, 0]
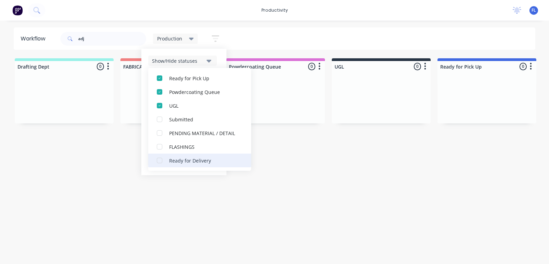
click at [196, 160] on div "Ready for Delivery" at bounding box center [203, 160] width 69 height 7
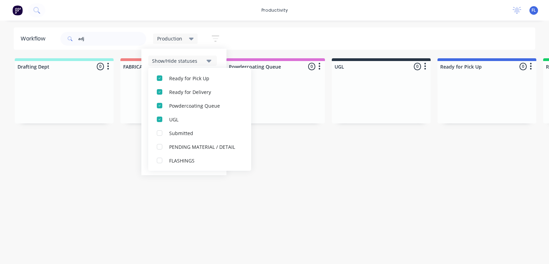
click at [344, 198] on div "Workflow adj Production Save new view None edit Production (Default) edit Niles…" at bounding box center [274, 138] width 549 height 223
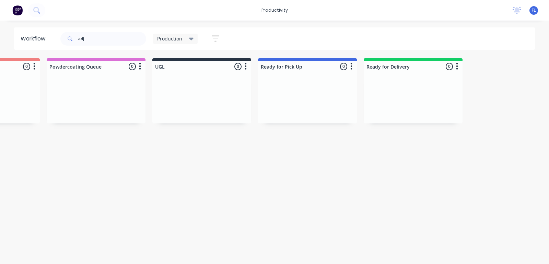
scroll to position [0, 378]
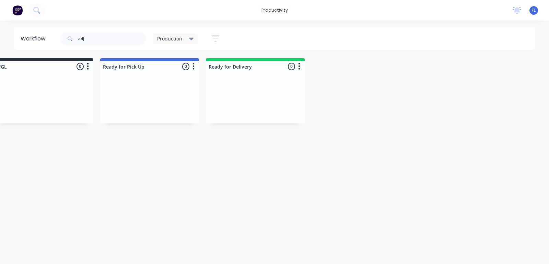
drag, startPoint x: 350, startPoint y: 191, endPoint x: 409, endPoint y: 188, distance: 58.8
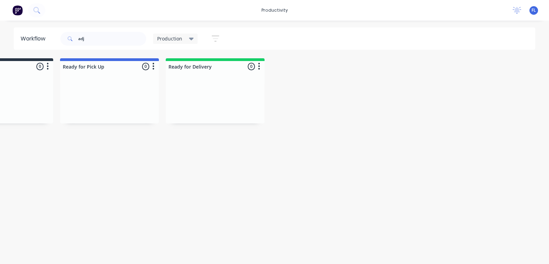
scroll to position [0, 0]
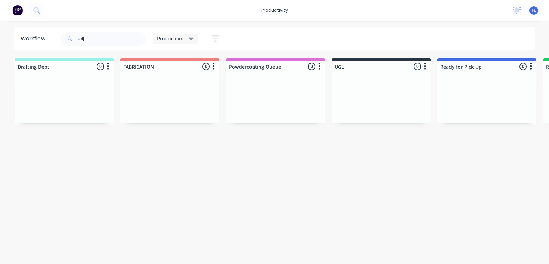
drag, startPoint x: 407, startPoint y: 187, endPoint x: 203, endPoint y: 191, distance: 204.0
drag, startPoint x: 94, startPoint y: 43, endPoint x: 0, endPoint y: 30, distance: 94.7
click at [0, 37] on div "Workflow adj Production Save new view None edit Production (Default) edit Niles…" at bounding box center [274, 38] width 549 height 22
type input "a"
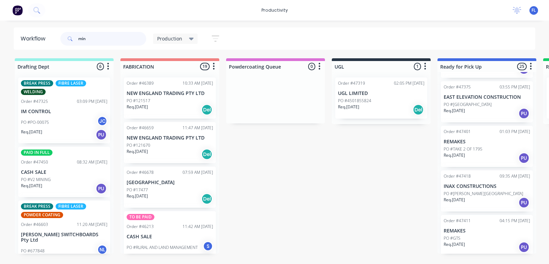
scroll to position [992, 0]
drag, startPoint x: 92, startPoint y: 40, endPoint x: 0, endPoint y: 42, distance: 92.0
click at [0, 43] on div "Workflow min Production Save new view None edit Production (Default) edit Niles…" at bounding box center [274, 38] width 549 height 22
type input "remake"
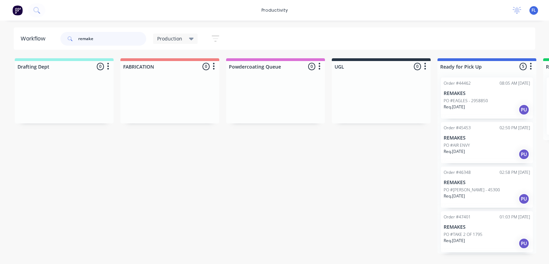
scroll to position [42, 0]
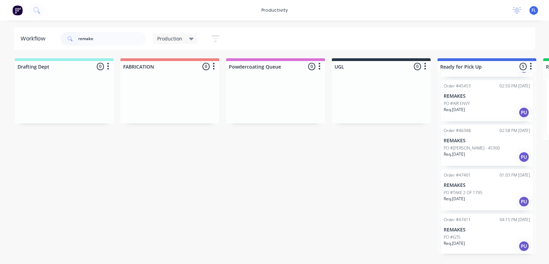
click at [495, 205] on div "Req. [DATE] PU" at bounding box center [487, 202] width 87 height 12
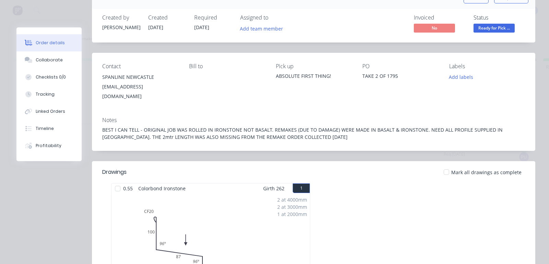
scroll to position [0, 0]
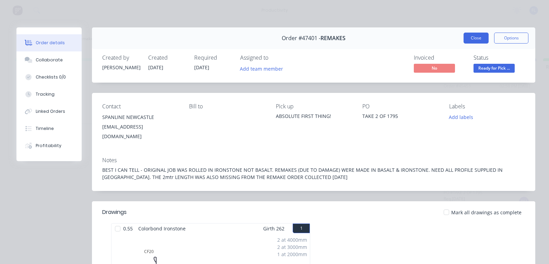
click at [468, 41] on button "Close" at bounding box center [476, 38] width 25 height 11
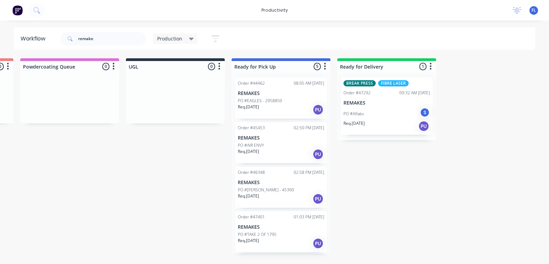
drag, startPoint x: 356, startPoint y: 174, endPoint x: 415, endPoint y: 172, distance: 59.1
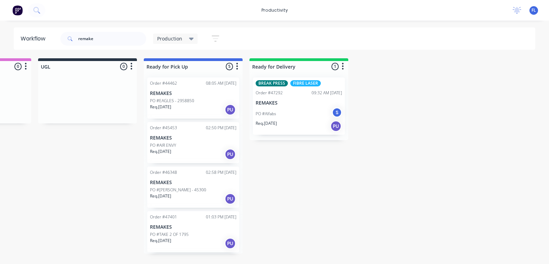
drag, startPoint x: 367, startPoint y: 174, endPoint x: 343, endPoint y: 172, distance: 24.2
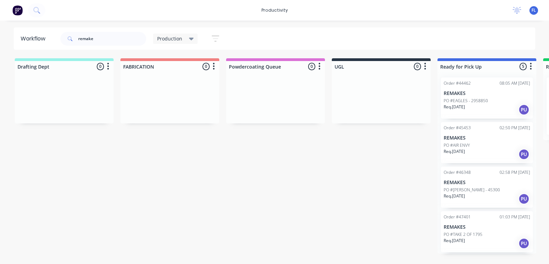
drag, startPoint x: 355, startPoint y: 217, endPoint x: 171, endPoint y: 218, distance: 184.4
click at [211, 37] on button "button" at bounding box center [216, 38] width 22 height 13
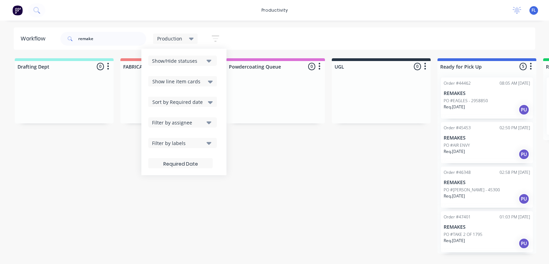
click at [186, 64] on div "Show/Hide statuses" at bounding box center [178, 60] width 52 height 7
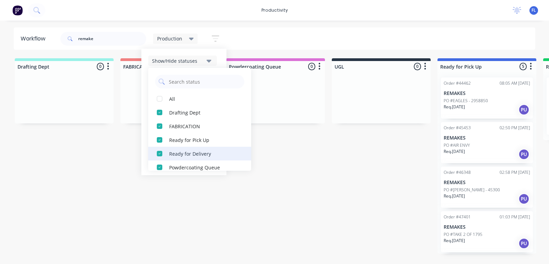
click at [190, 152] on div "Ready for Delivery" at bounding box center [203, 153] width 69 height 7
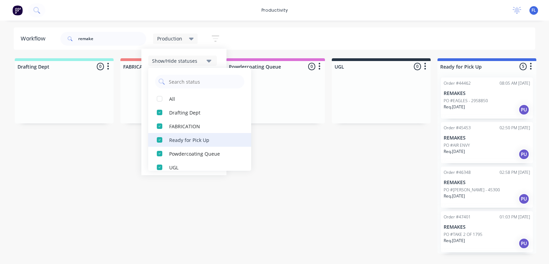
click at [192, 143] on div "Ready for Pick Up" at bounding box center [203, 139] width 69 height 7
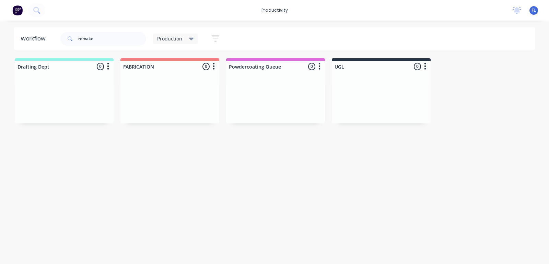
click at [313, 170] on div "Workflow remake Production Save new view None edit Production (Default) edit Ni…" at bounding box center [274, 138] width 549 height 223
